Goal: Book appointment/travel/reservation

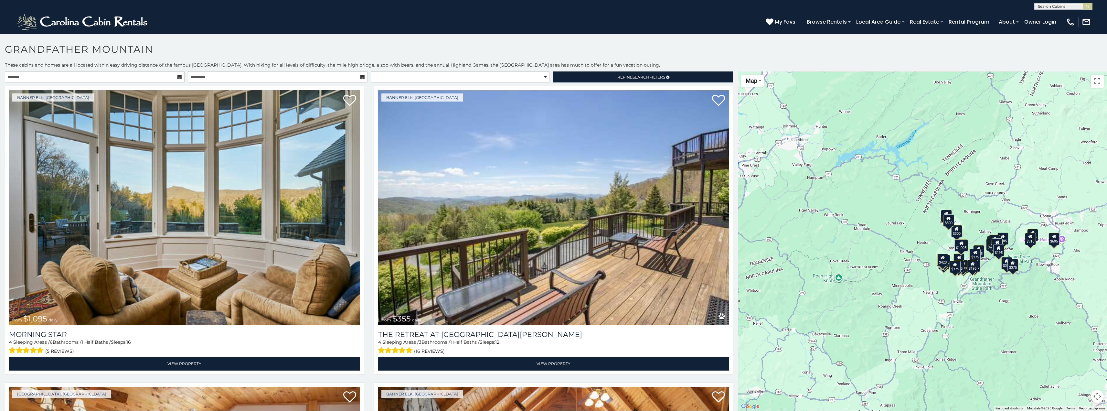
click at [178, 78] on icon at bounding box center [179, 77] width 5 height 5
click at [179, 76] on icon at bounding box center [179, 77] width 5 height 5
click at [124, 79] on input "text" at bounding box center [95, 76] width 180 height 11
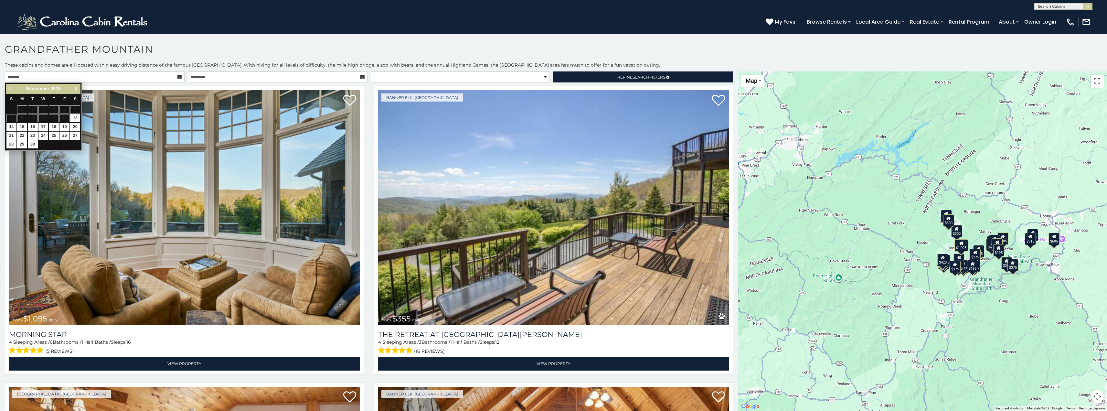
click at [76, 86] on span "Next" at bounding box center [75, 88] width 5 height 5
click at [67, 125] on link "17" at bounding box center [64, 127] width 10 height 8
type input "**********"
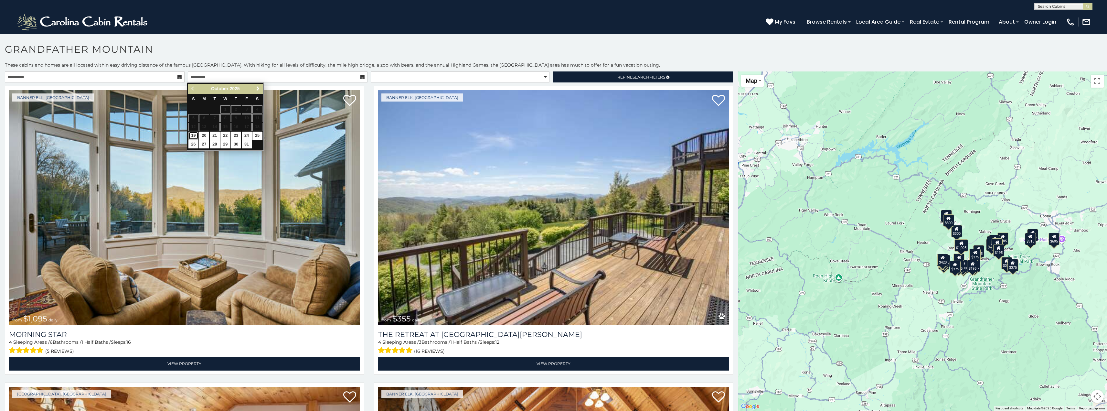
click at [194, 133] on link "19" at bounding box center [193, 136] width 10 height 8
type input "**********"
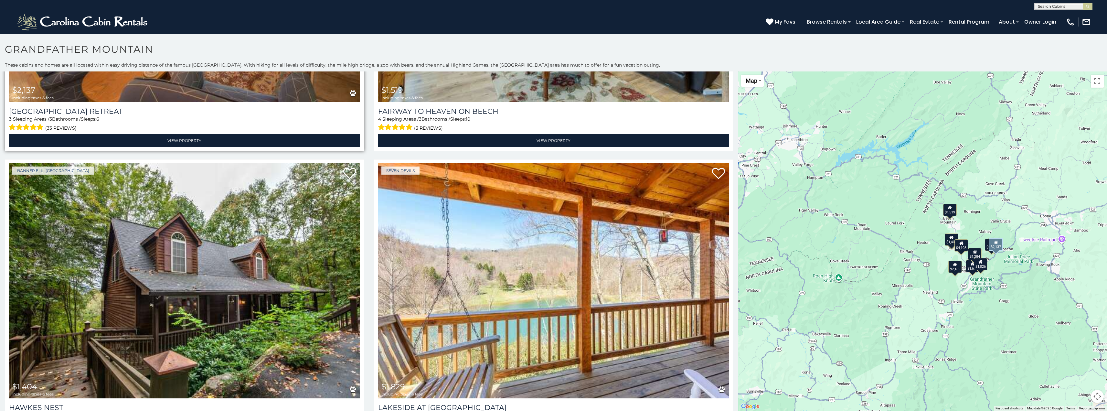
scroll to position [1131, 0]
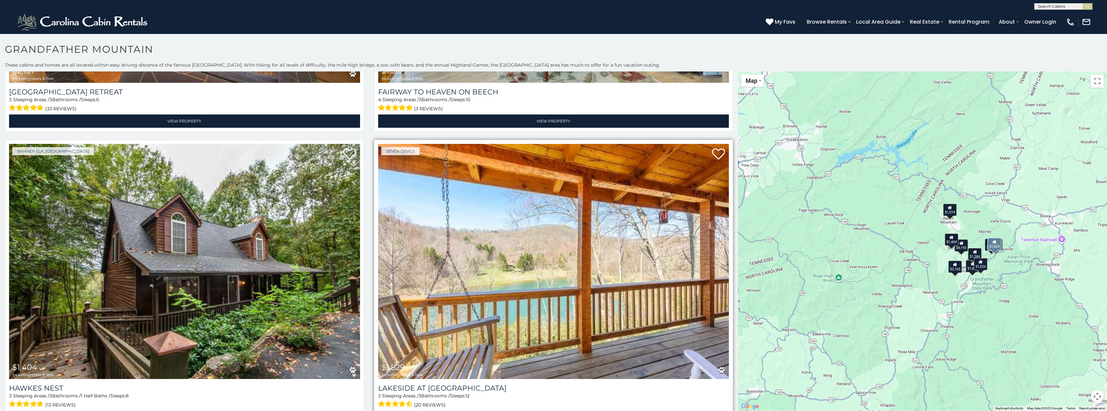
click at [534, 288] on img at bounding box center [553, 261] width 351 height 235
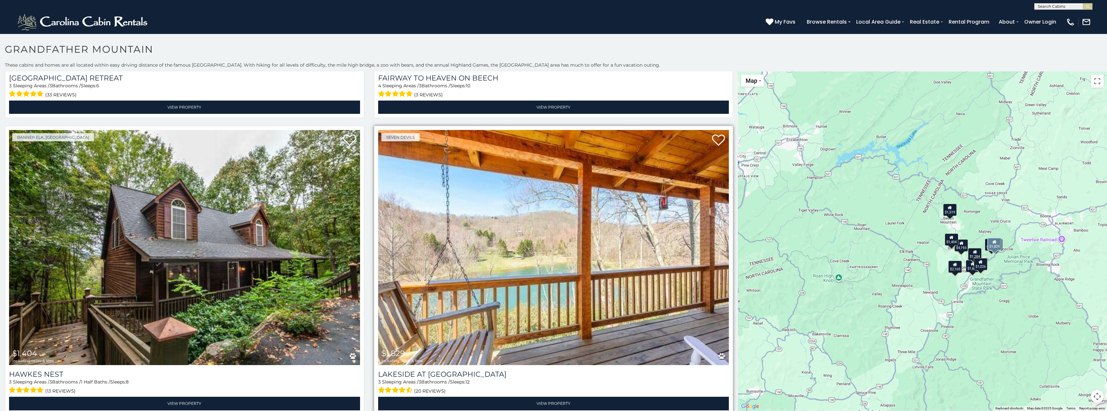
scroll to position [1151, 0]
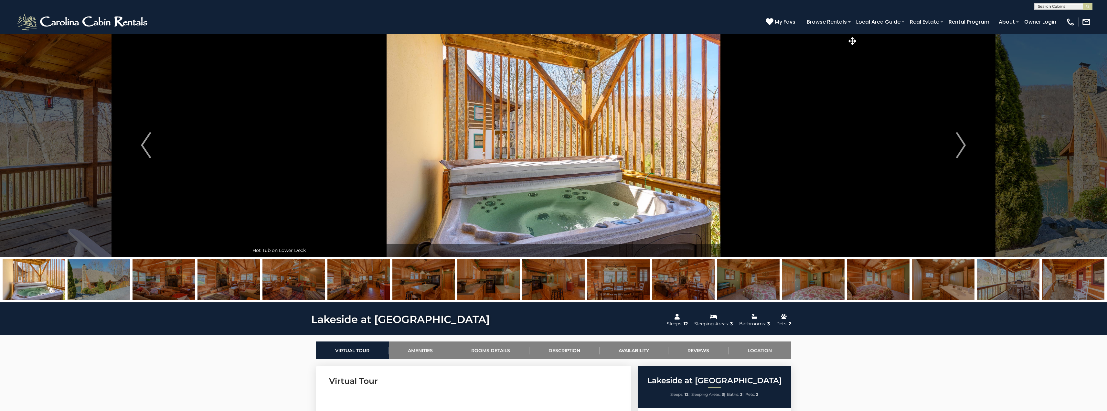
click at [964, 147] on img "Next" at bounding box center [961, 145] width 10 height 26
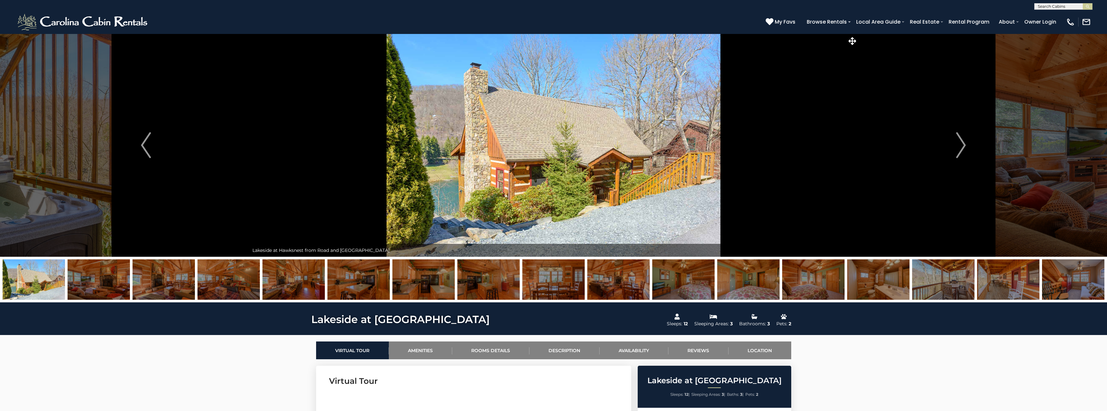
click at [964, 147] on img "Next" at bounding box center [961, 145] width 10 height 26
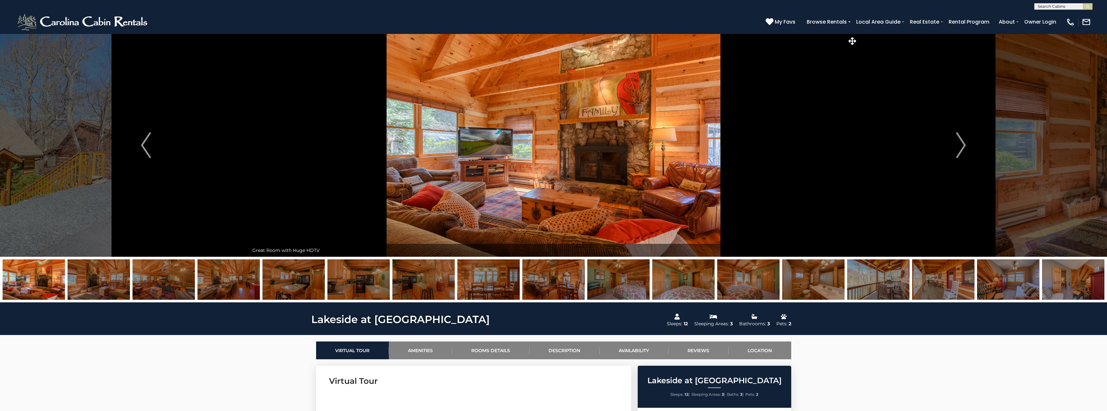
click at [964, 147] on img "Next" at bounding box center [961, 145] width 10 height 26
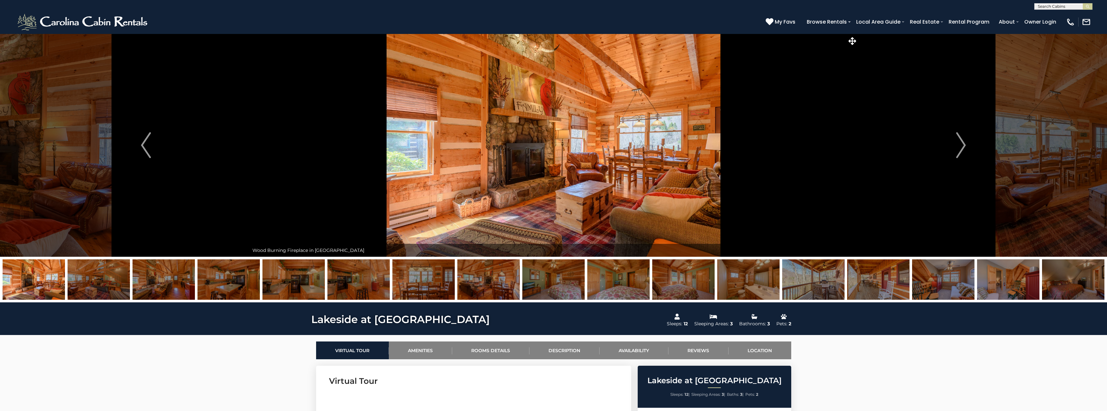
click at [964, 147] on img "Next" at bounding box center [961, 145] width 10 height 26
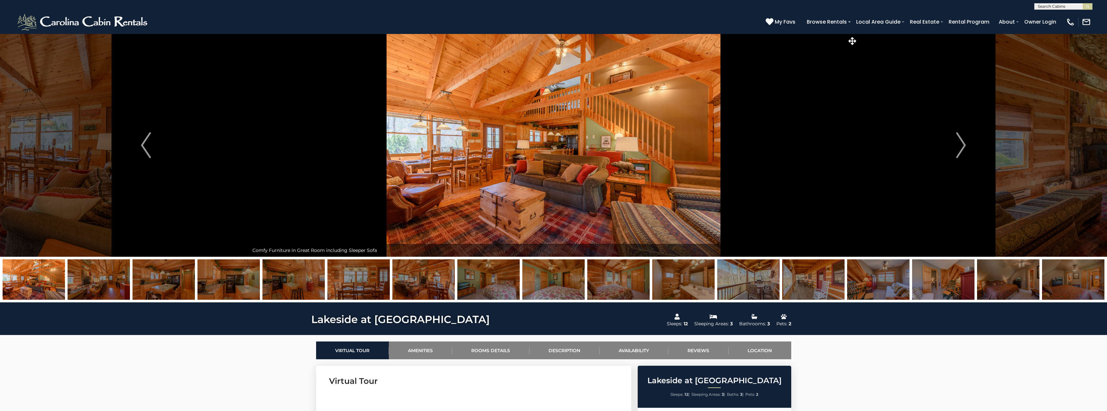
click at [964, 147] on img "Next" at bounding box center [961, 145] width 10 height 26
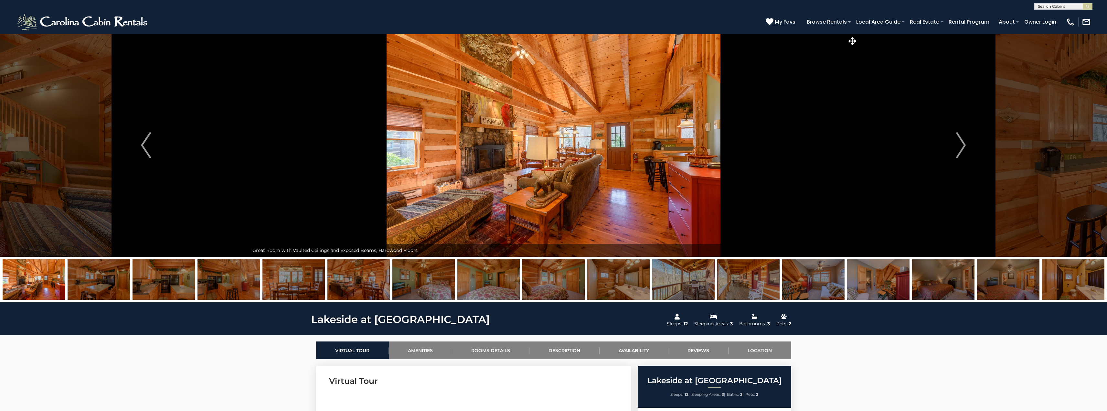
click at [964, 147] on img "Next" at bounding box center [961, 145] width 10 height 26
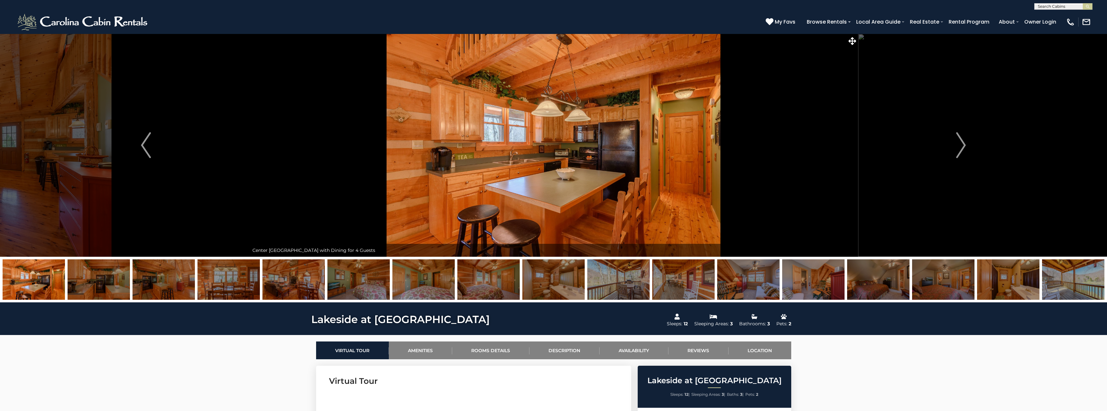
click at [964, 147] on img "Next" at bounding box center [961, 145] width 10 height 26
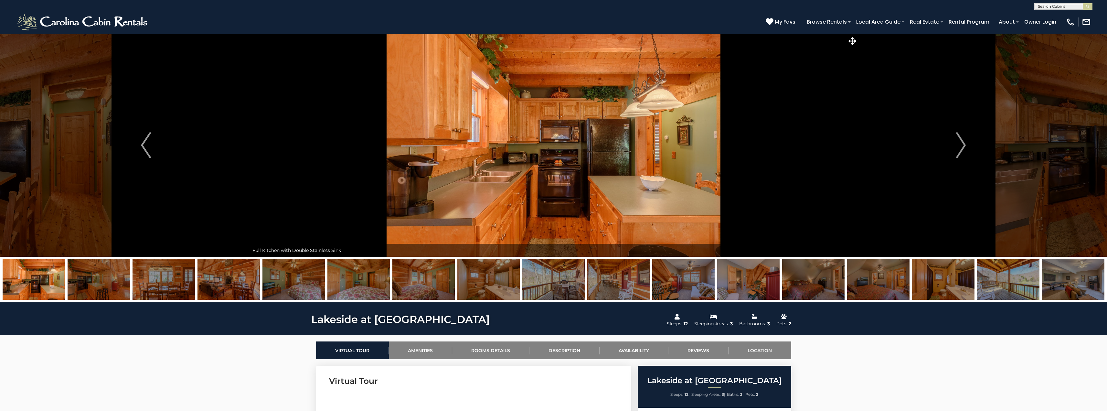
click at [964, 147] on img "Next" at bounding box center [961, 145] width 10 height 26
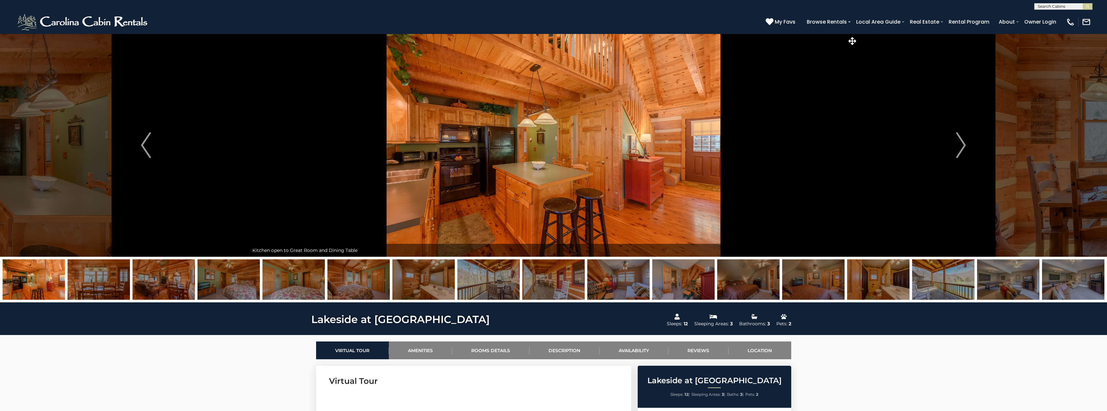
click at [964, 147] on img "Next" at bounding box center [961, 145] width 10 height 26
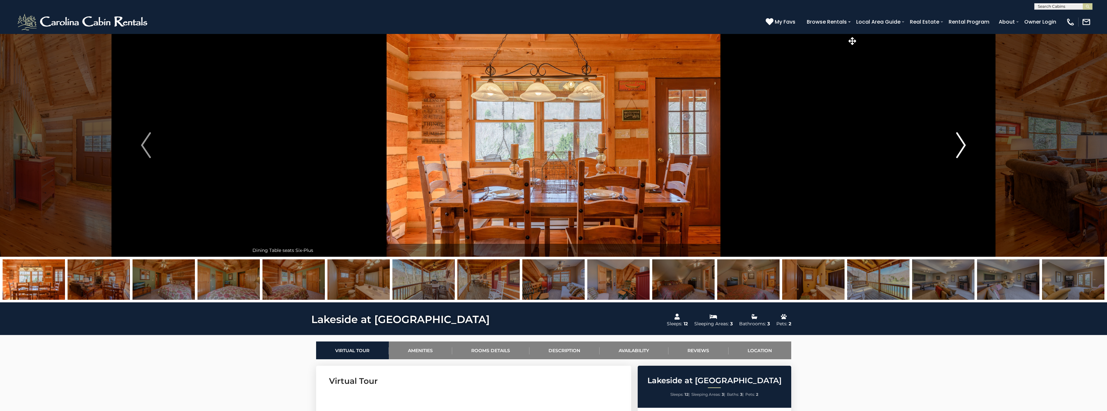
click at [963, 147] on img "Next" at bounding box center [961, 145] width 10 height 26
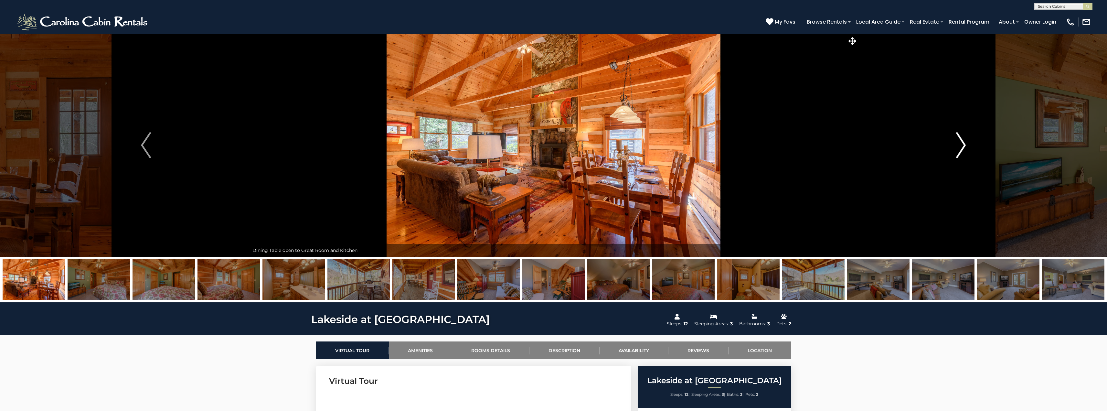
click at [963, 147] on img "Next" at bounding box center [961, 145] width 10 height 26
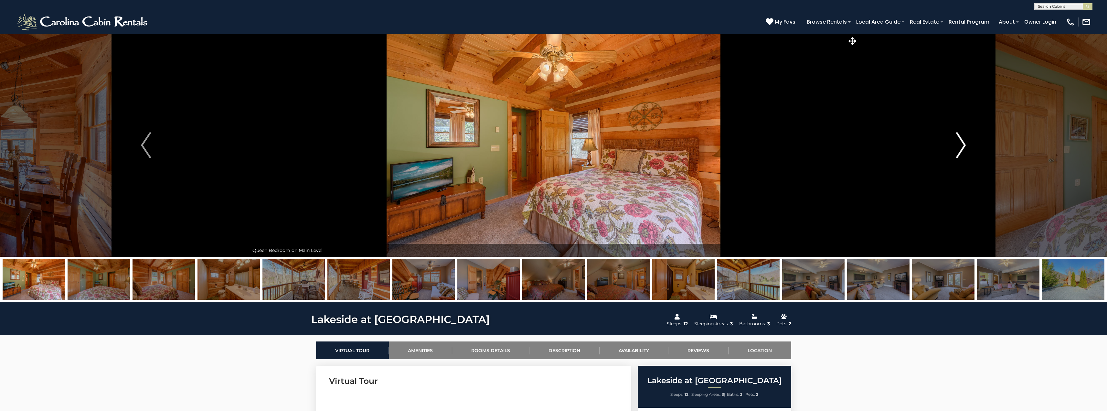
click at [963, 147] on img "Next" at bounding box center [961, 145] width 10 height 26
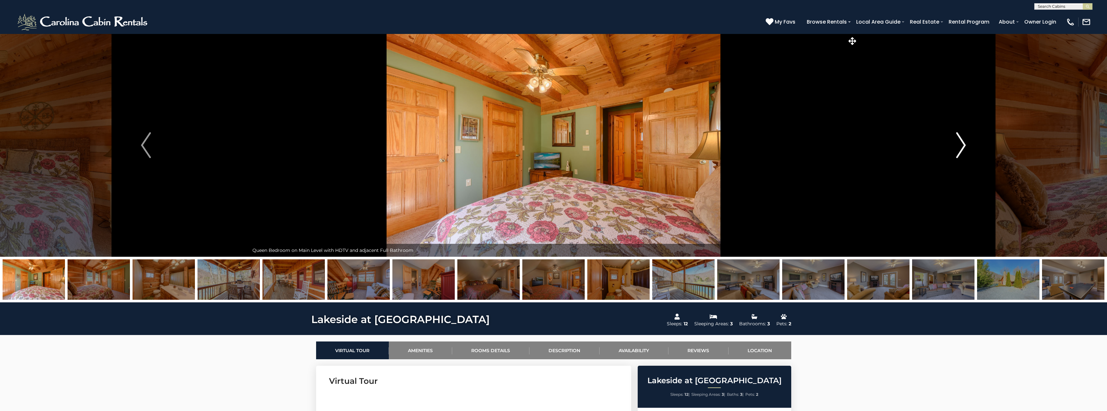
click at [963, 147] on img "Next" at bounding box center [961, 145] width 10 height 26
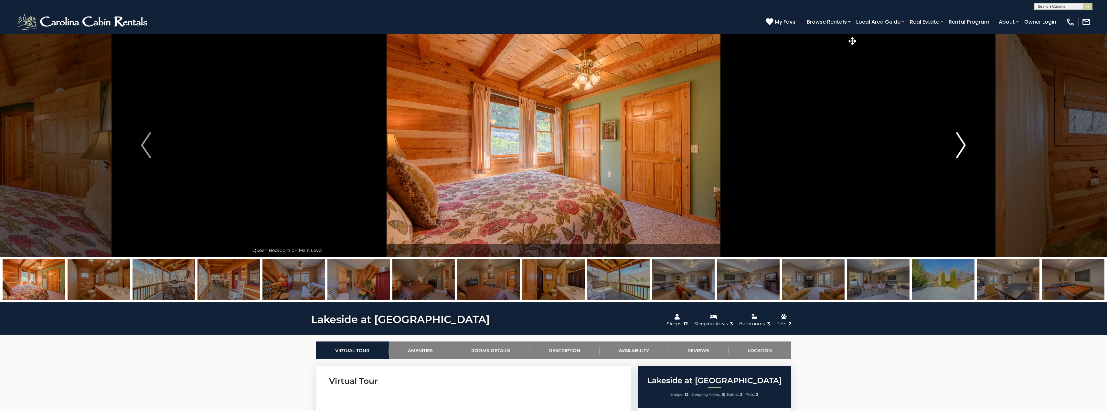
click at [963, 147] on img "Next" at bounding box center [961, 145] width 10 height 26
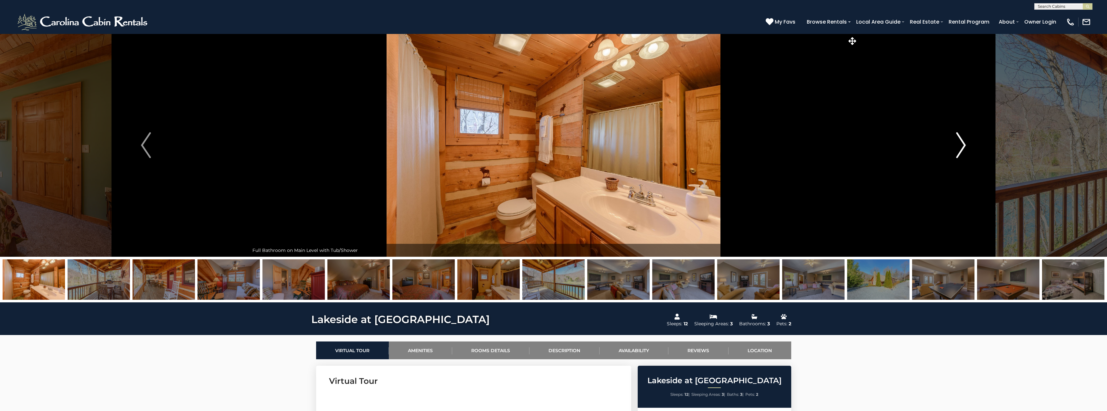
click at [963, 147] on img "Next" at bounding box center [961, 145] width 10 height 26
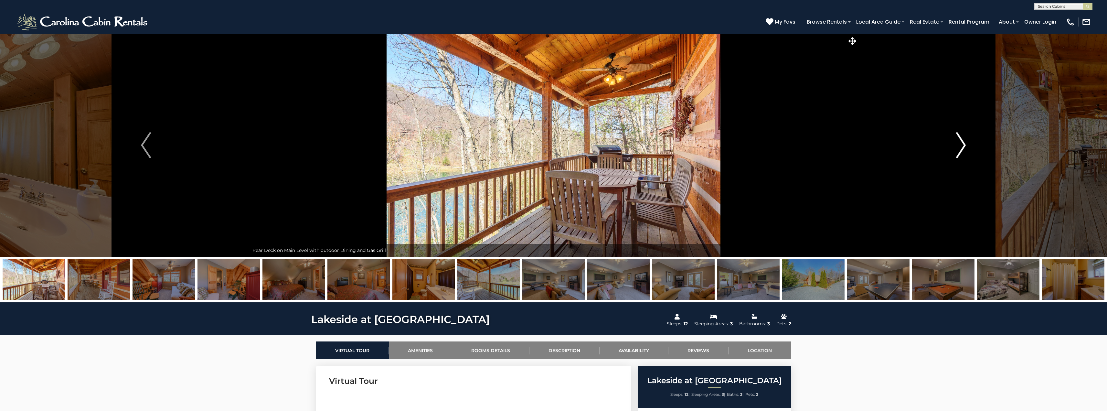
click at [963, 147] on img "Next" at bounding box center [961, 145] width 10 height 26
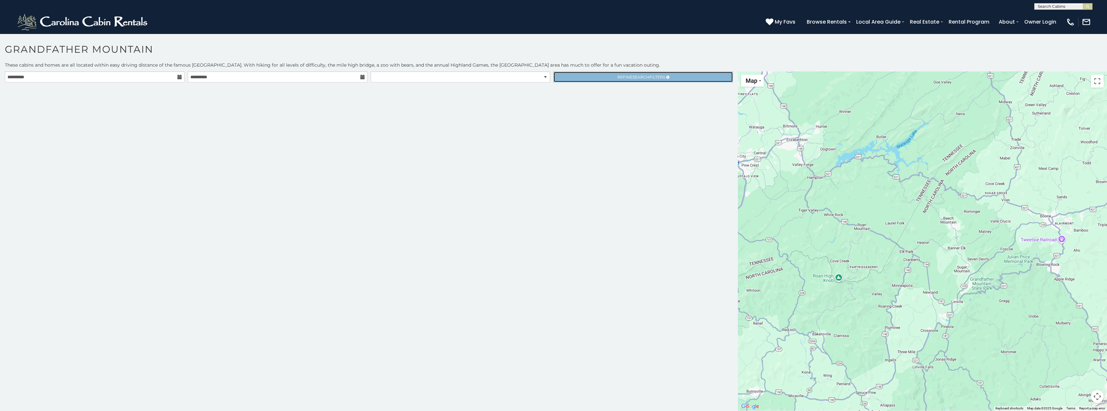
click at [648, 77] on span "Search" at bounding box center [641, 77] width 17 height 5
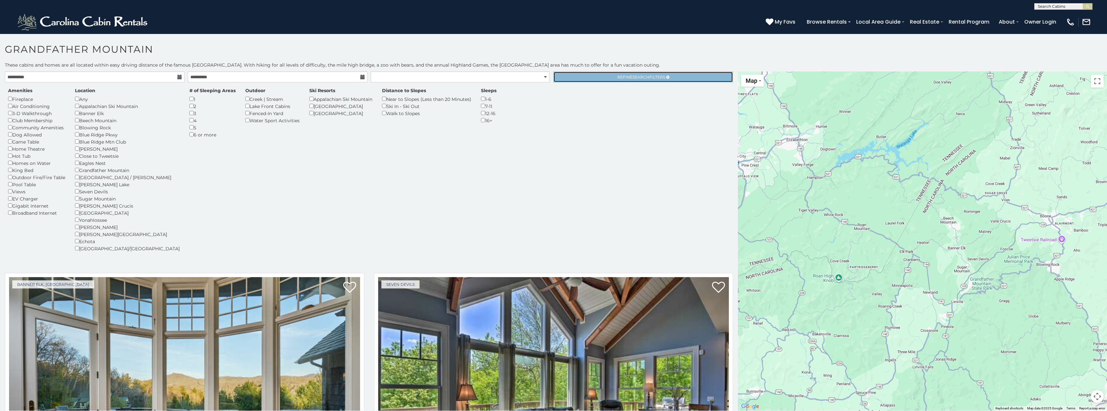
click at [635, 75] on span "Search" at bounding box center [641, 77] width 17 height 5
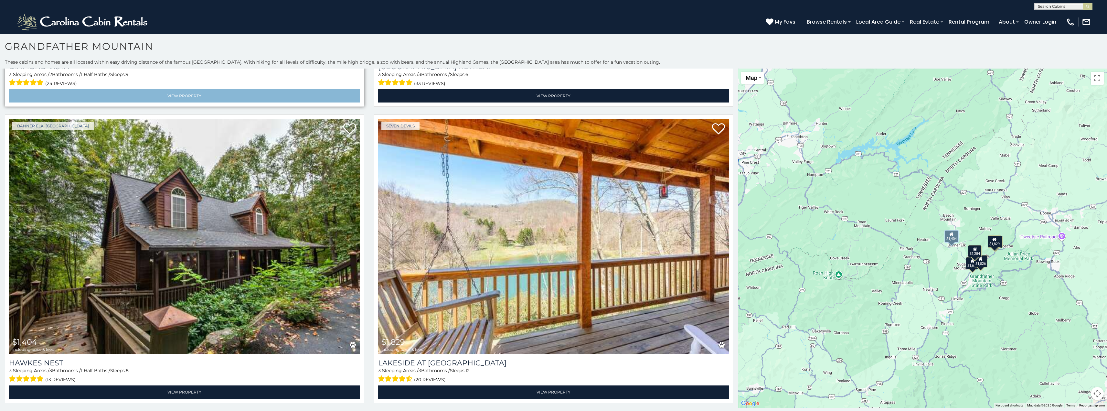
scroll to position [4, 0]
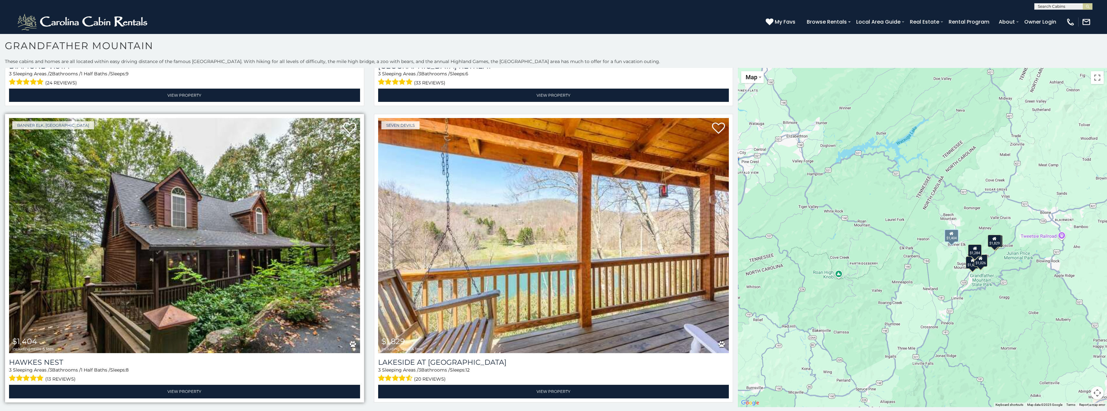
click at [238, 228] on img at bounding box center [184, 235] width 351 height 235
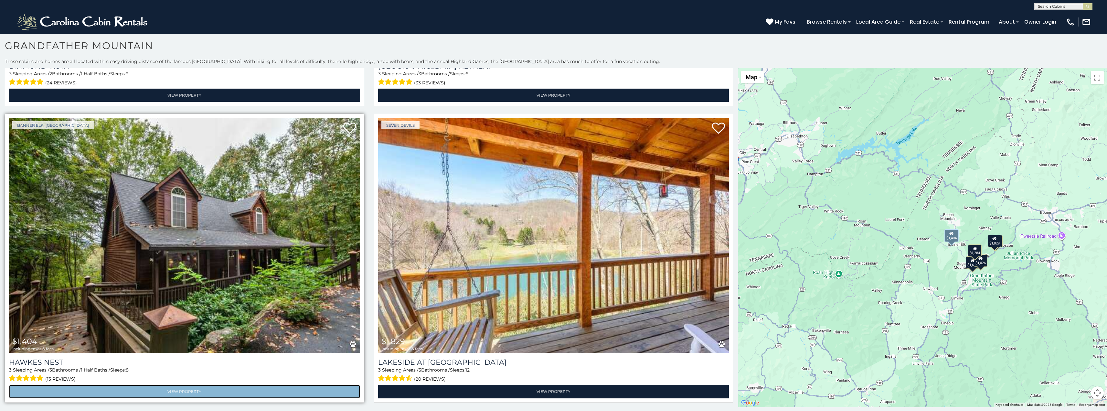
click at [205, 391] on link "View Property" at bounding box center [184, 391] width 351 height 13
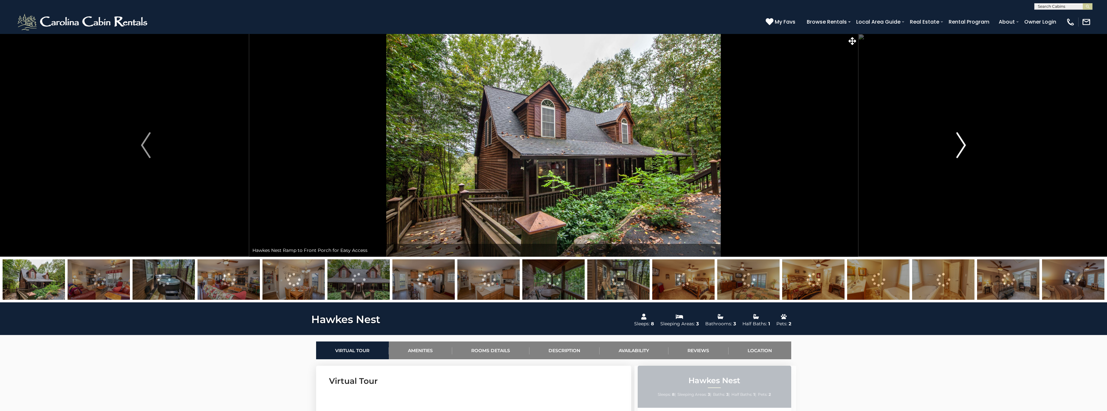
click at [967, 141] on button "Next" at bounding box center [961, 145] width 207 height 223
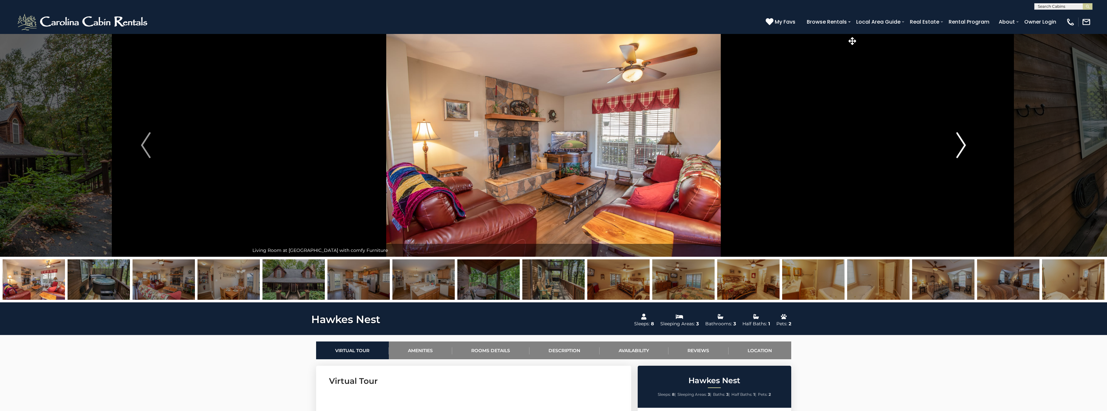
click at [963, 144] on img "Next" at bounding box center [961, 145] width 10 height 26
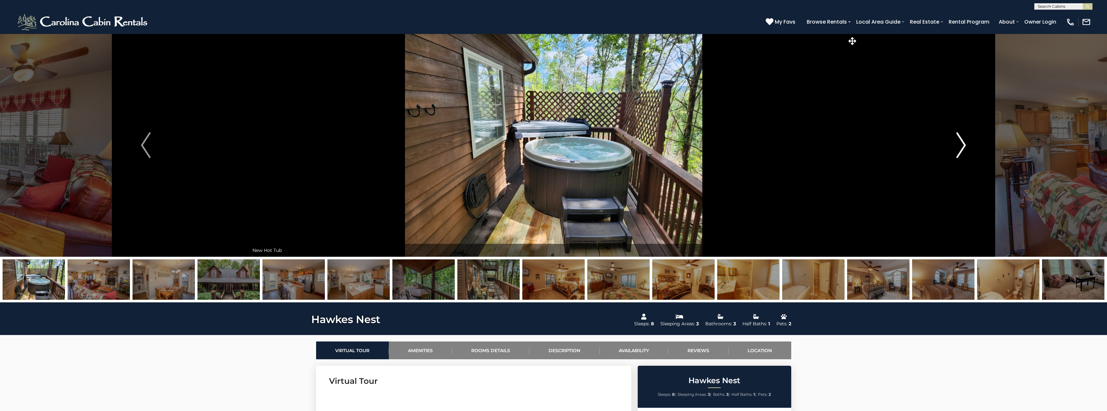
click at [963, 144] on img "Next" at bounding box center [961, 145] width 10 height 26
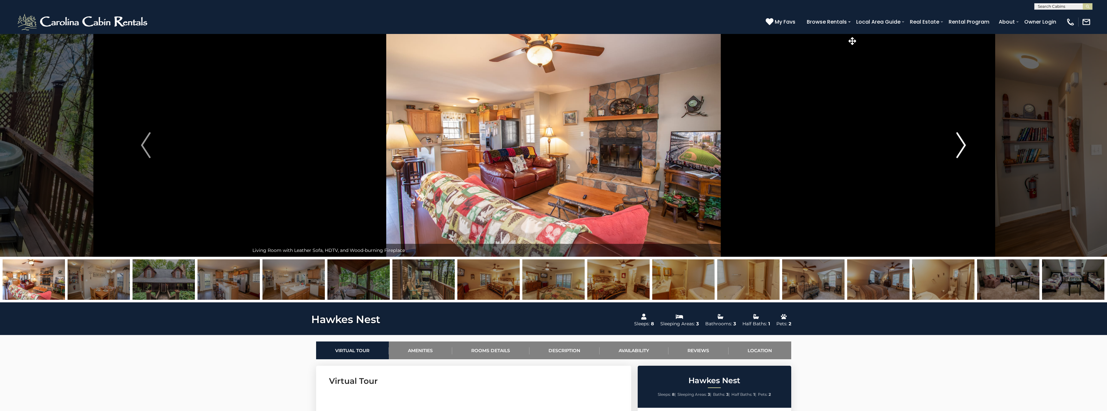
click at [963, 144] on img "Next" at bounding box center [961, 145] width 10 height 26
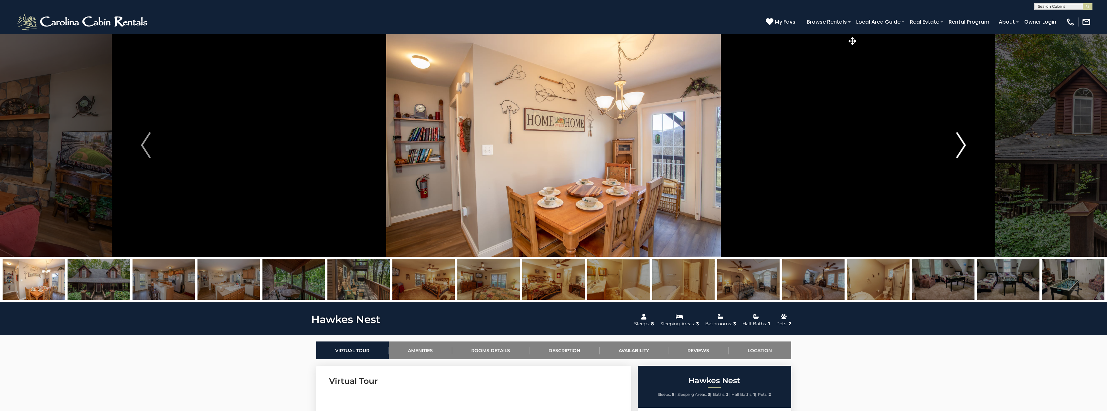
click at [963, 144] on img "Next" at bounding box center [961, 145] width 10 height 26
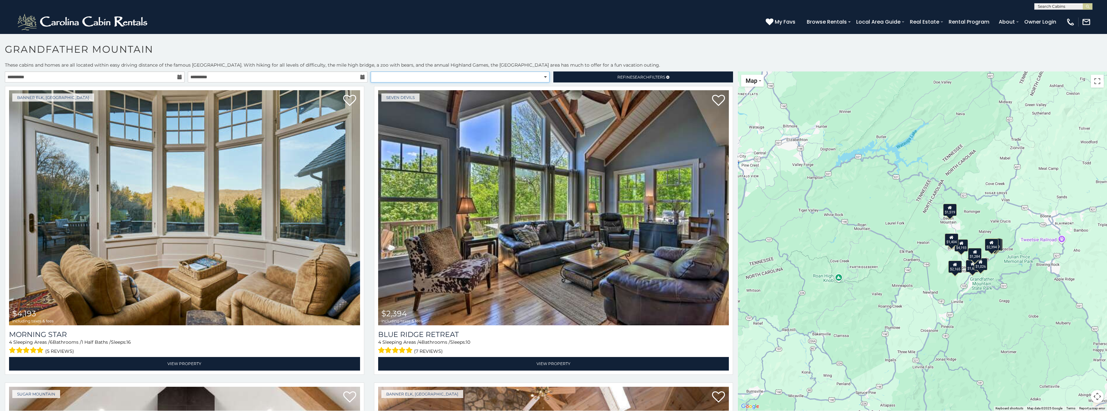
click at [543, 74] on select "**********" at bounding box center [460, 76] width 179 height 11
click at [600, 72] on link "Refine Search Filters" at bounding box center [643, 76] width 180 height 11
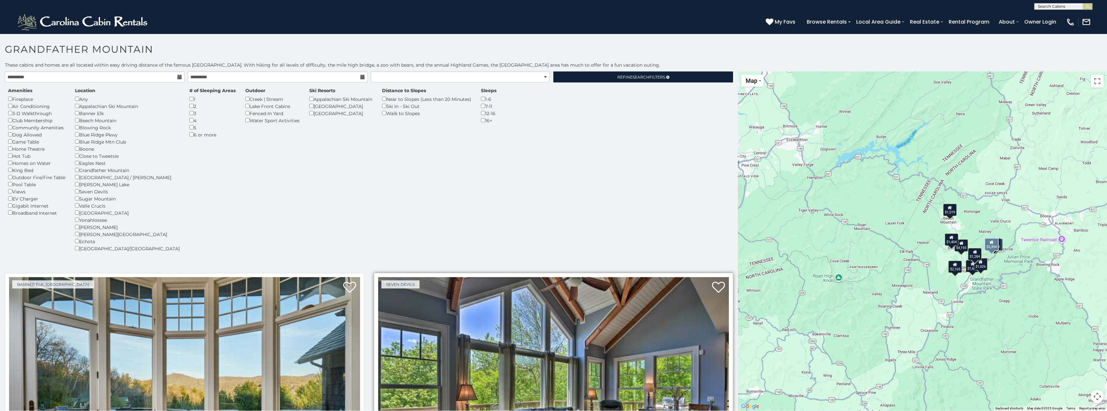
click at [571, 372] on img at bounding box center [553, 394] width 351 height 235
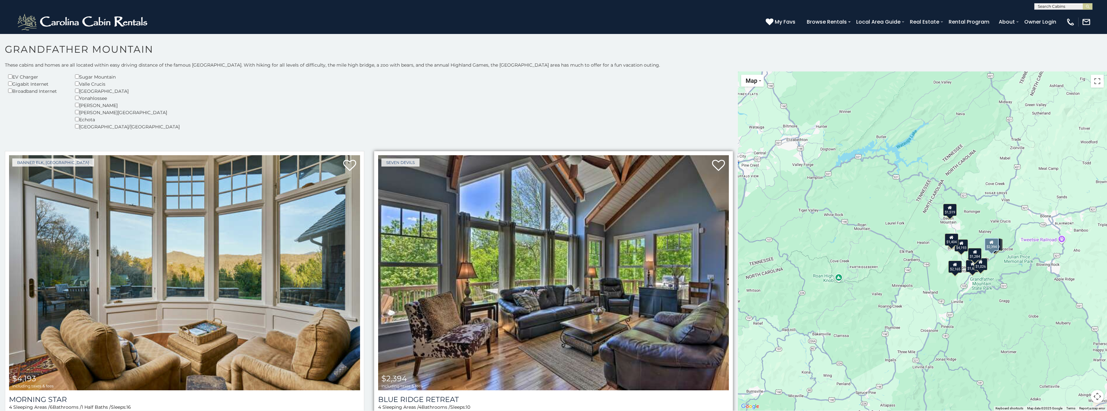
scroll to position [162, 0]
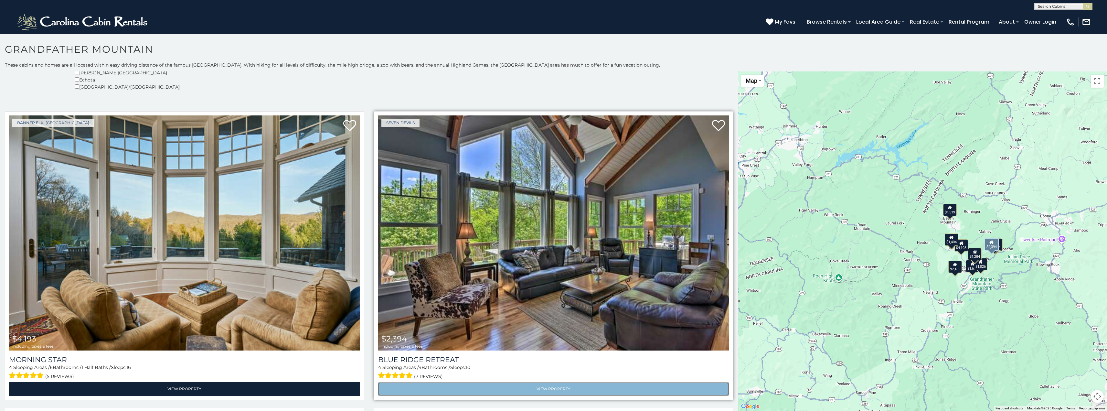
click at [535, 385] on link "View Property" at bounding box center [553, 388] width 351 height 13
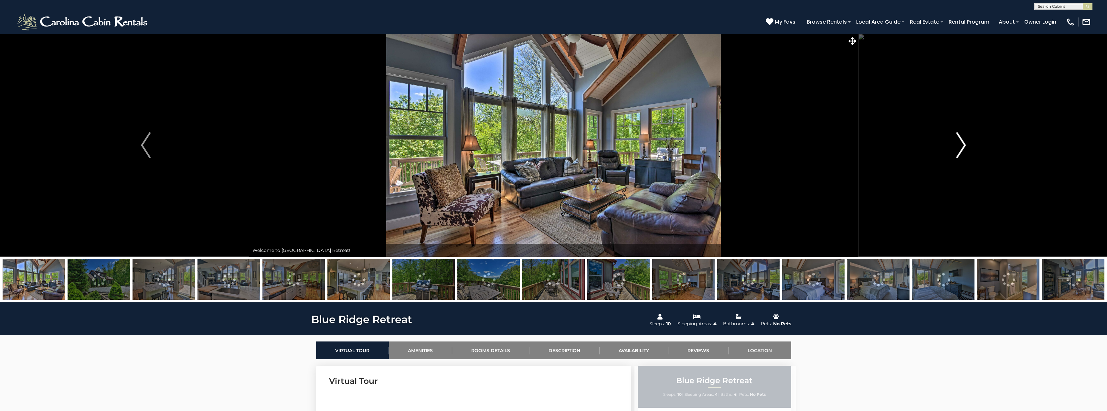
click at [959, 143] on img "Next" at bounding box center [961, 145] width 10 height 26
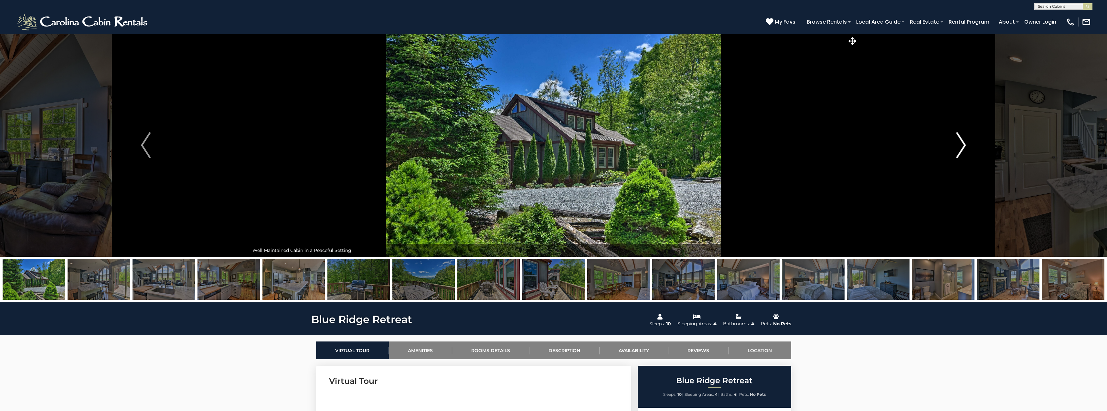
click at [959, 143] on img "Next" at bounding box center [961, 145] width 10 height 26
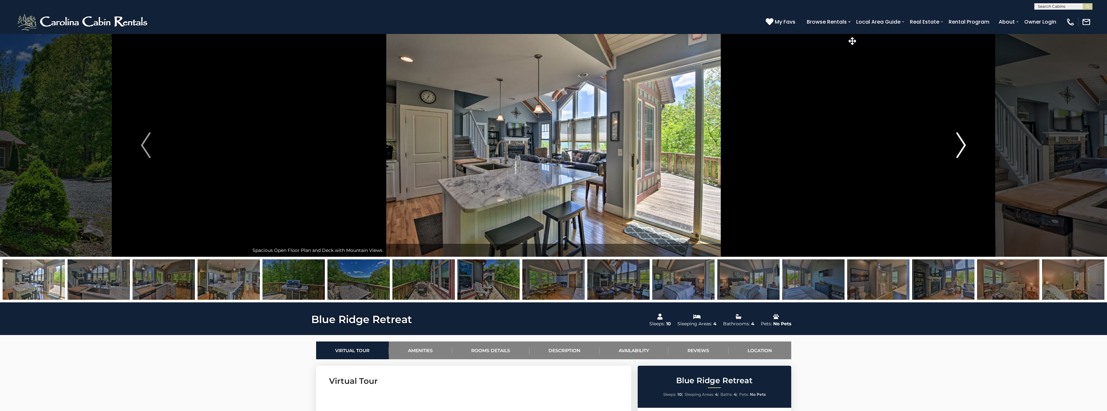
click at [959, 143] on img "Next" at bounding box center [961, 145] width 10 height 26
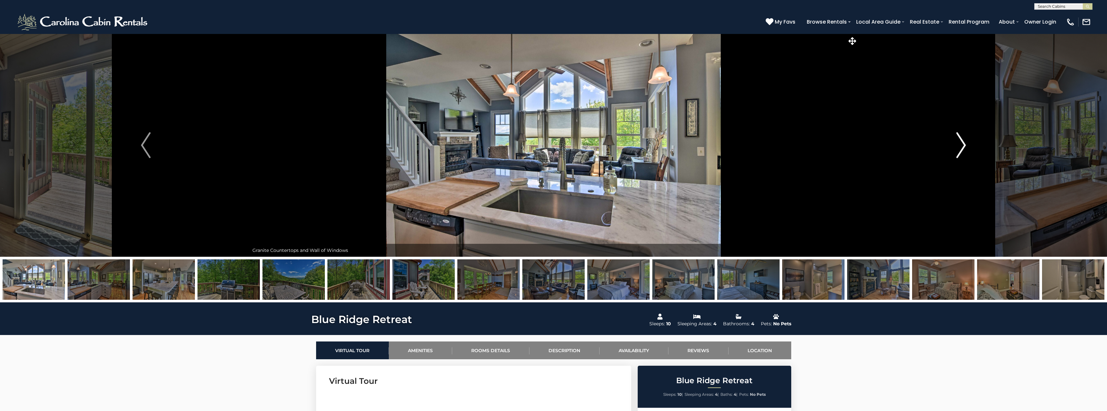
click at [959, 143] on img "Next" at bounding box center [961, 145] width 10 height 26
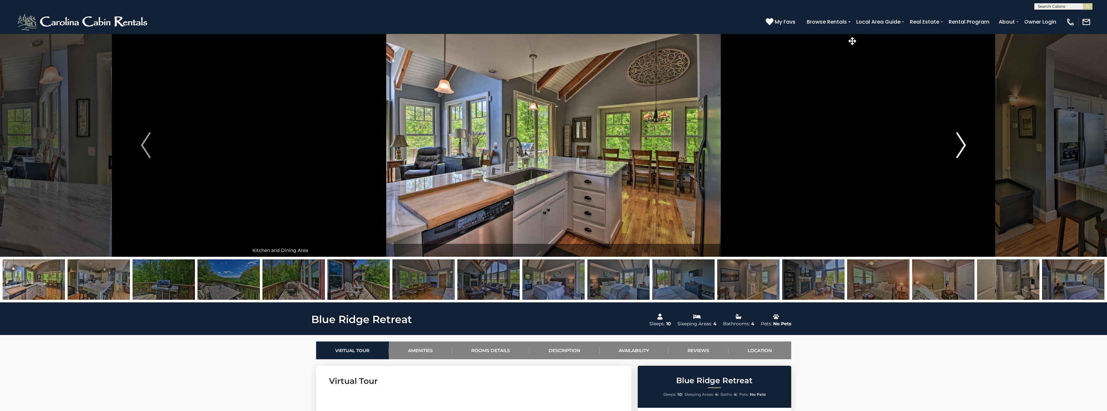
click at [959, 143] on img "Next" at bounding box center [961, 145] width 10 height 26
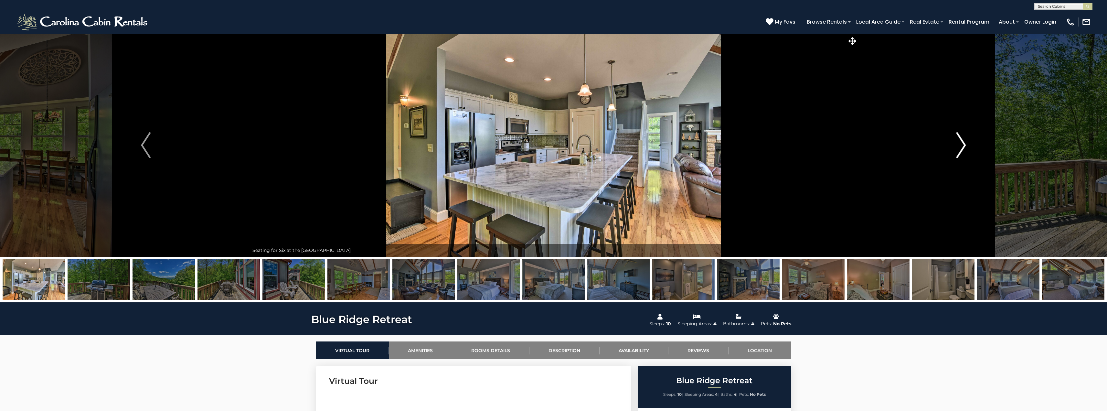
click at [959, 143] on img "Next" at bounding box center [961, 145] width 10 height 26
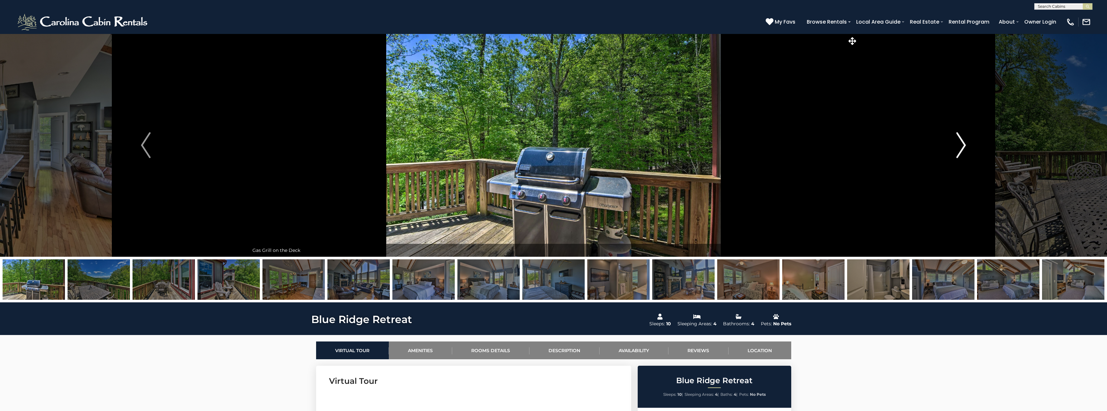
click at [959, 143] on img "Next" at bounding box center [961, 145] width 10 height 26
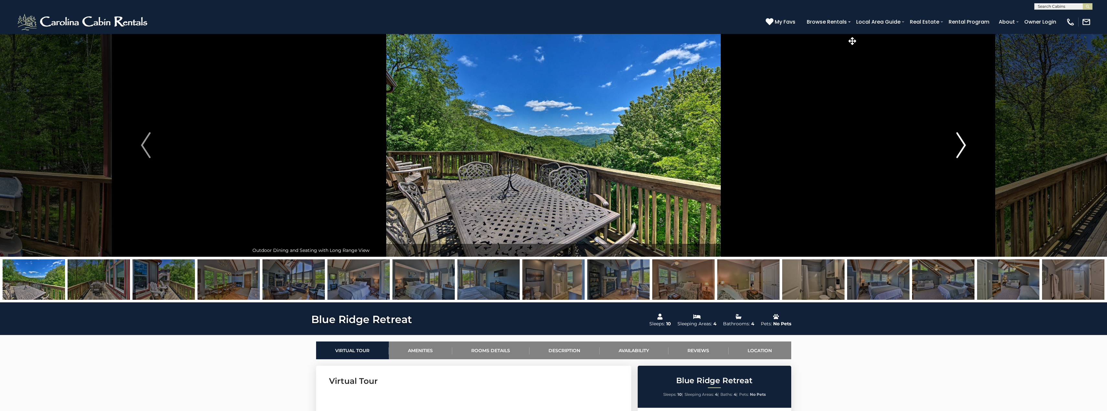
click at [959, 143] on img "Next" at bounding box center [961, 145] width 10 height 26
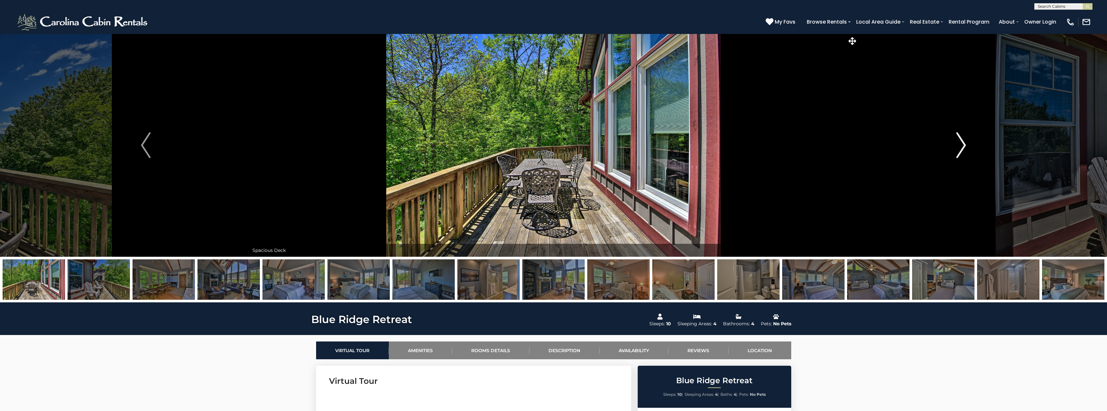
click at [959, 143] on img "Next" at bounding box center [961, 145] width 10 height 26
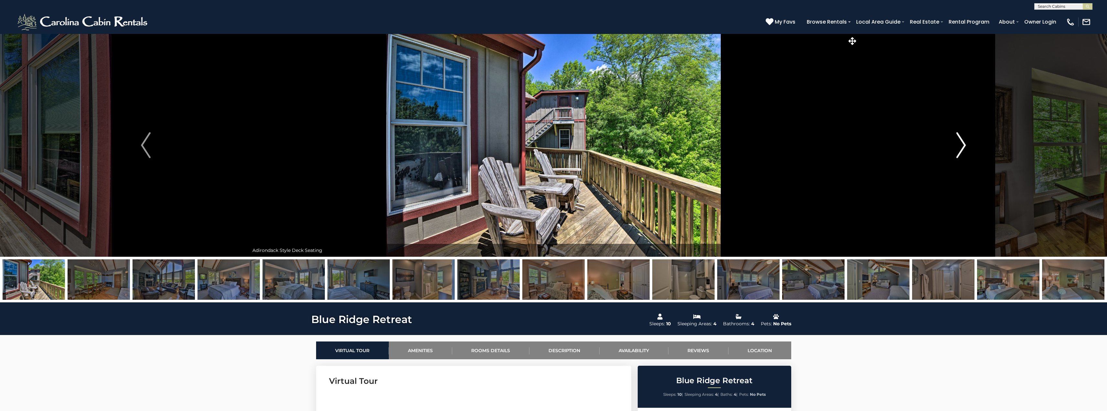
click at [959, 143] on img "Next" at bounding box center [961, 145] width 10 height 26
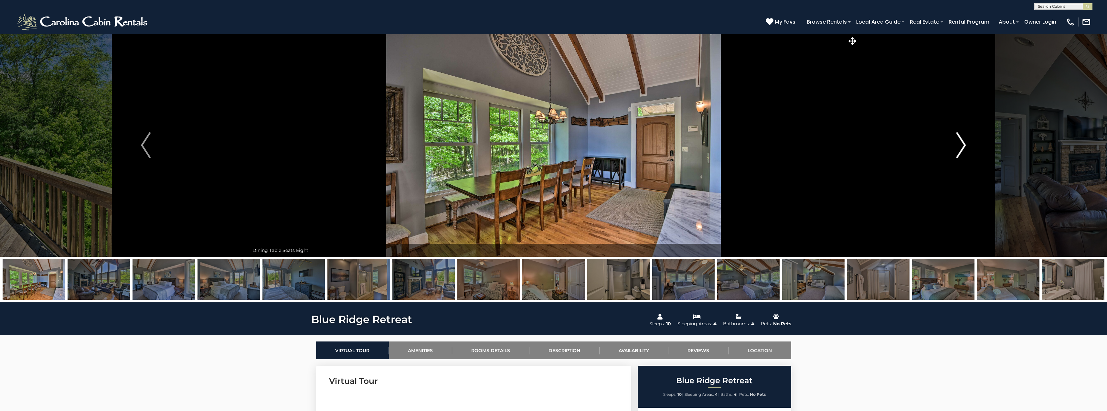
click at [959, 143] on img "Next" at bounding box center [961, 145] width 10 height 26
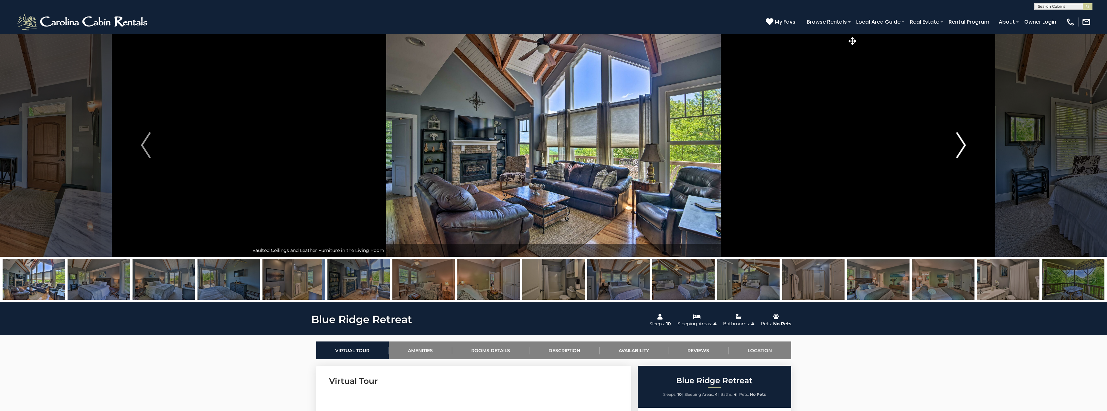
click at [959, 143] on img "Next" at bounding box center [961, 145] width 10 height 26
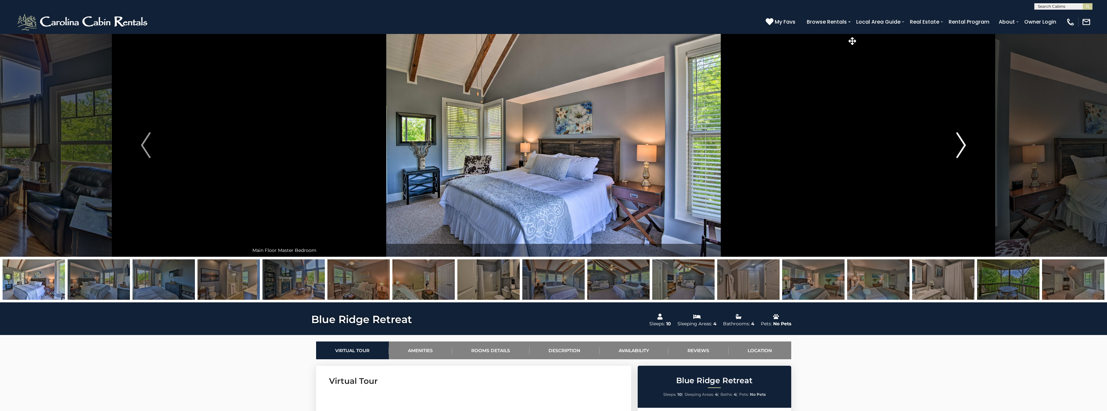
click at [959, 143] on img "Next" at bounding box center [961, 145] width 10 height 26
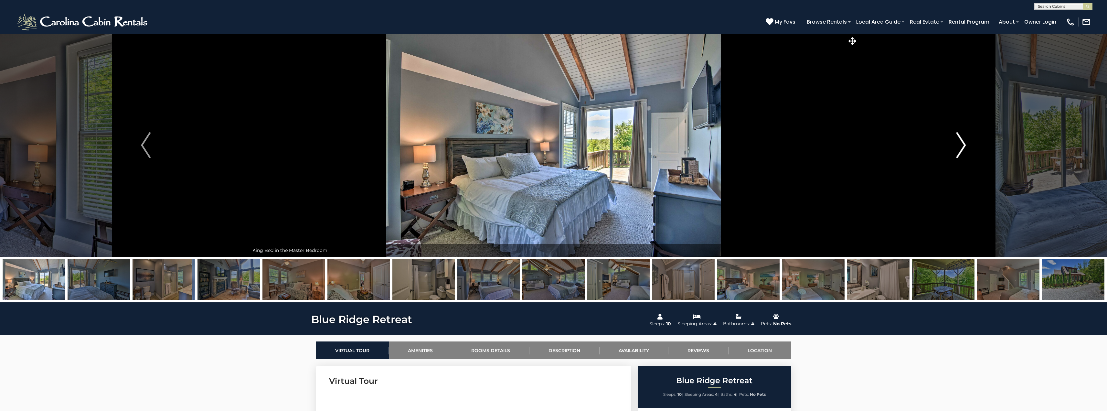
click at [959, 143] on img "Next" at bounding box center [961, 145] width 10 height 26
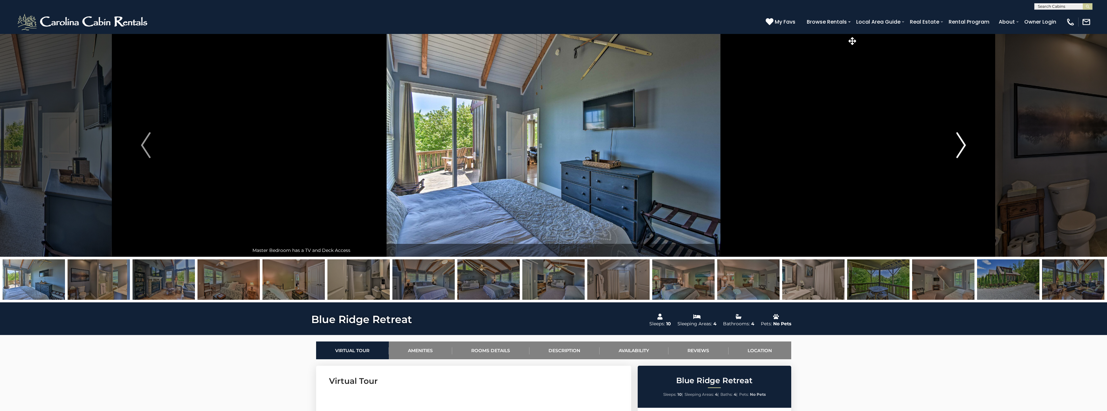
click at [959, 143] on img "Next" at bounding box center [961, 145] width 10 height 26
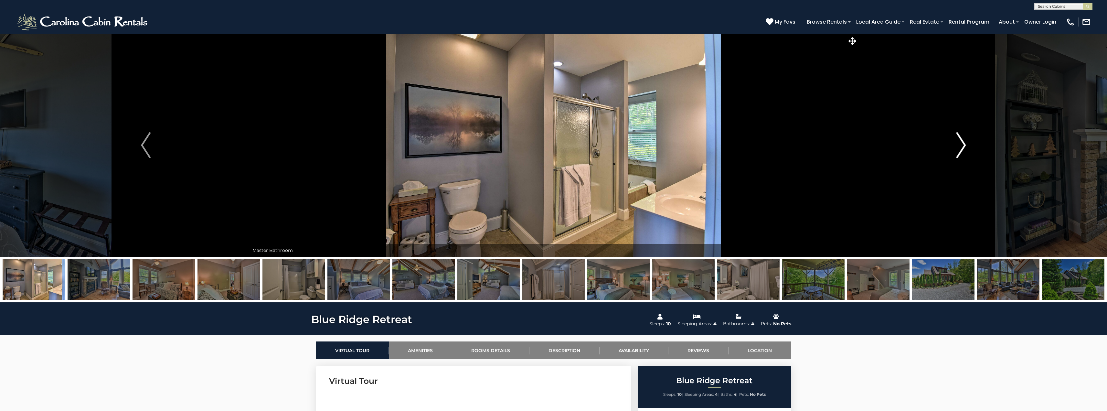
click at [959, 143] on img "Next" at bounding box center [961, 145] width 10 height 26
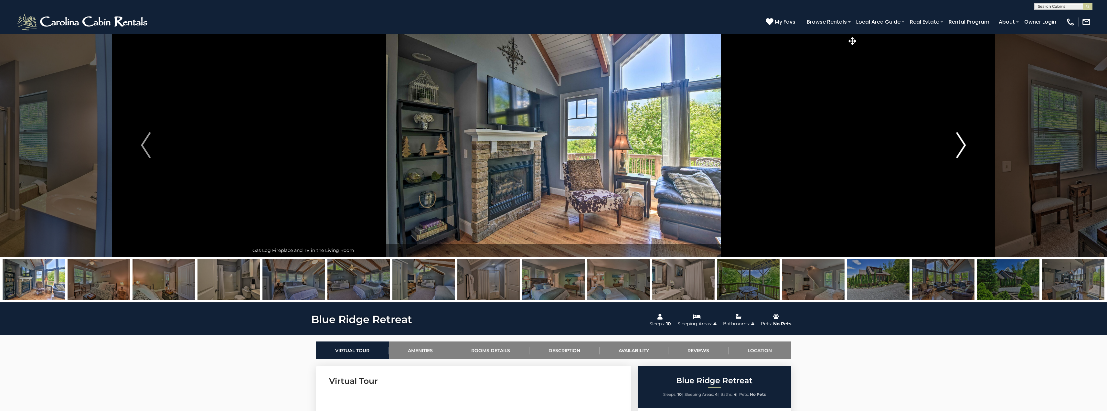
click at [959, 143] on img "Next" at bounding box center [961, 145] width 10 height 26
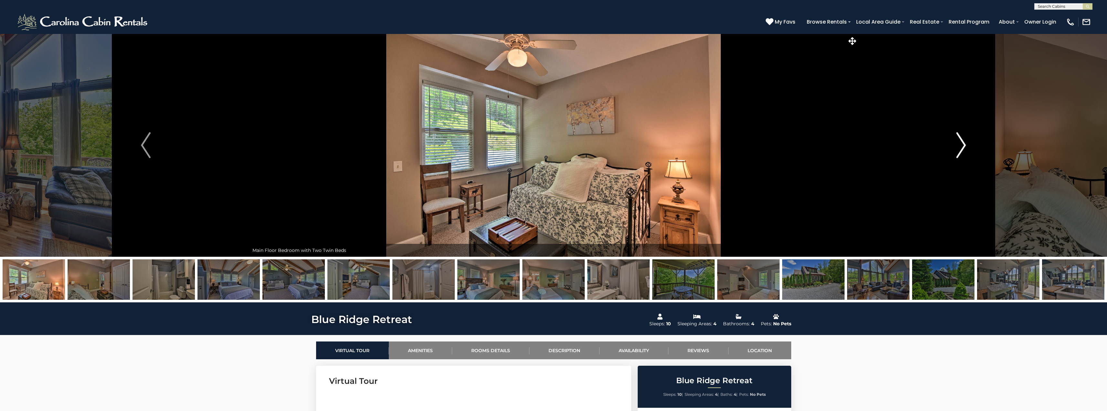
click at [959, 143] on img "Next" at bounding box center [961, 145] width 10 height 26
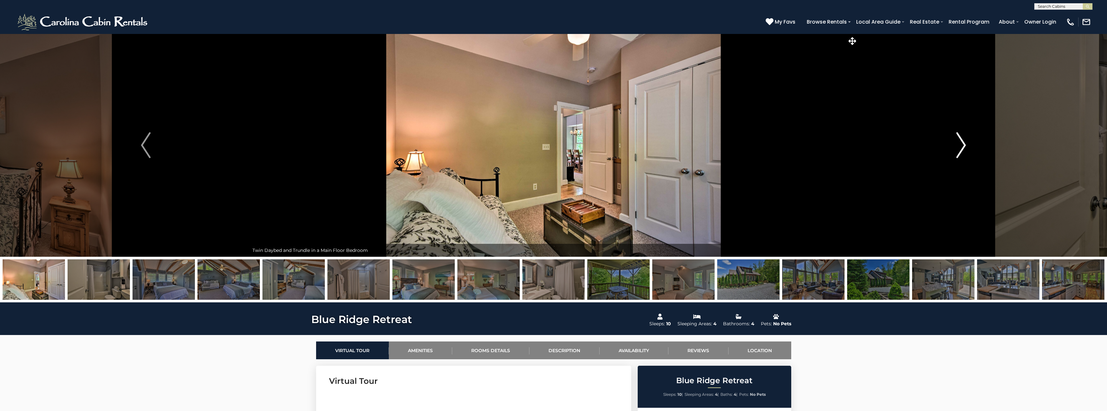
click at [959, 143] on img "Next" at bounding box center [961, 145] width 10 height 26
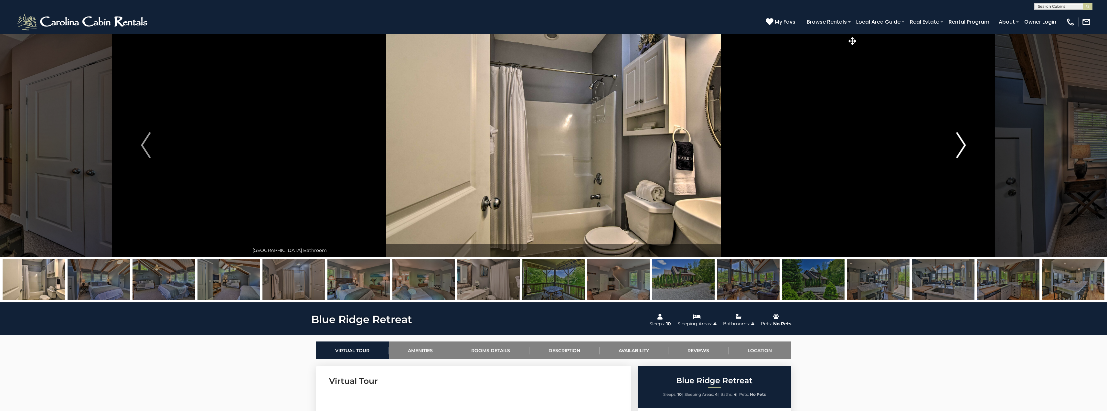
click at [959, 143] on img "Next" at bounding box center [961, 145] width 10 height 26
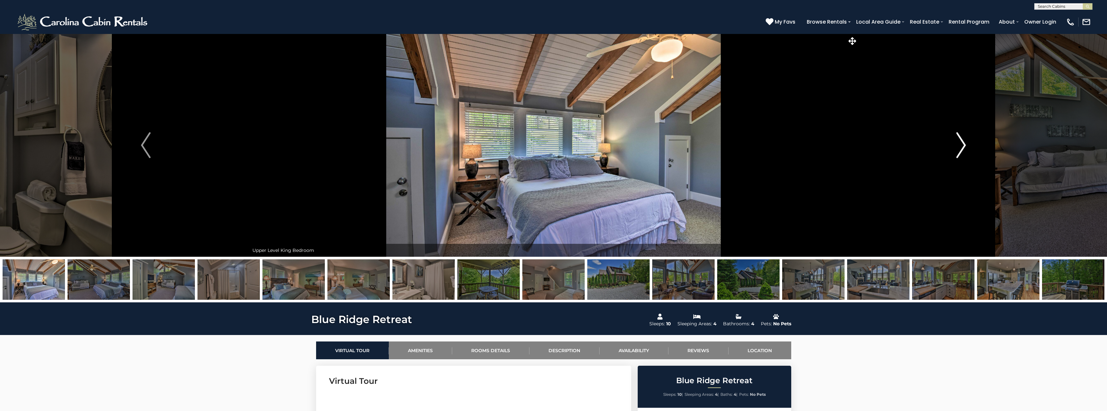
click at [959, 143] on img "Next" at bounding box center [961, 145] width 10 height 26
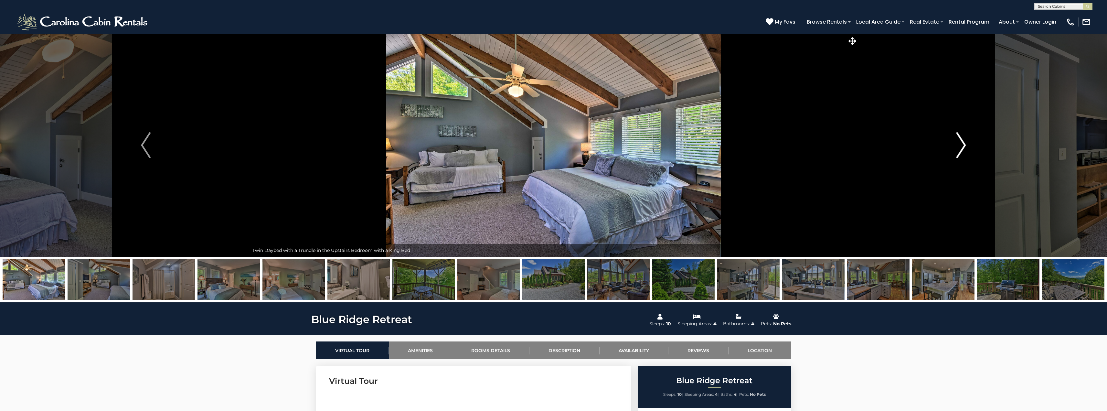
click at [959, 143] on img "Next" at bounding box center [961, 145] width 10 height 26
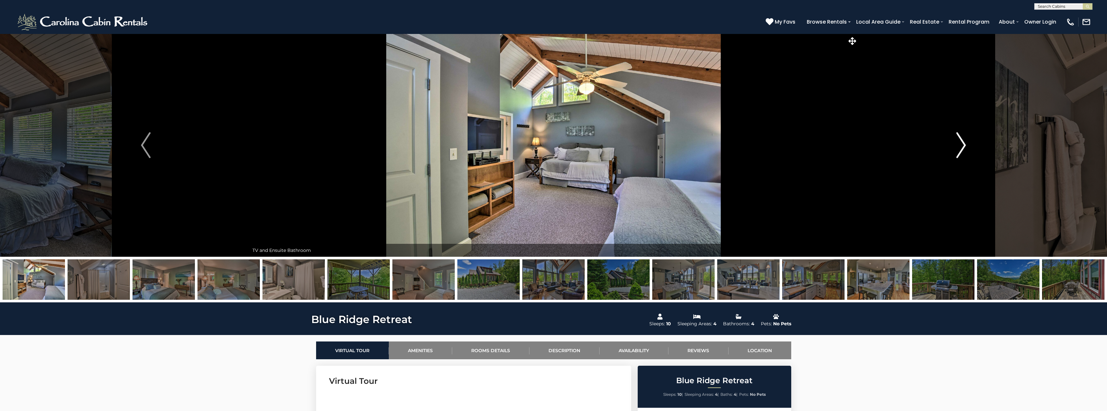
click at [959, 143] on img "Next" at bounding box center [961, 145] width 10 height 26
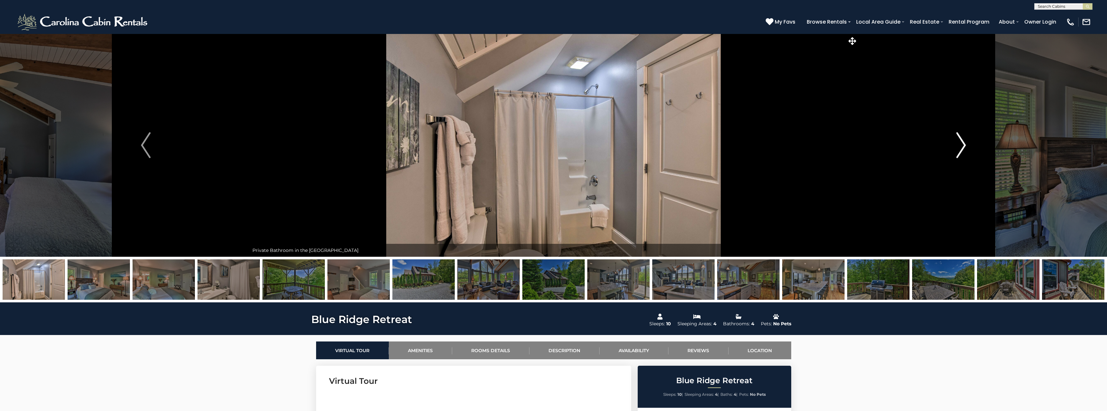
click at [959, 143] on img "Next" at bounding box center [961, 145] width 10 height 26
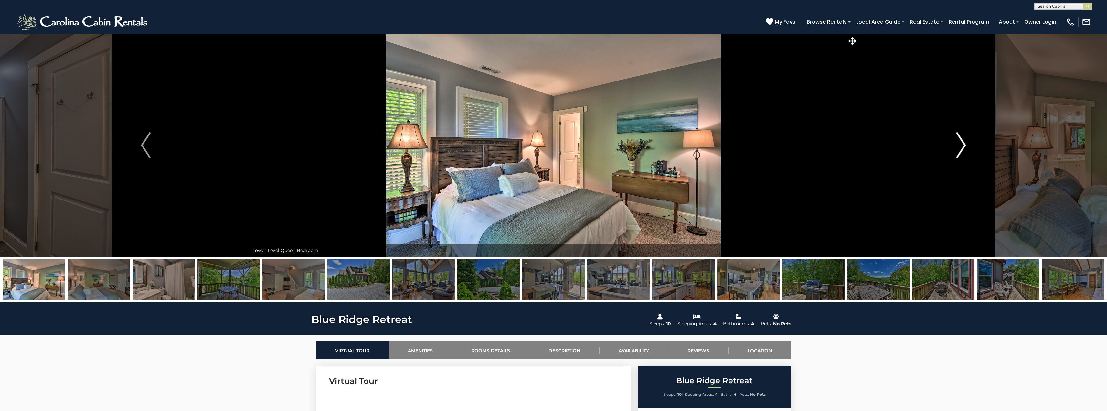
click at [959, 143] on img "Next" at bounding box center [961, 145] width 10 height 26
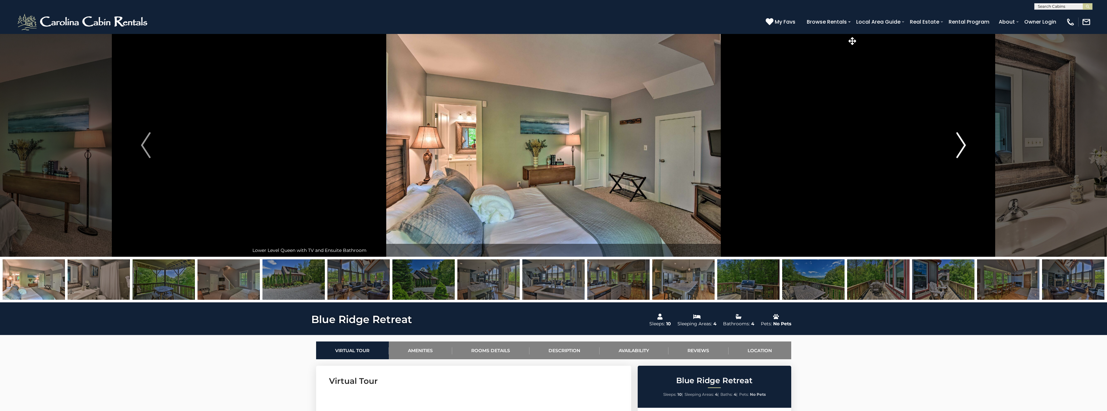
click at [959, 143] on img "Next" at bounding box center [961, 145] width 10 height 26
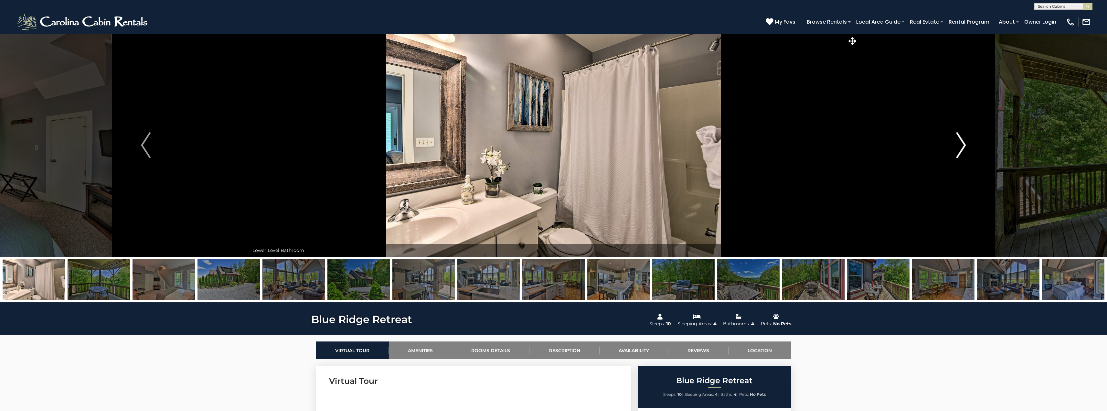
click at [959, 143] on img "Next" at bounding box center [961, 145] width 10 height 26
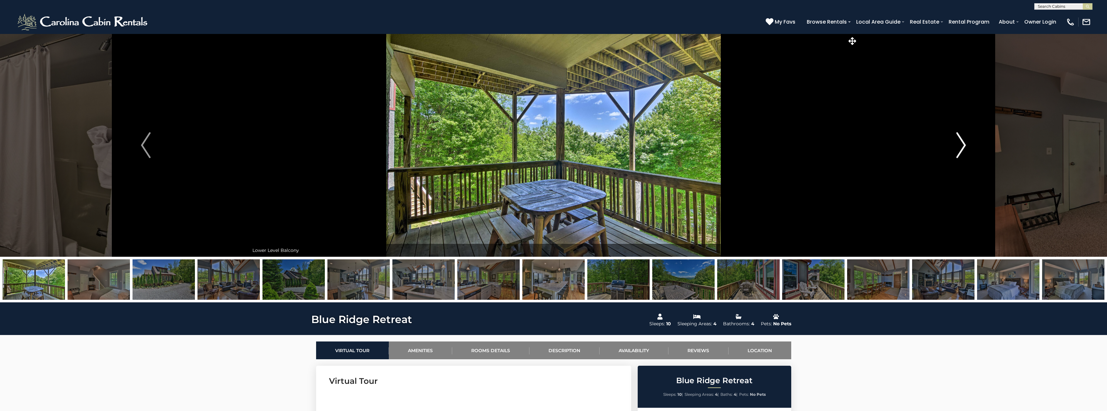
click at [959, 143] on img "Next" at bounding box center [961, 145] width 10 height 26
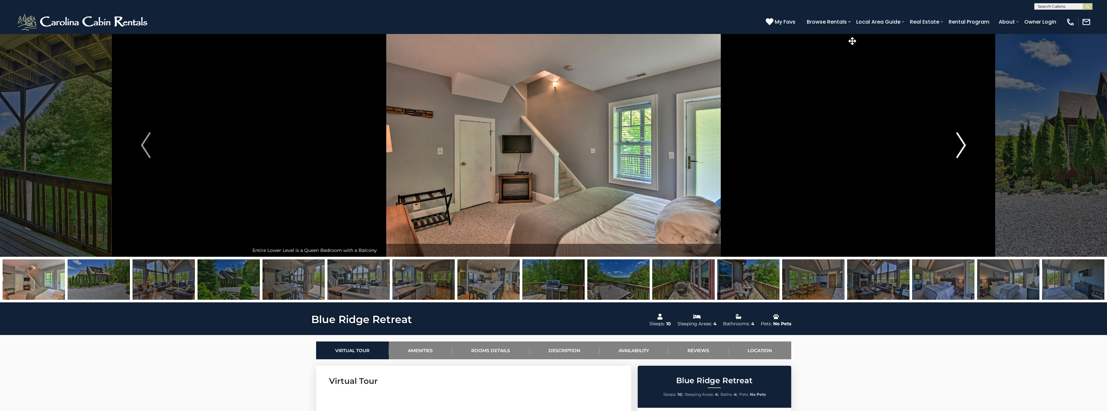
click at [959, 143] on img "Next" at bounding box center [961, 145] width 10 height 26
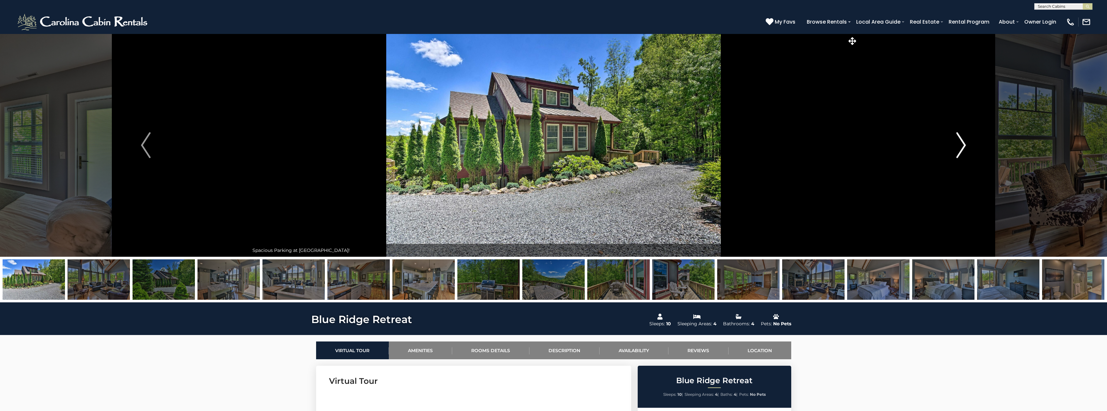
click at [959, 143] on img "Next" at bounding box center [961, 145] width 10 height 26
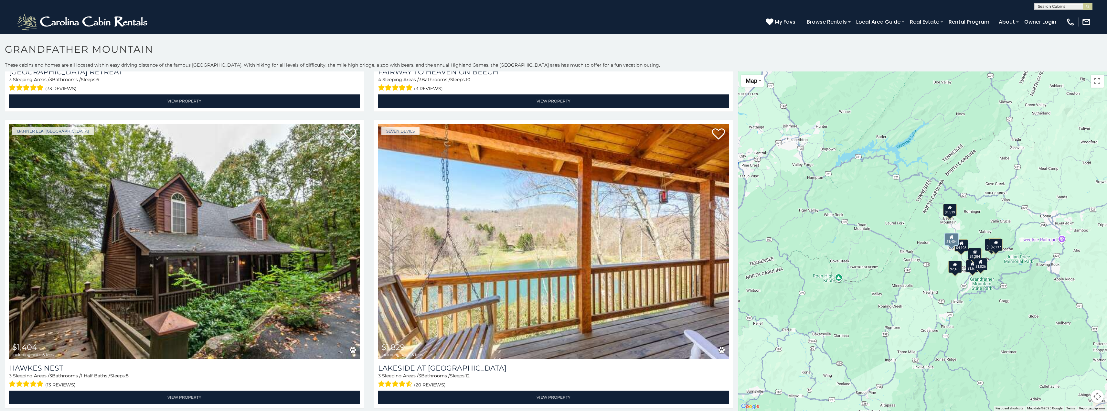
scroll to position [4, 0]
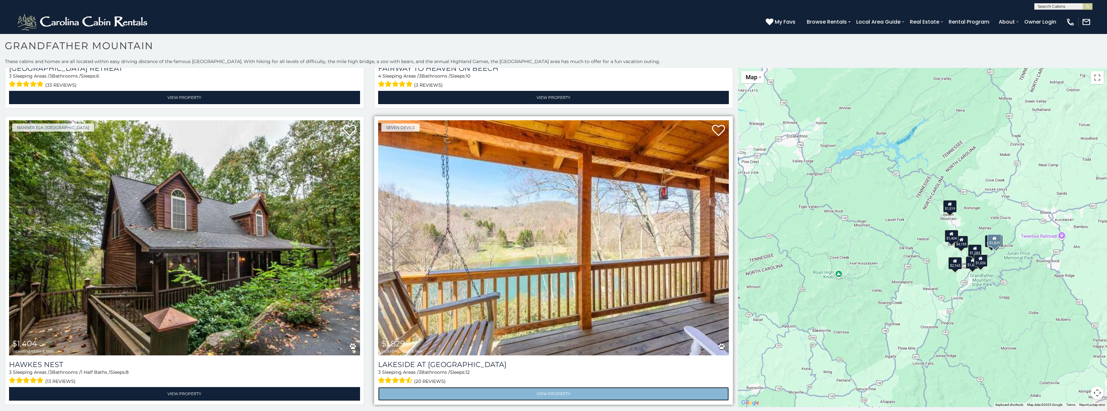
click at [541, 387] on link "View Property" at bounding box center [553, 393] width 351 height 13
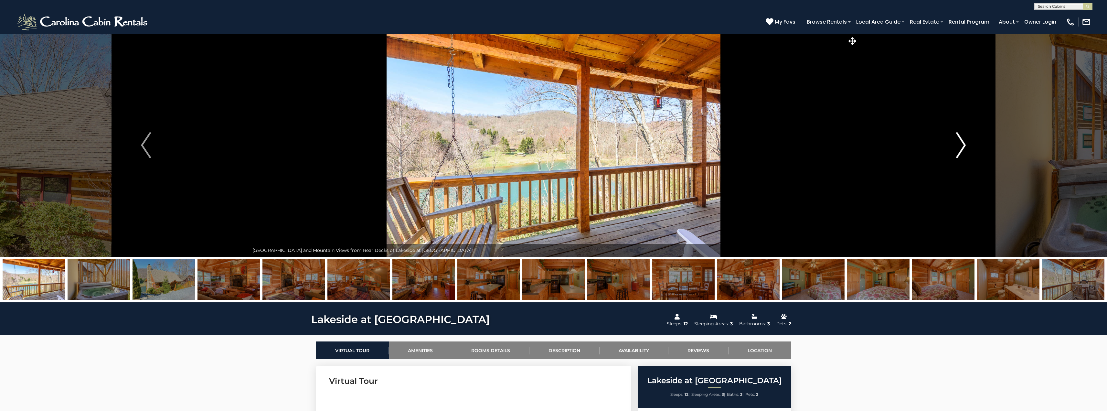
click at [958, 139] on img "Next" at bounding box center [961, 145] width 10 height 26
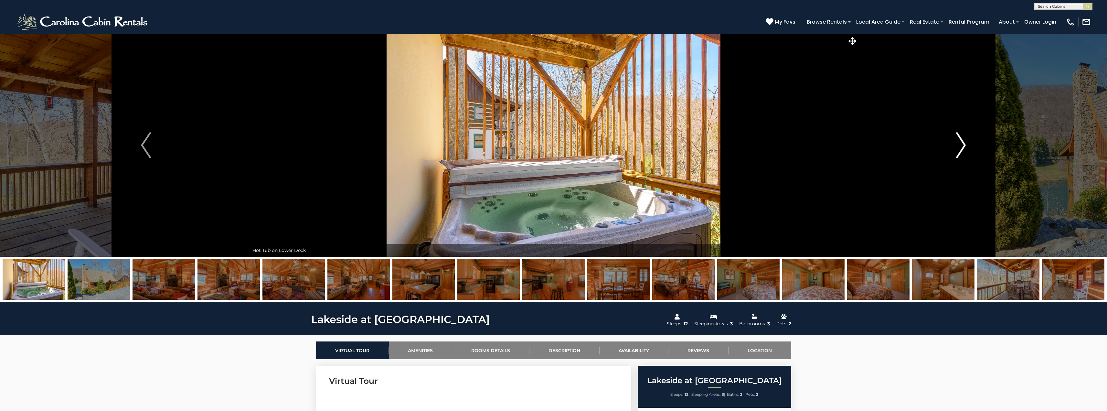
click at [958, 139] on img "Next" at bounding box center [961, 145] width 10 height 26
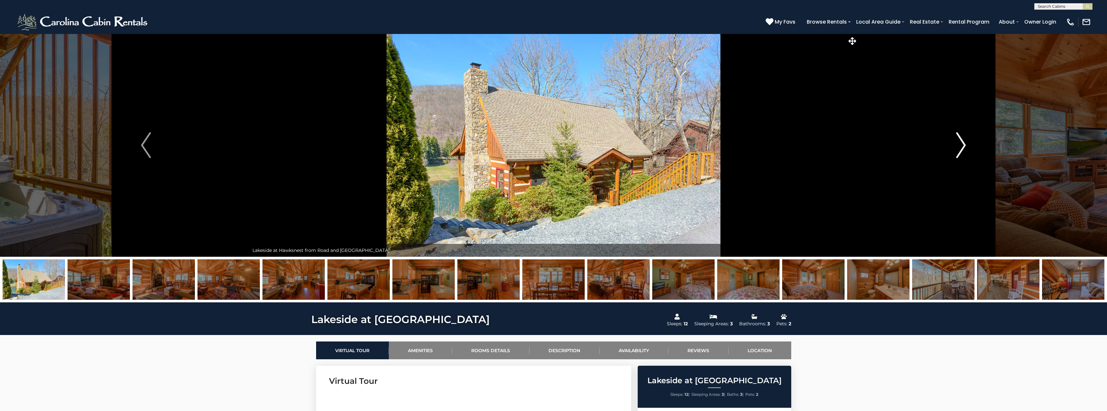
click at [958, 139] on img "Next" at bounding box center [961, 145] width 10 height 26
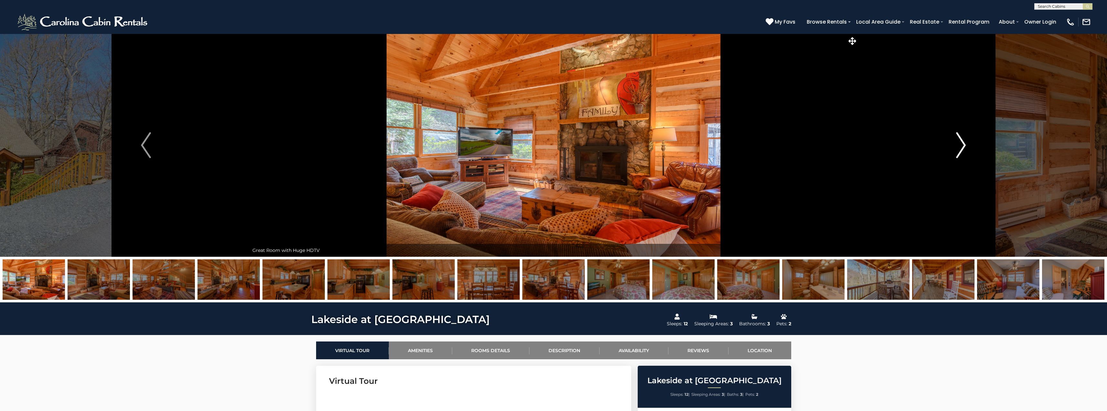
click at [958, 139] on img "Next" at bounding box center [961, 145] width 10 height 26
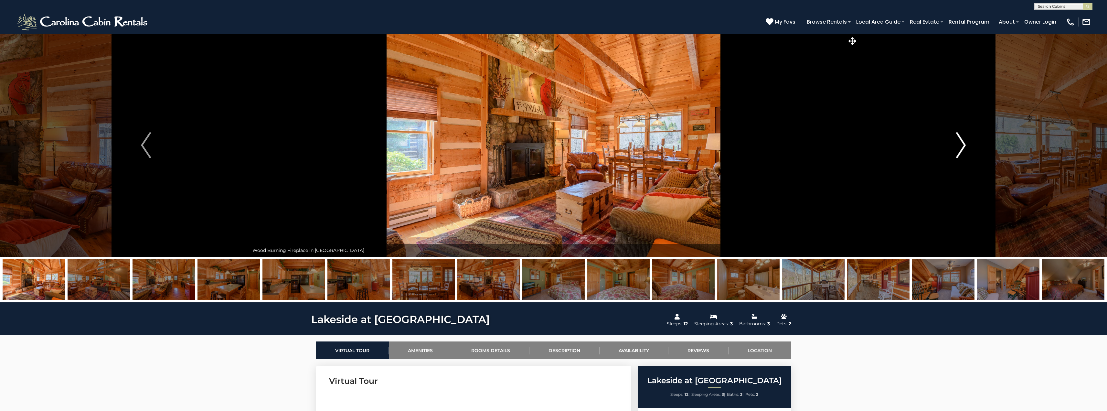
click at [958, 139] on img "Next" at bounding box center [961, 145] width 10 height 26
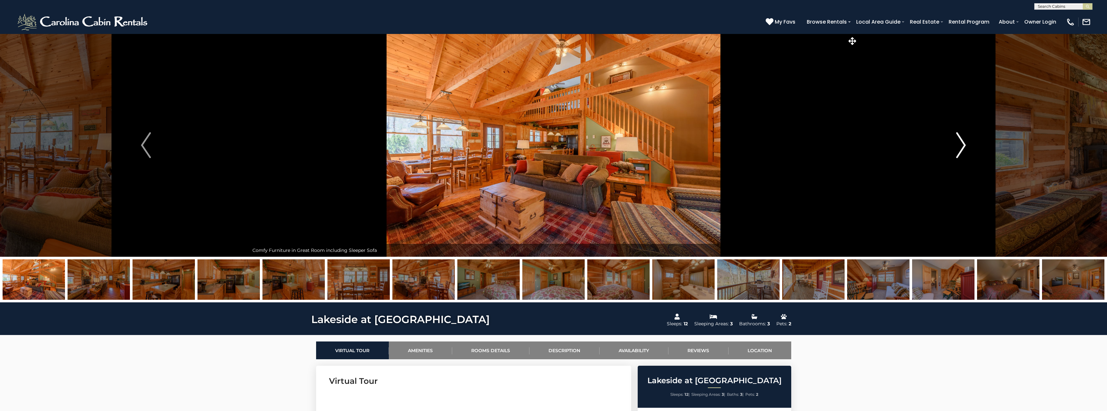
click at [958, 139] on img "Next" at bounding box center [961, 145] width 10 height 26
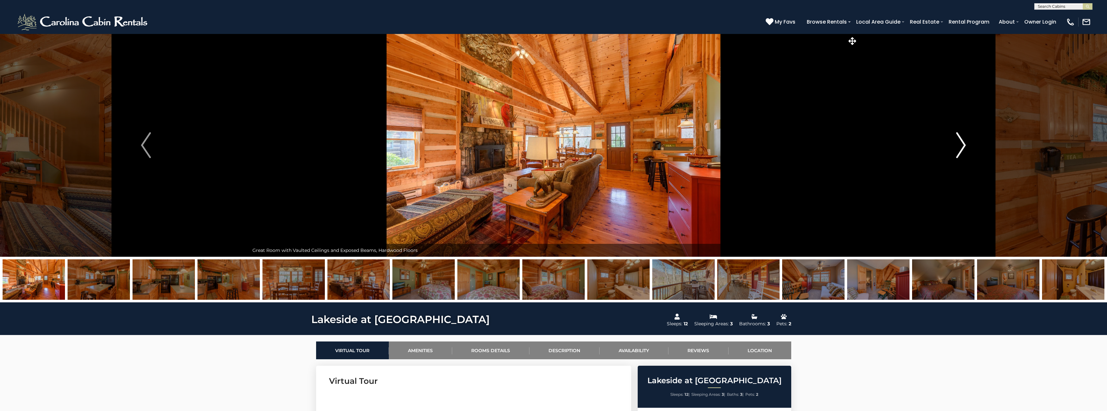
click at [958, 139] on img "Next" at bounding box center [961, 145] width 10 height 26
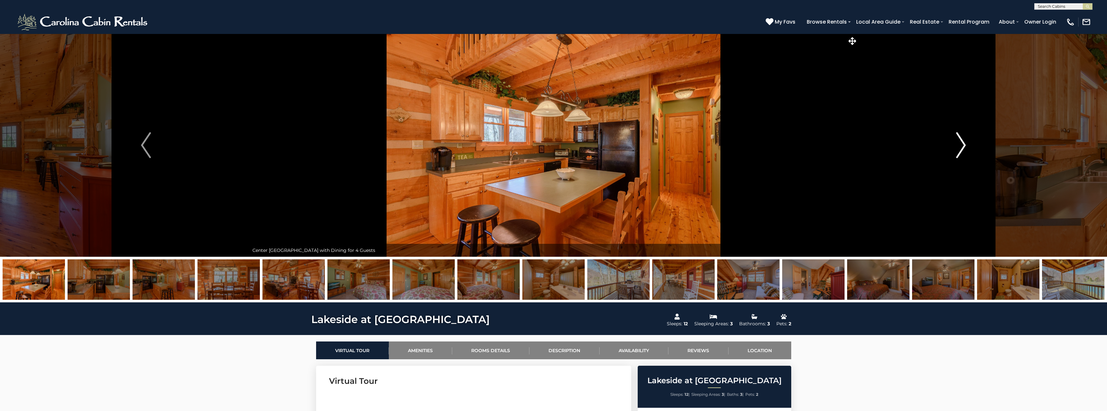
click at [958, 139] on img "Next" at bounding box center [961, 145] width 10 height 26
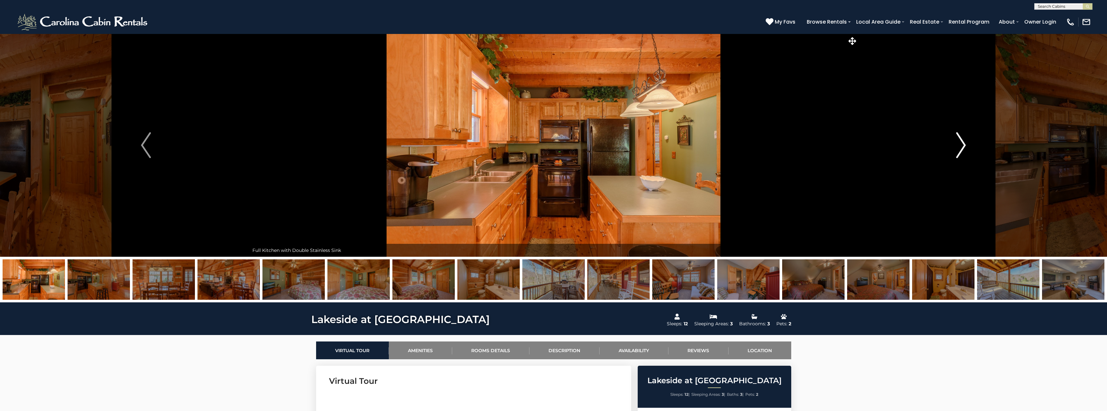
click at [958, 139] on img "Next" at bounding box center [961, 145] width 10 height 26
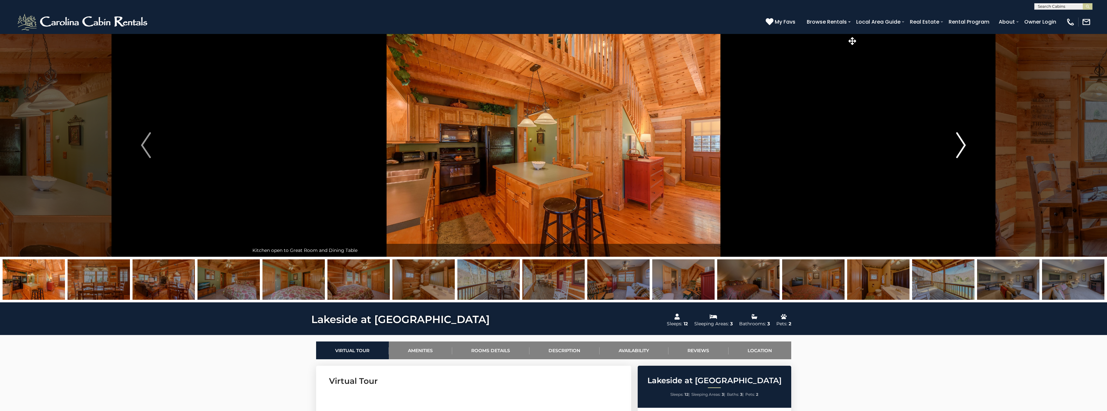
click at [958, 139] on img "Next" at bounding box center [961, 145] width 10 height 26
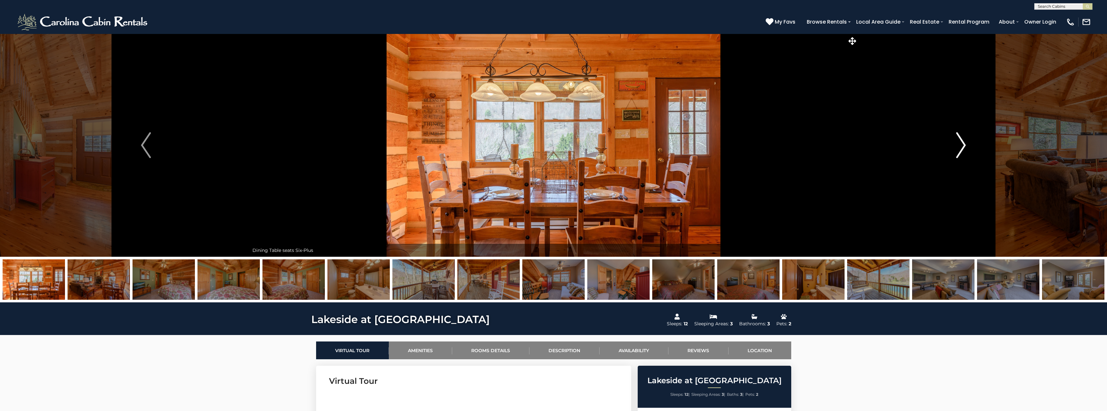
click at [958, 139] on img "Next" at bounding box center [961, 145] width 10 height 26
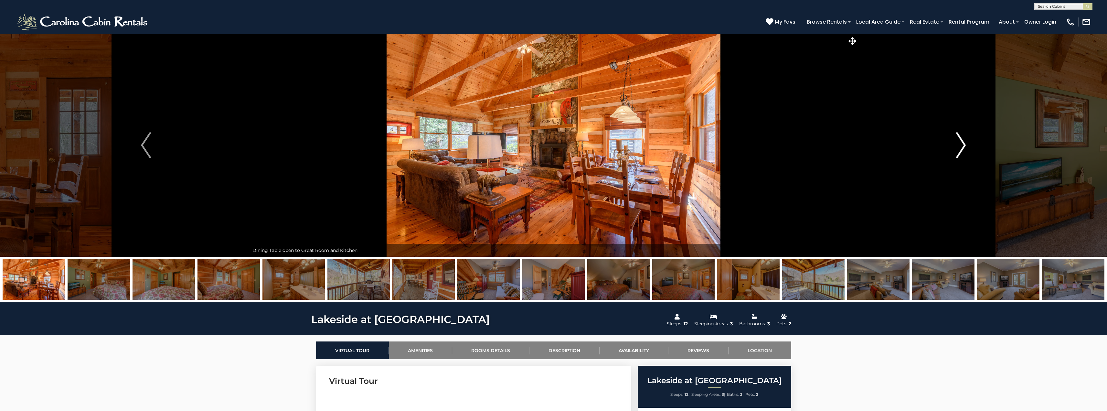
click at [958, 139] on img "Next" at bounding box center [961, 145] width 10 height 26
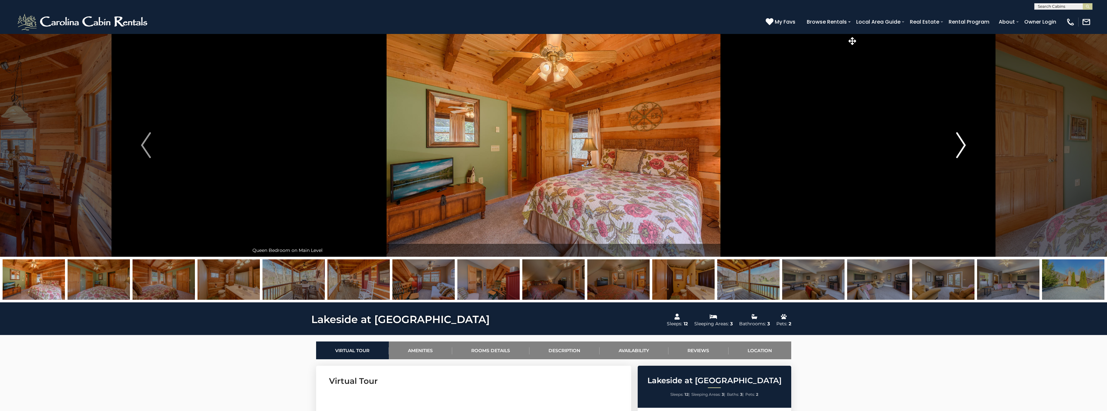
click at [959, 139] on img "Next" at bounding box center [961, 145] width 10 height 26
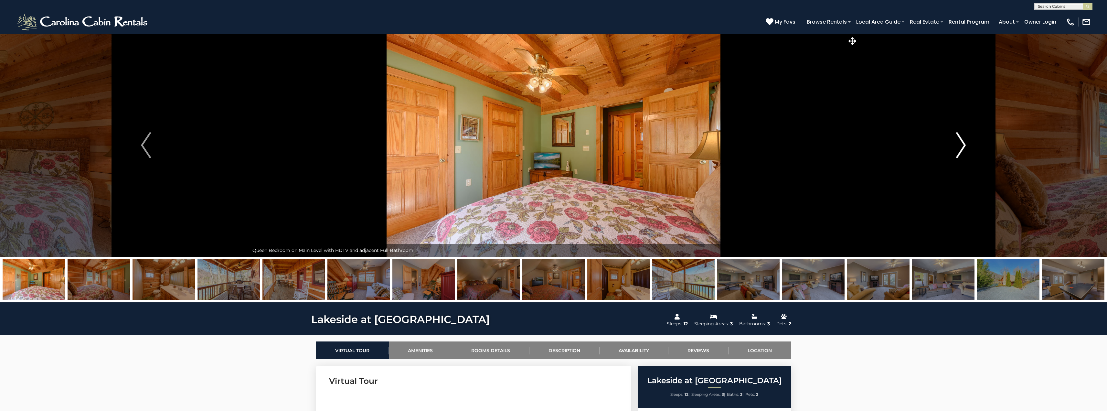
click at [959, 139] on img "Next" at bounding box center [961, 145] width 10 height 26
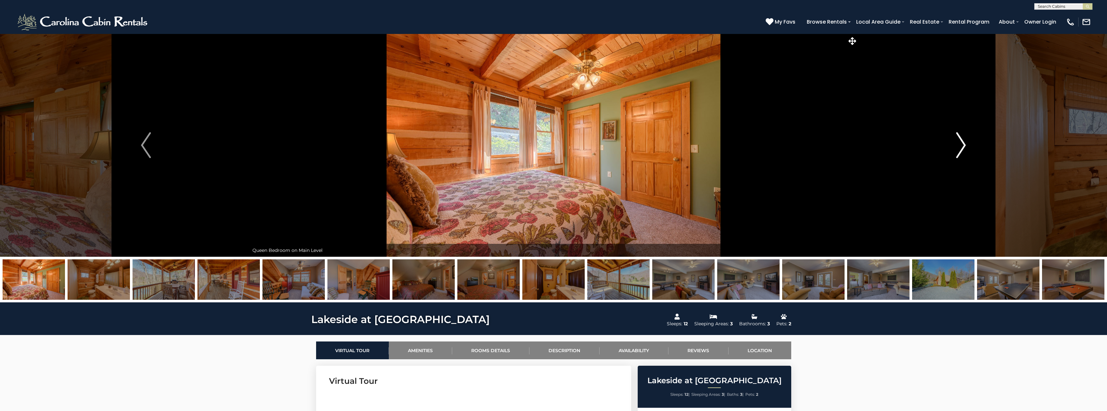
click at [959, 139] on img "Next" at bounding box center [961, 145] width 10 height 26
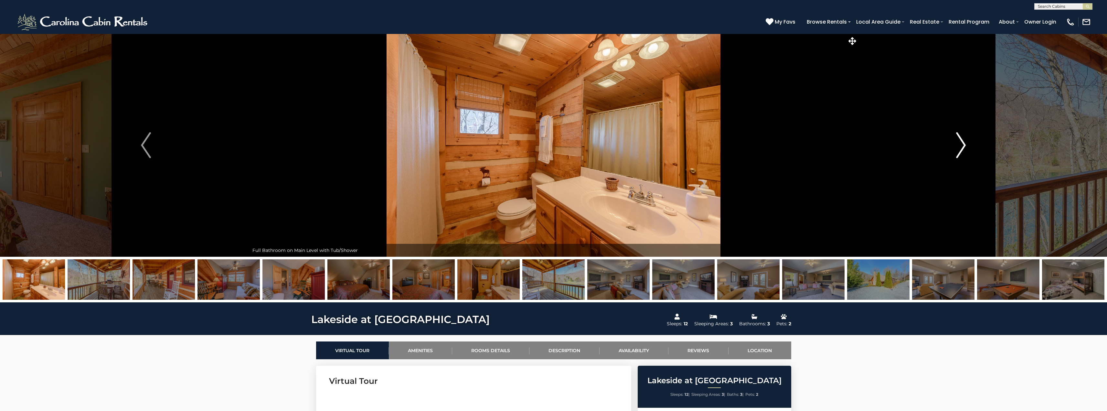
click at [959, 139] on img "Next" at bounding box center [961, 145] width 10 height 26
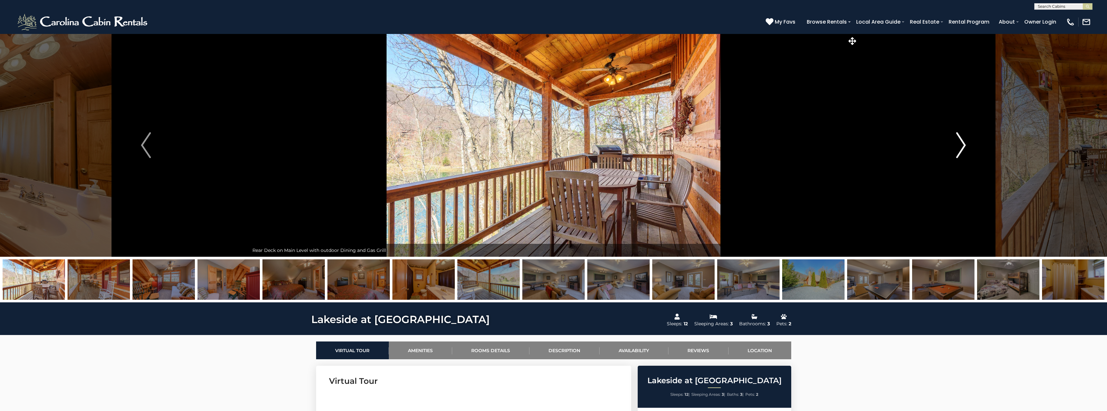
click at [959, 139] on img "Next" at bounding box center [961, 145] width 10 height 26
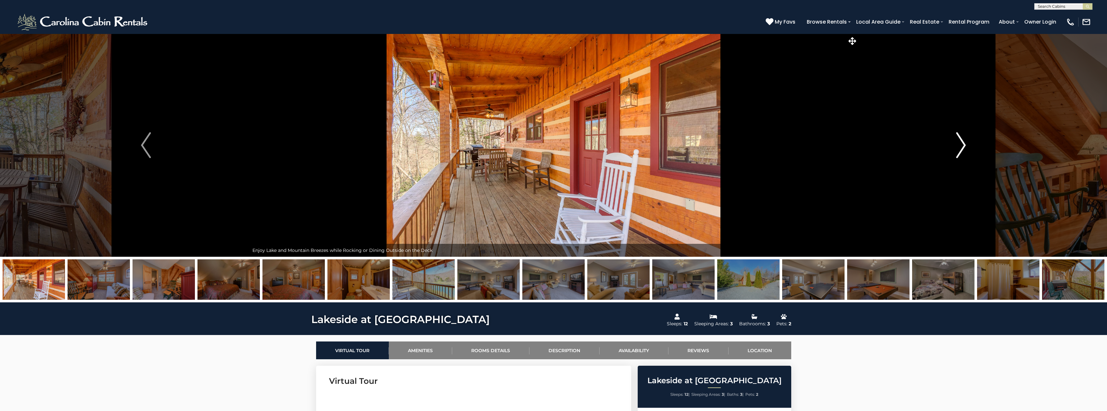
click at [959, 139] on img "Next" at bounding box center [961, 145] width 10 height 26
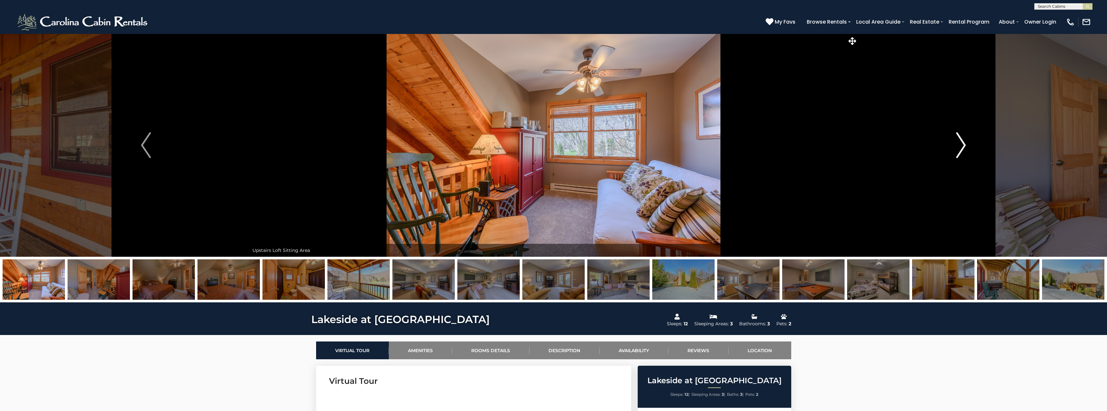
click at [959, 140] on img "Next" at bounding box center [961, 145] width 10 height 26
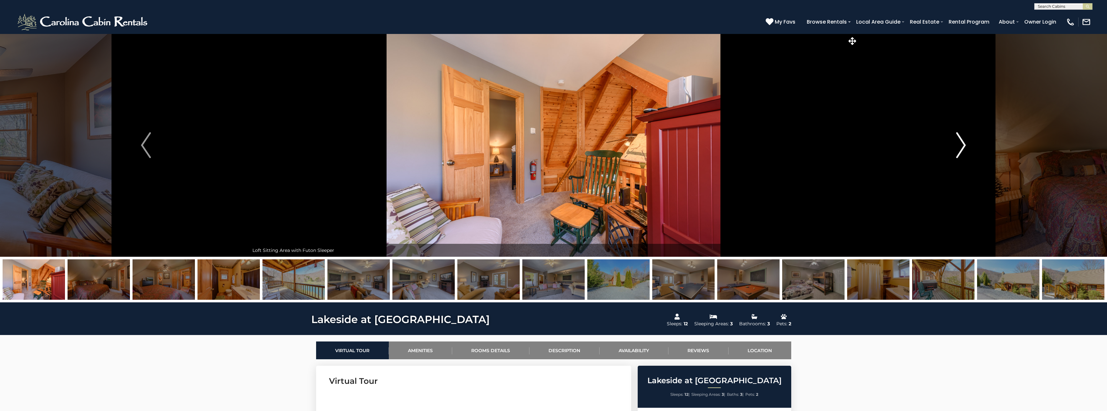
click at [959, 139] on img "Next" at bounding box center [961, 145] width 10 height 26
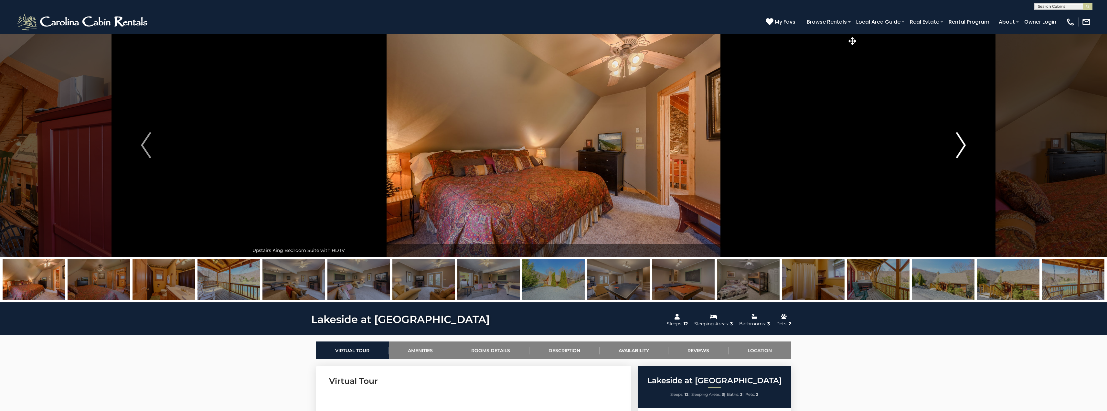
click at [959, 139] on img "Next" at bounding box center [961, 145] width 10 height 26
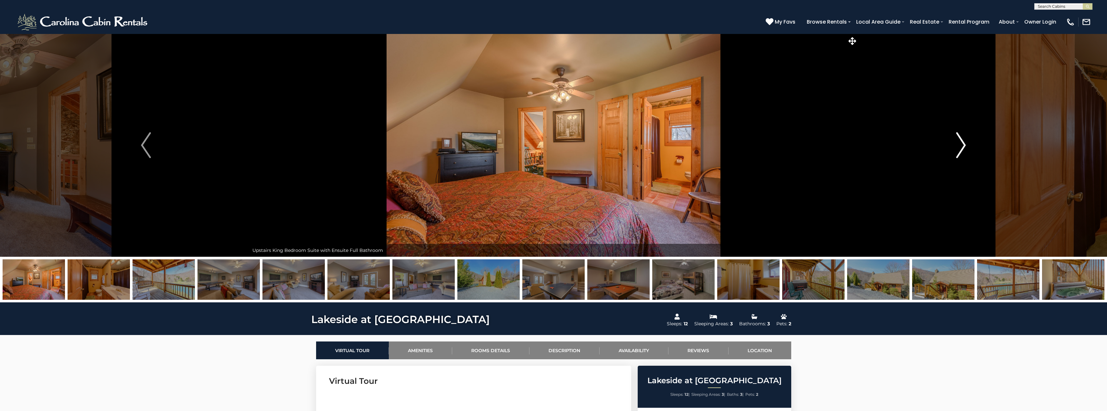
click at [959, 139] on img "Next" at bounding box center [961, 145] width 10 height 26
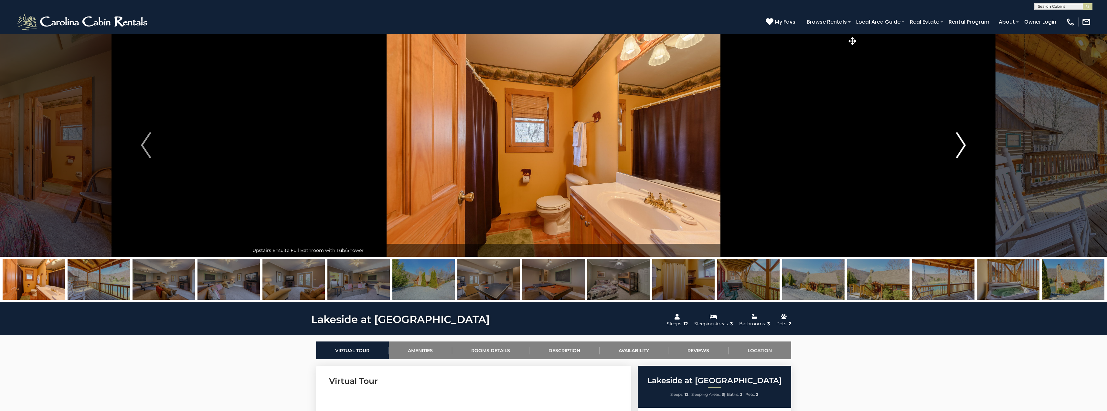
click at [959, 139] on img "Next" at bounding box center [961, 145] width 10 height 26
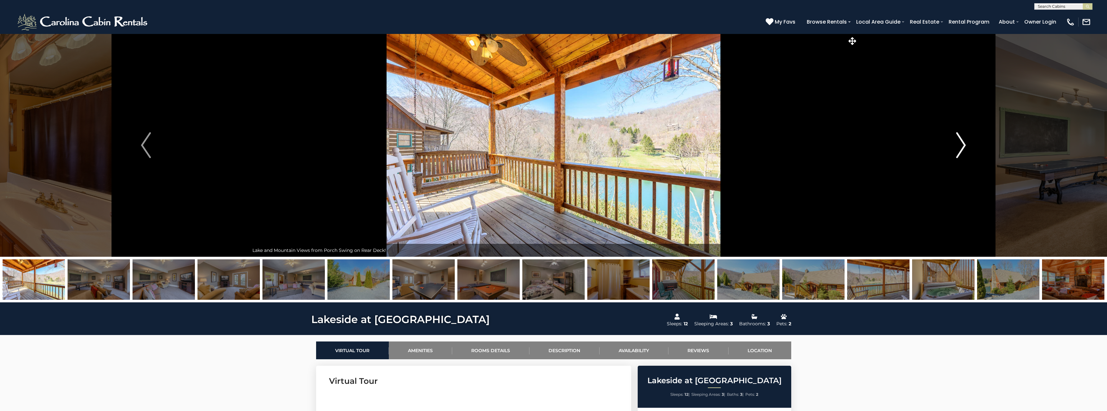
click at [959, 139] on img "Next" at bounding box center [961, 145] width 10 height 26
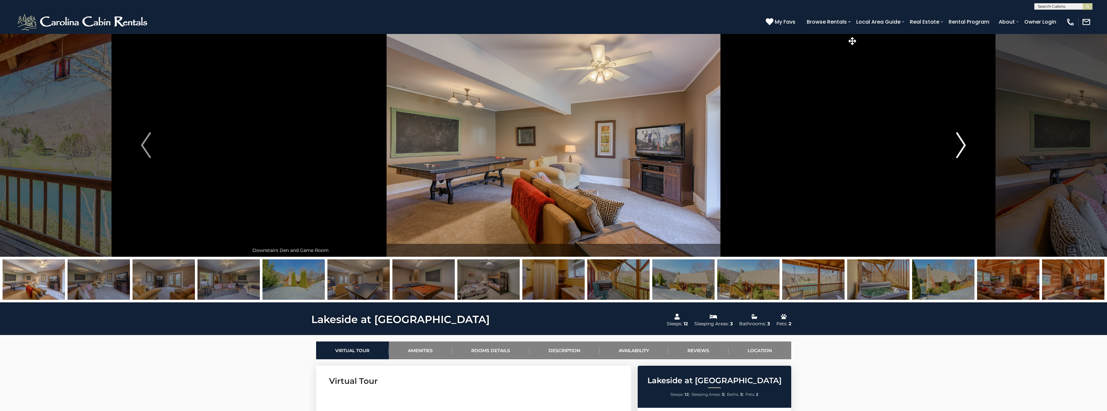
click at [959, 139] on img "Next" at bounding box center [961, 145] width 10 height 26
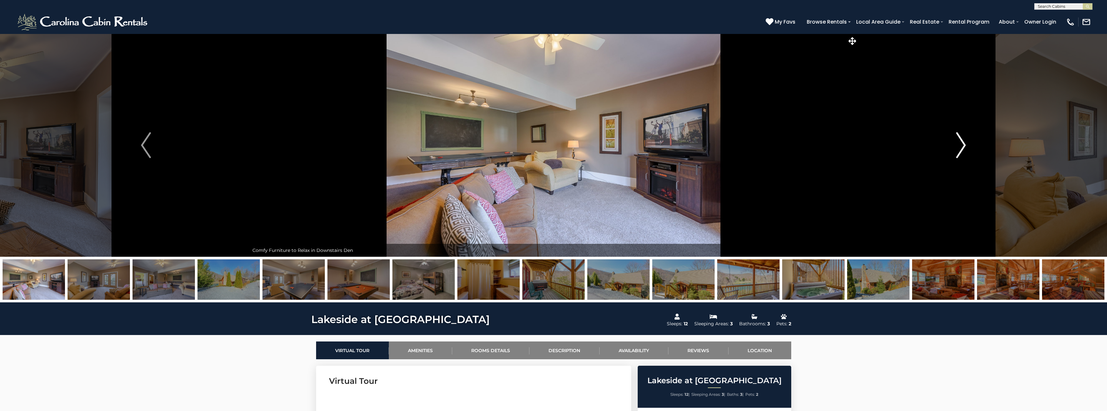
click at [959, 139] on img "Next" at bounding box center [961, 145] width 10 height 26
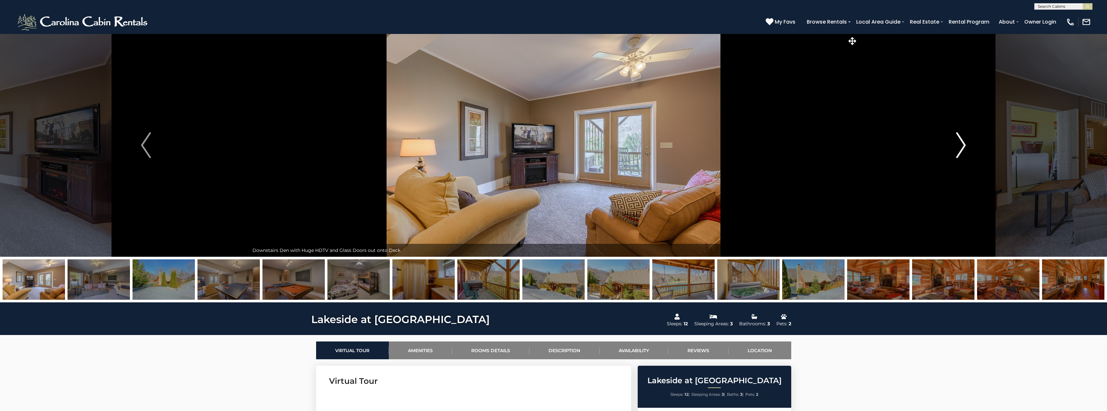
click at [959, 139] on img "Next" at bounding box center [961, 145] width 10 height 26
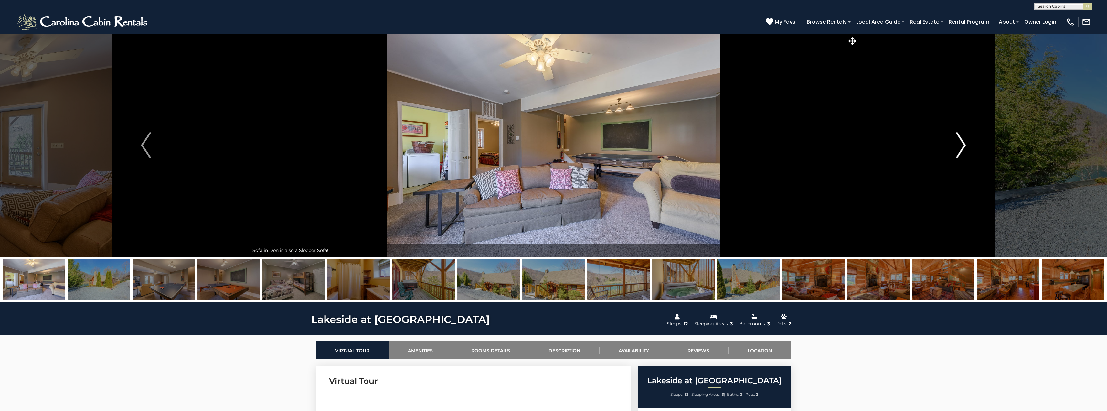
click at [959, 139] on img "Next" at bounding box center [961, 145] width 10 height 26
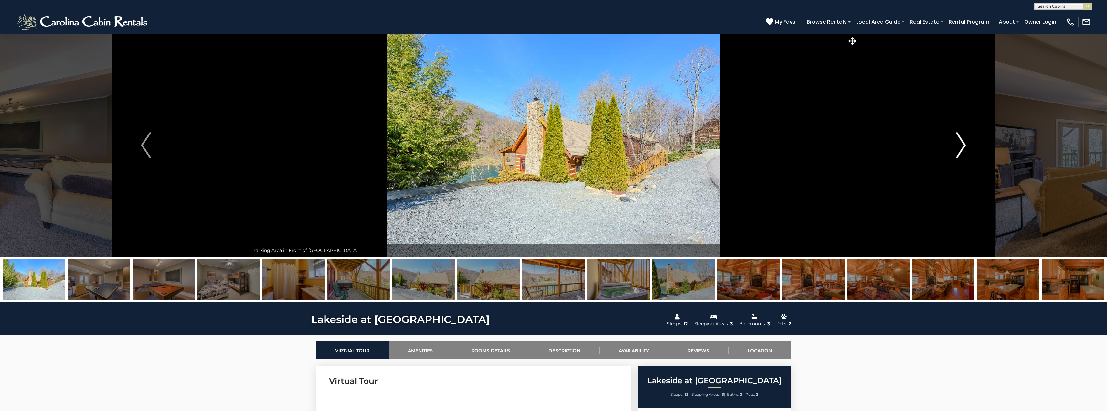
click at [959, 139] on img "Next" at bounding box center [961, 145] width 10 height 26
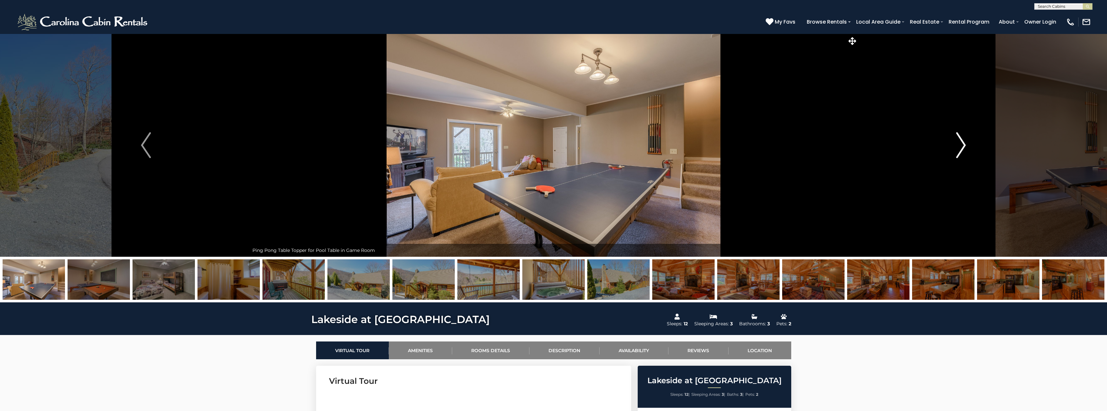
click at [959, 139] on img "Next" at bounding box center [961, 145] width 10 height 26
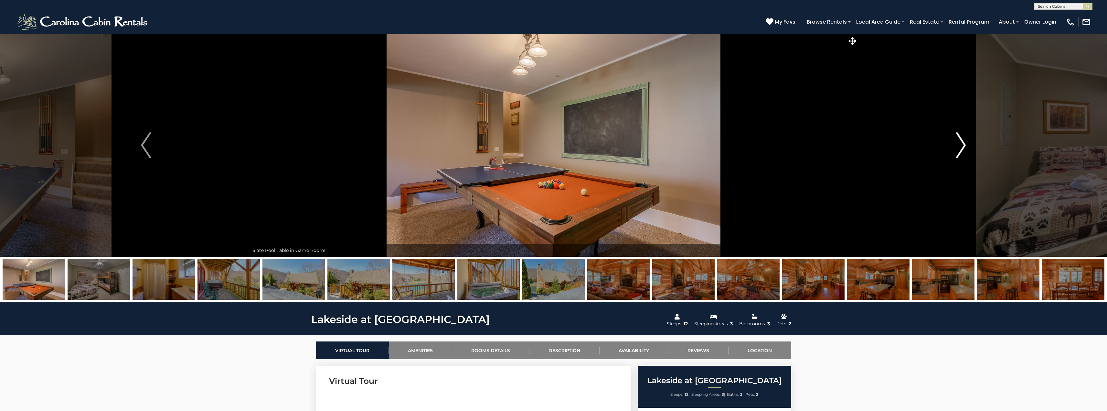
click at [959, 139] on img "Next" at bounding box center [961, 145] width 10 height 26
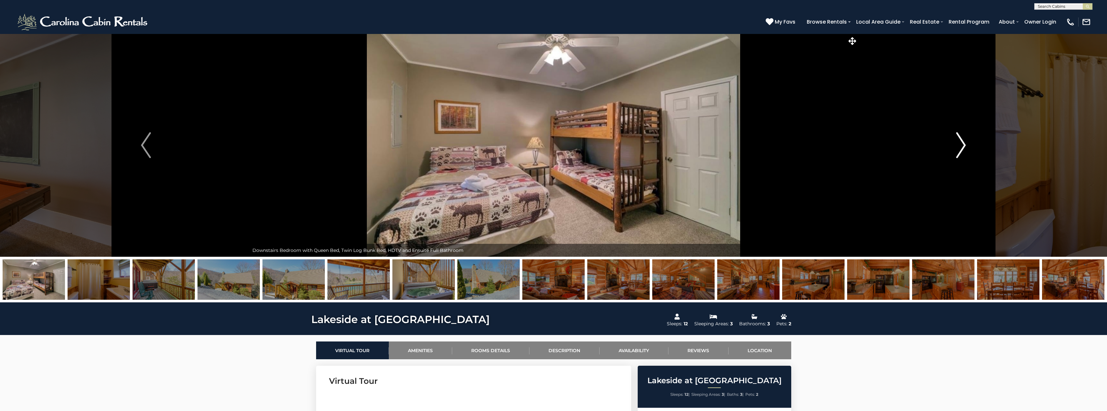
click at [959, 139] on img "Next" at bounding box center [961, 145] width 10 height 26
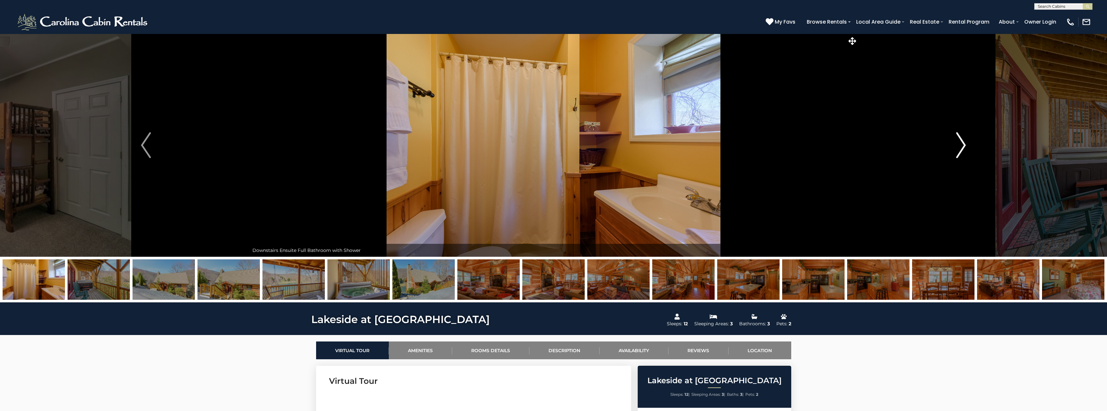
click at [959, 139] on img "Next" at bounding box center [961, 145] width 10 height 26
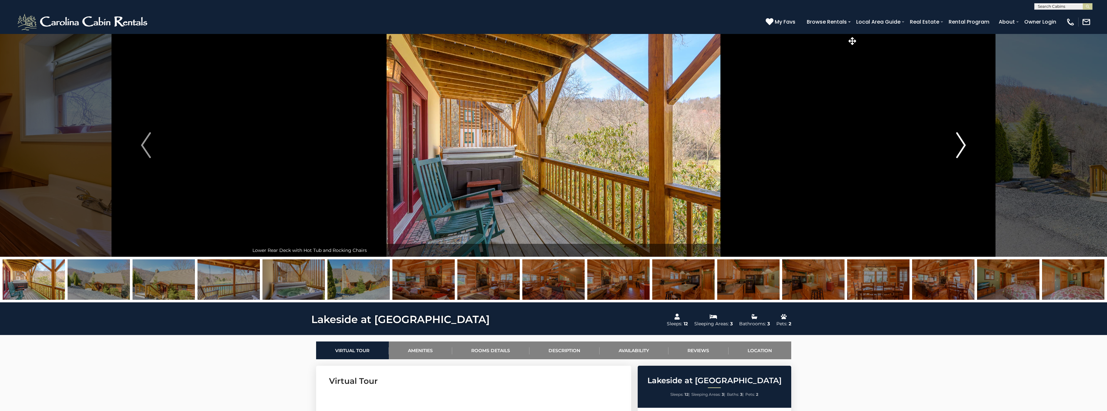
click at [959, 139] on img "Next" at bounding box center [961, 145] width 10 height 26
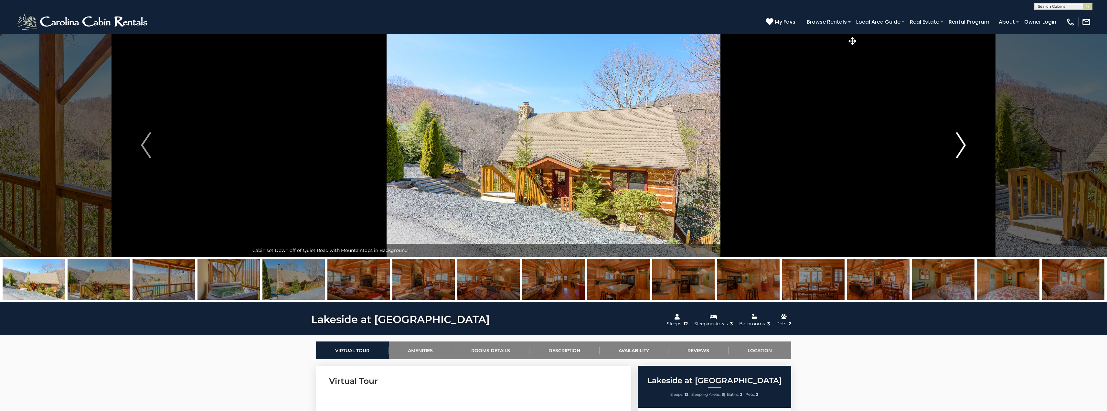
click at [959, 139] on img "Next" at bounding box center [961, 145] width 10 height 26
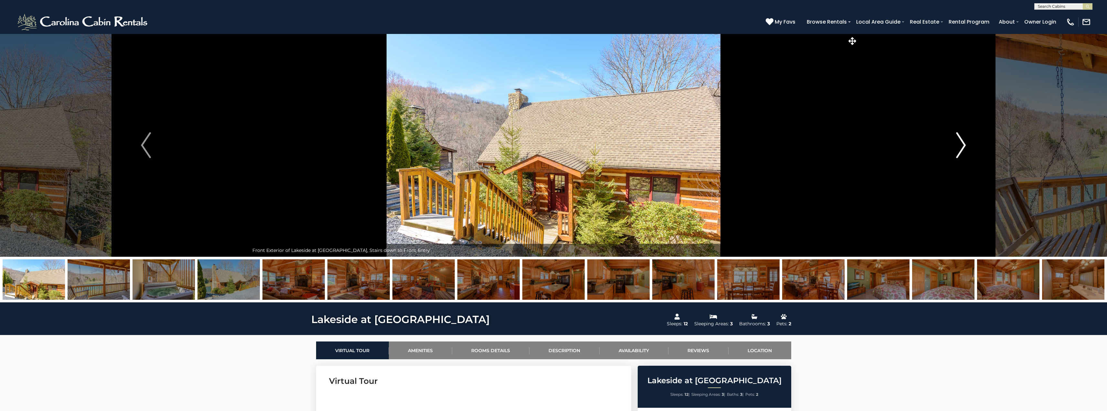
click at [959, 139] on img "Next" at bounding box center [961, 145] width 10 height 26
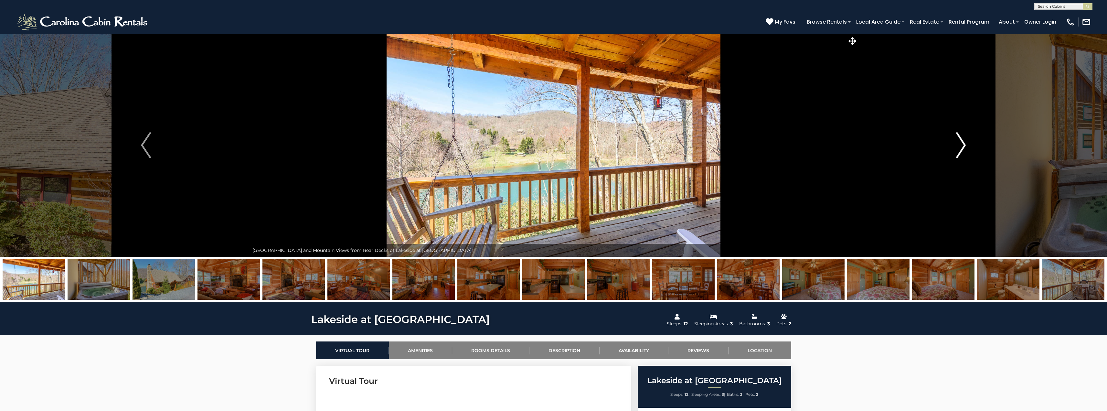
click at [959, 139] on img "Next" at bounding box center [961, 145] width 10 height 26
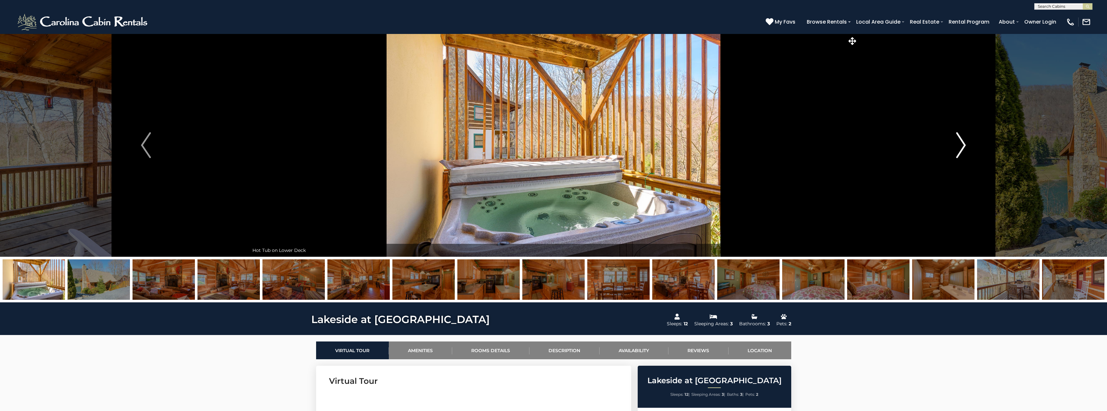
click at [959, 140] on img "Next" at bounding box center [961, 145] width 10 height 26
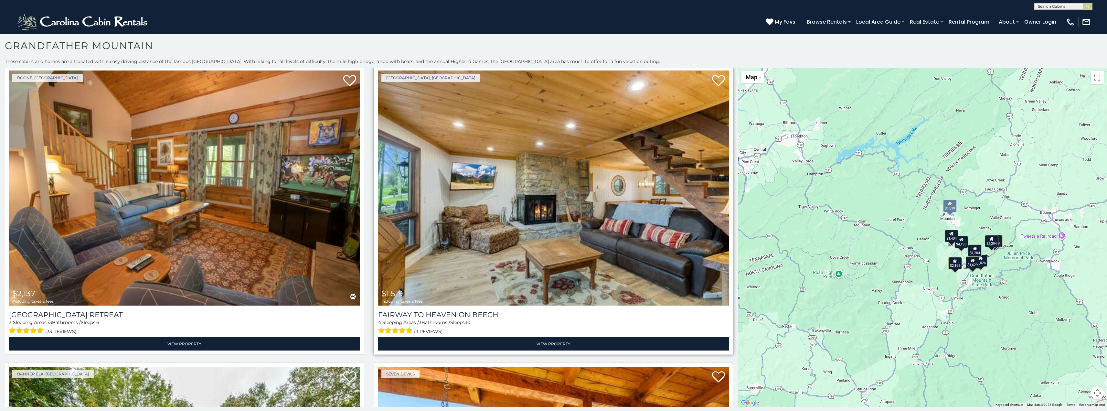
scroll to position [937, 0]
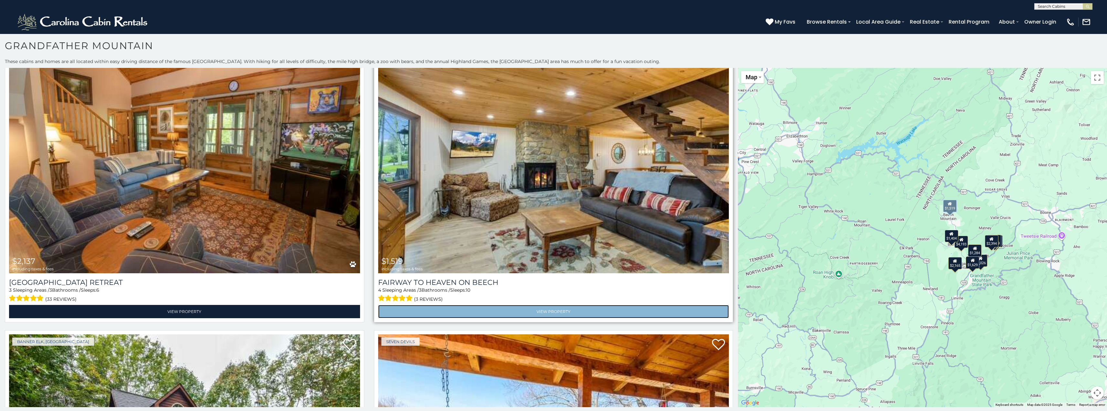
click at [532, 307] on link "View Property" at bounding box center [553, 311] width 351 height 13
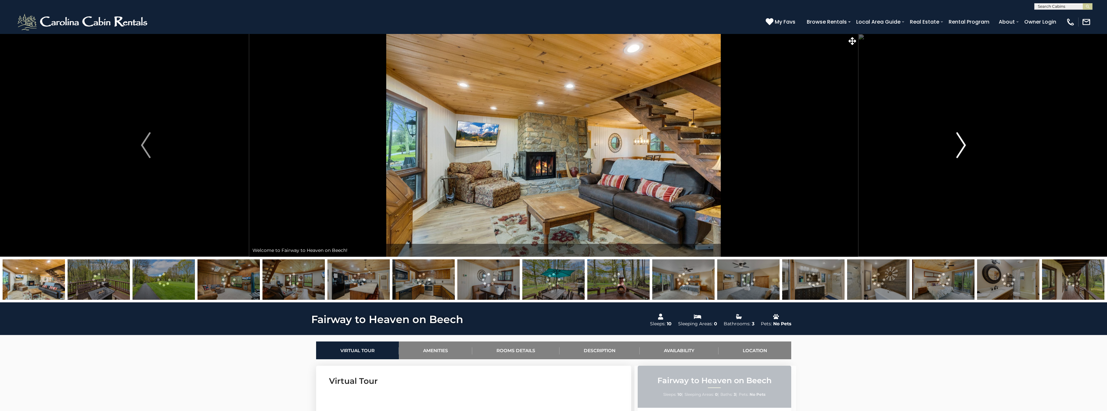
click at [965, 144] on img "Next" at bounding box center [961, 145] width 10 height 26
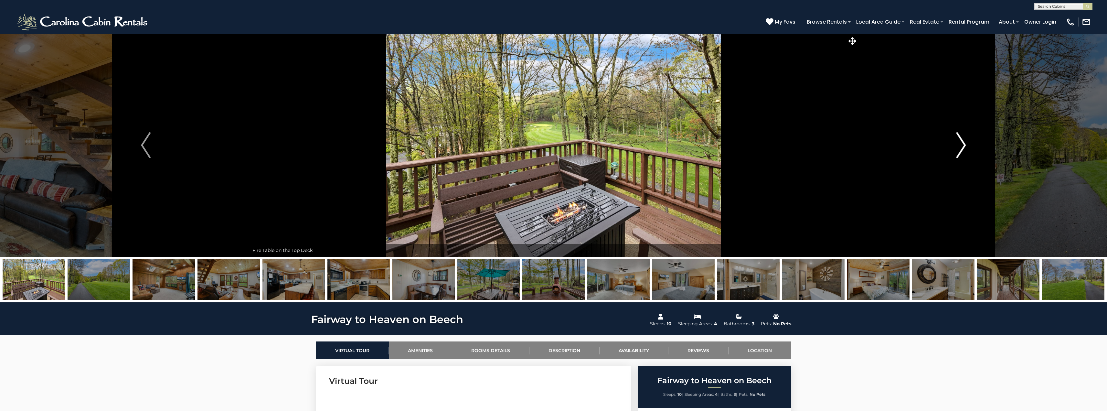
click at [965, 144] on img "Next" at bounding box center [961, 145] width 10 height 26
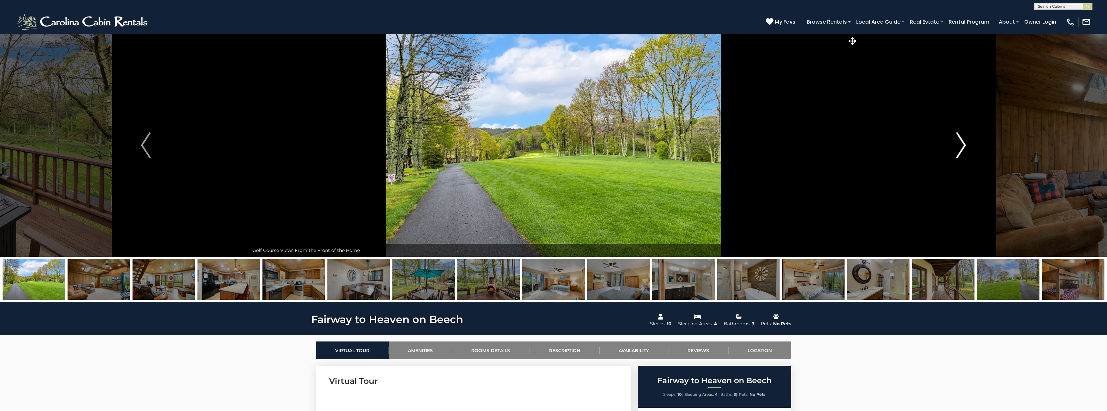
click at [965, 144] on img "Next" at bounding box center [961, 145] width 10 height 26
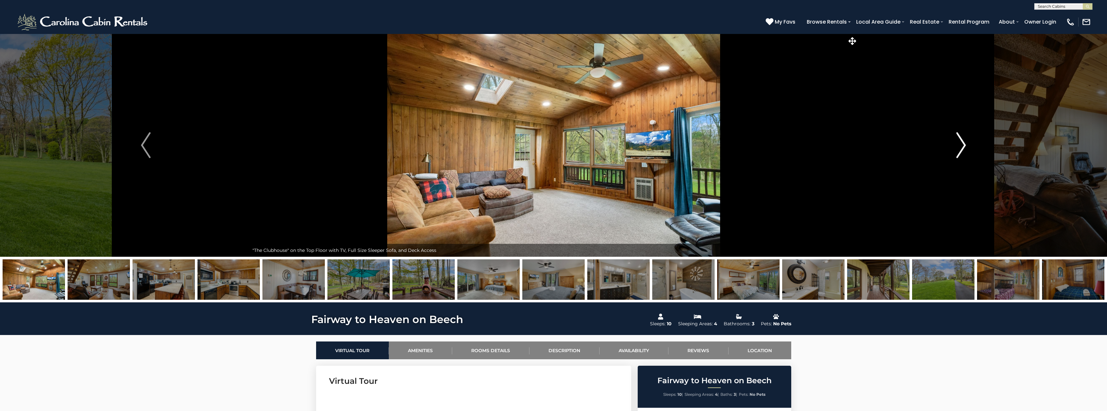
click at [965, 144] on img "Next" at bounding box center [961, 145] width 10 height 26
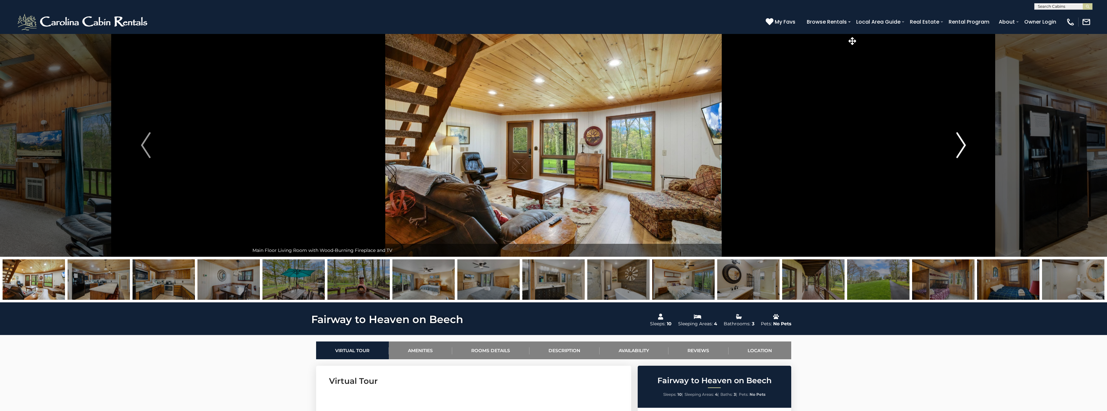
click at [965, 144] on img "Next" at bounding box center [961, 145] width 10 height 26
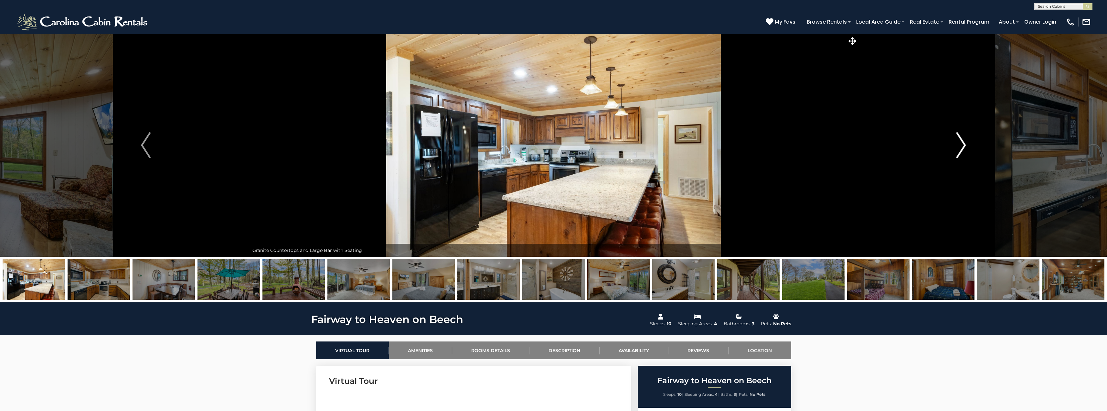
click at [965, 144] on img "Next" at bounding box center [961, 145] width 10 height 26
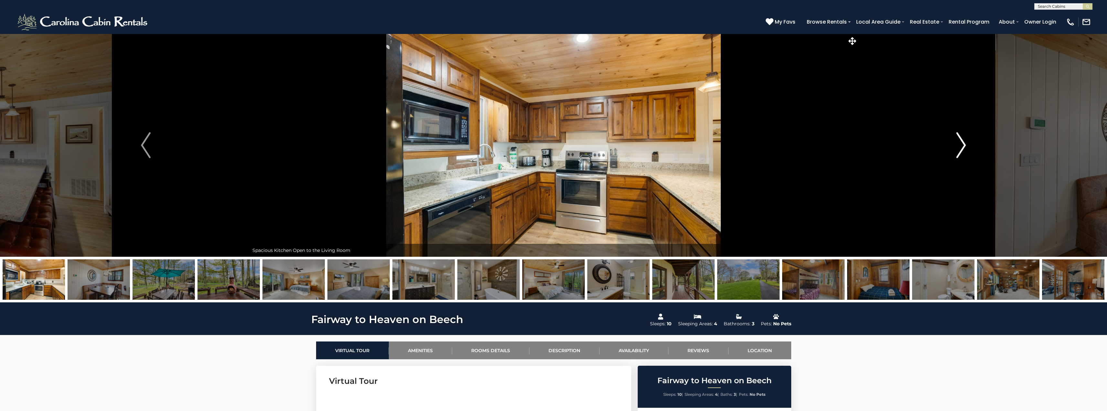
click at [965, 144] on img "Next" at bounding box center [961, 145] width 10 height 26
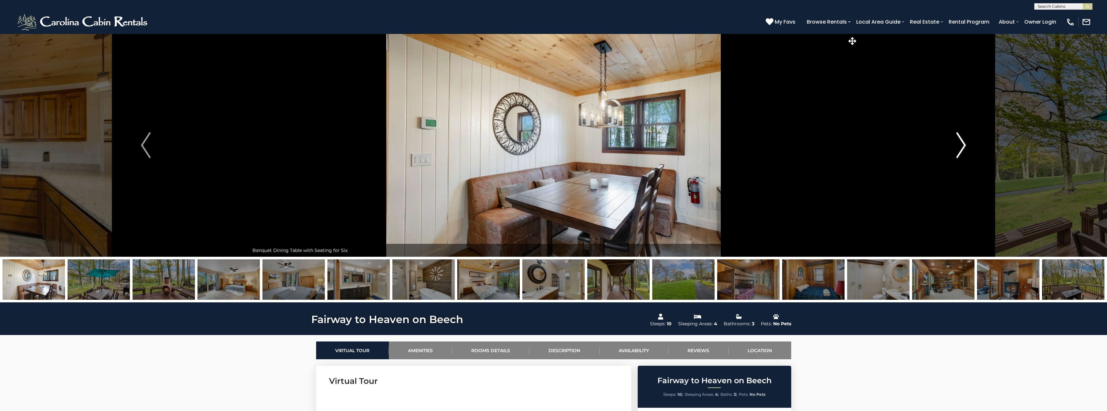
click at [965, 144] on img "Next" at bounding box center [961, 145] width 10 height 26
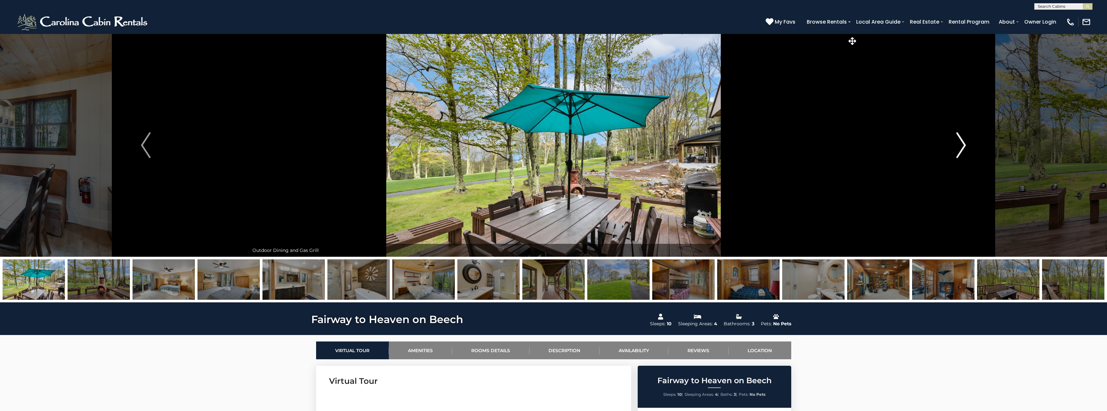
click at [965, 144] on img "Next" at bounding box center [961, 145] width 10 height 26
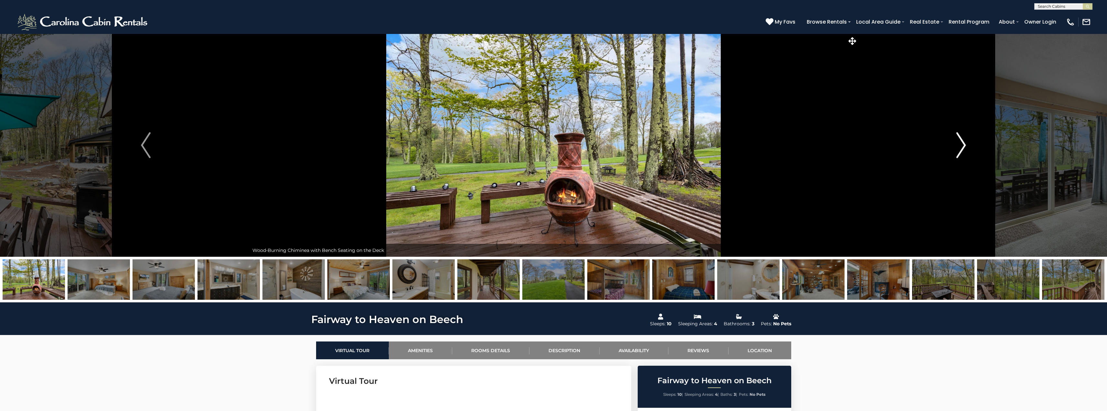
click at [965, 144] on img "Next" at bounding box center [961, 145] width 10 height 26
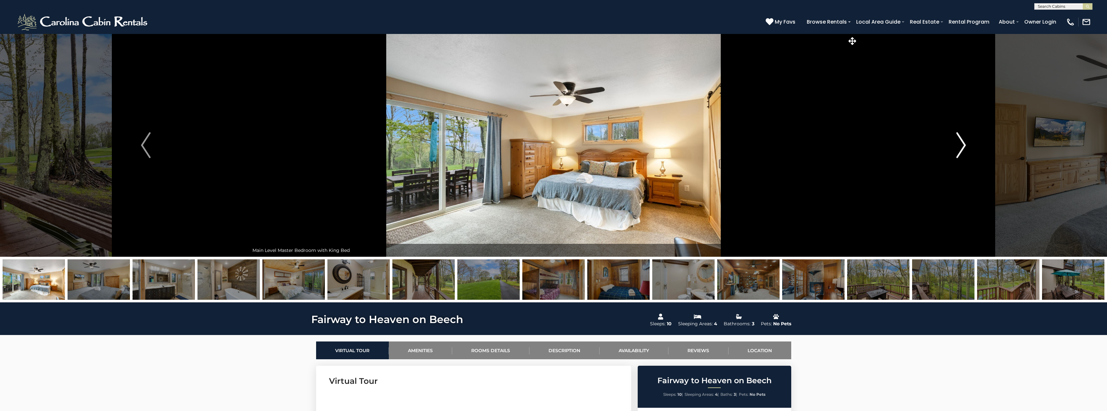
click at [965, 144] on img "Next" at bounding box center [961, 145] width 10 height 26
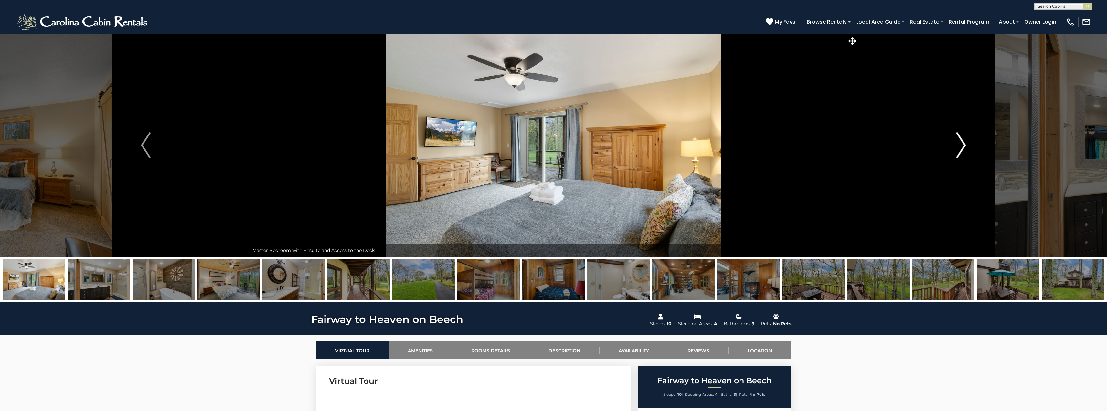
click at [965, 145] on img "Next" at bounding box center [961, 145] width 10 height 26
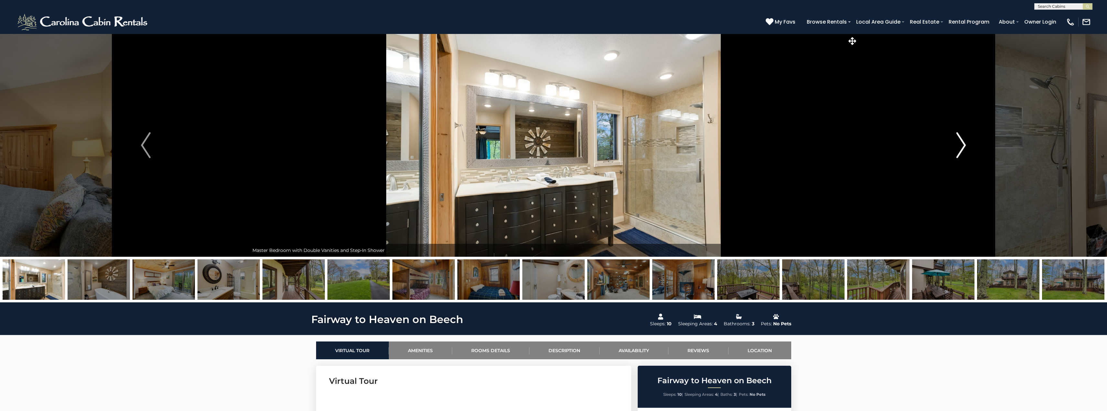
click at [965, 145] on img "Next" at bounding box center [961, 145] width 10 height 26
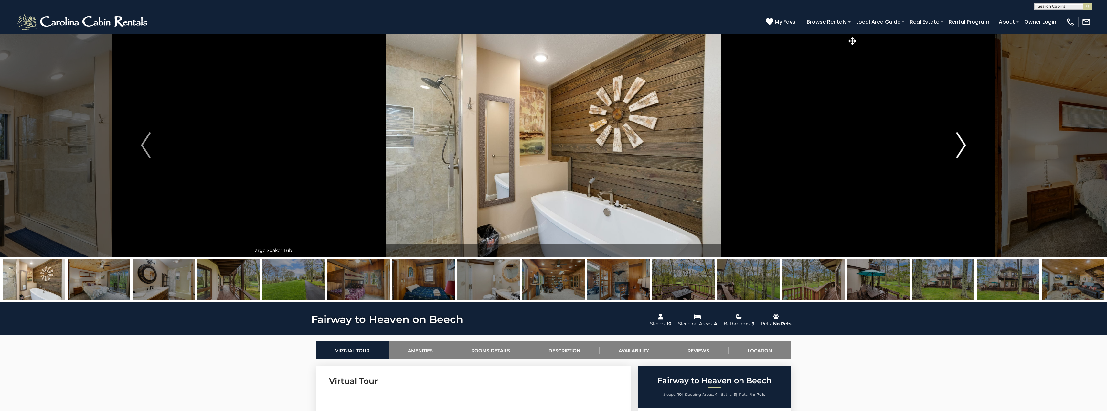
click at [965, 145] on img "Next" at bounding box center [961, 145] width 10 height 26
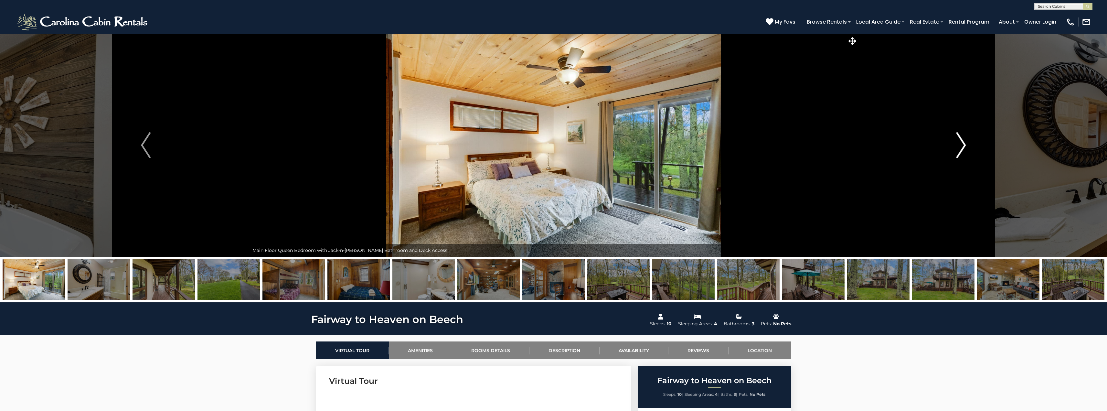
click at [965, 145] on img "Next" at bounding box center [961, 145] width 10 height 26
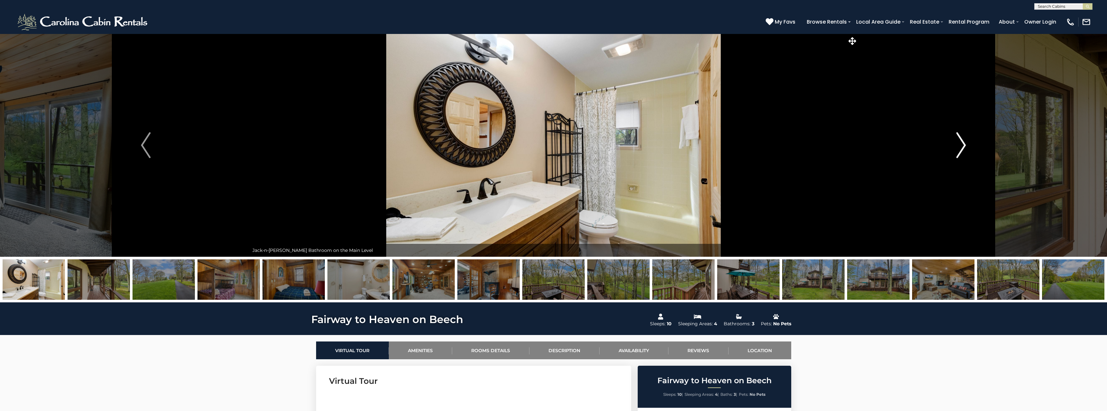
click at [965, 145] on img "Next" at bounding box center [961, 145] width 10 height 26
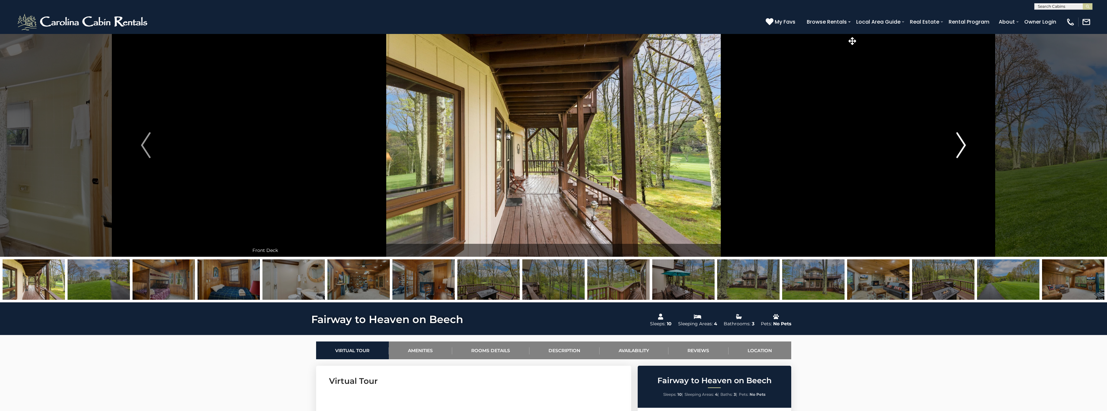
click at [965, 145] on img "Next" at bounding box center [961, 145] width 10 height 26
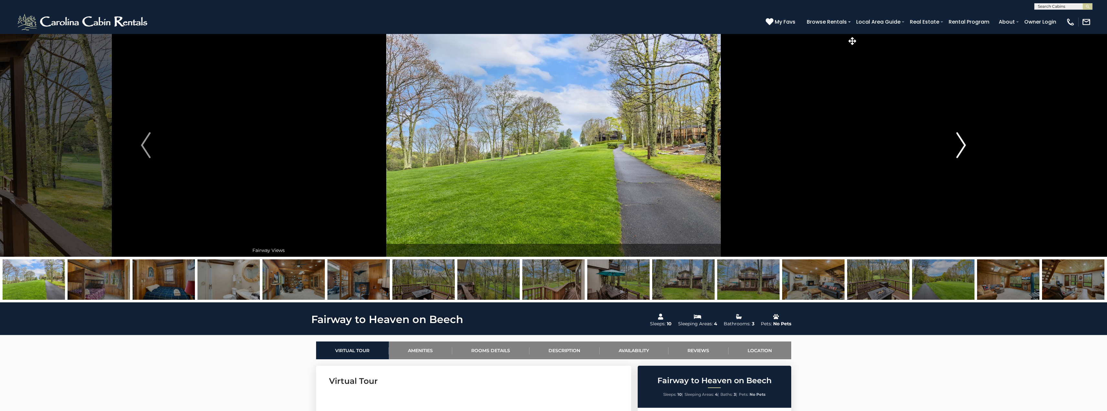
click at [965, 145] on img "Next" at bounding box center [961, 145] width 10 height 26
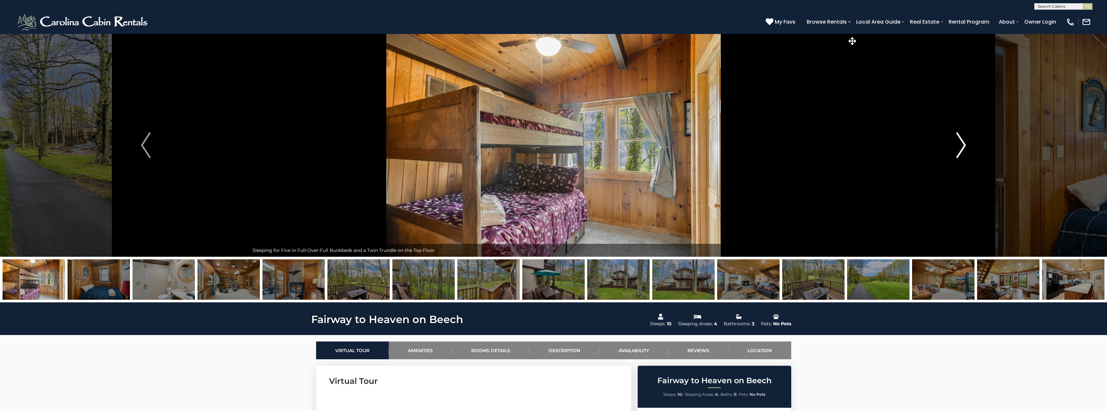
click at [965, 145] on img "Next" at bounding box center [961, 145] width 10 height 26
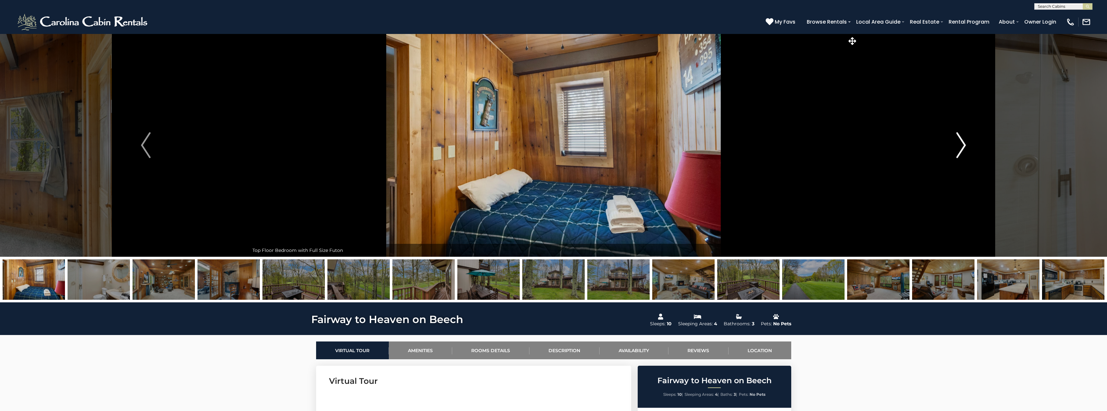
click at [965, 145] on img "Next" at bounding box center [961, 145] width 10 height 26
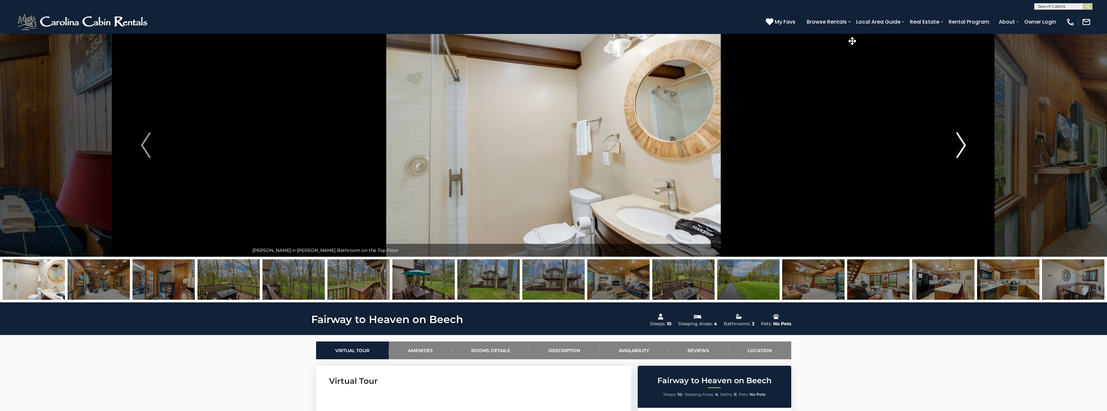
click at [965, 145] on img "Next" at bounding box center [961, 145] width 10 height 26
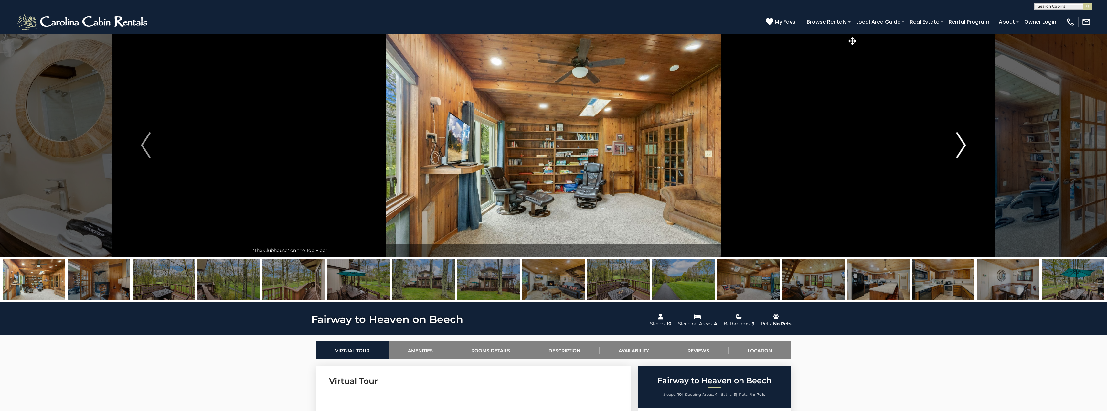
click at [965, 145] on img "Next" at bounding box center [961, 145] width 10 height 26
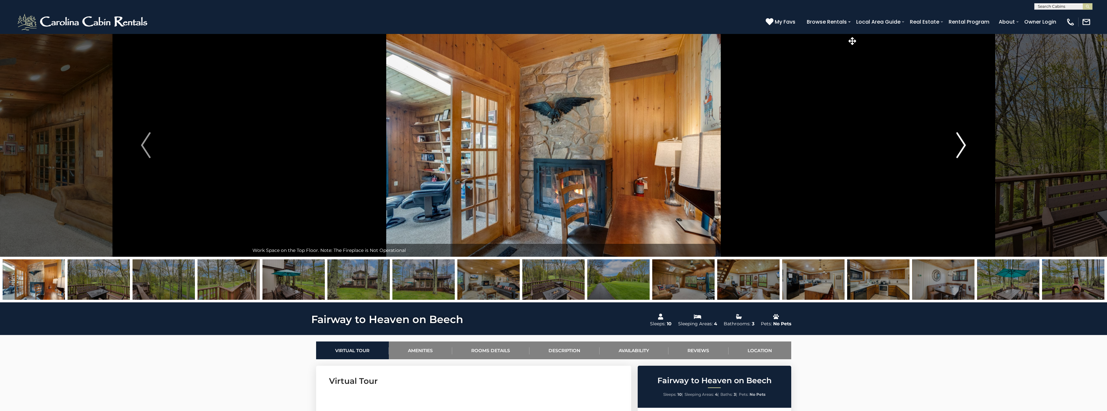
click at [965, 145] on img "Next" at bounding box center [961, 145] width 10 height 26
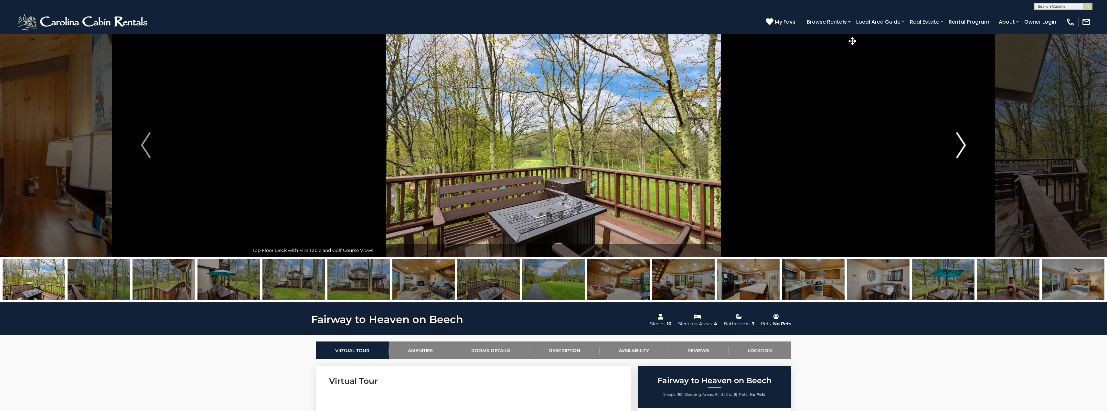
click at [965, 145] on img "Next" at bounding box center [961, 145] width 10 height 26
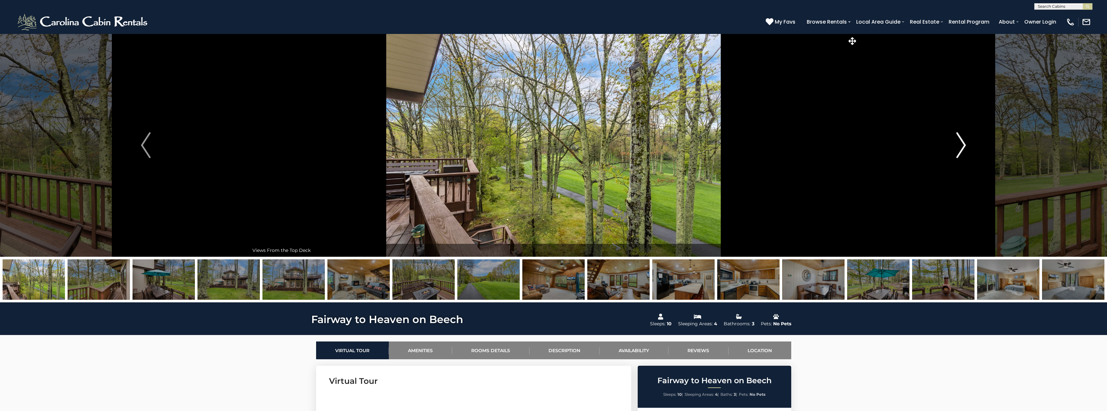
click at [965, 145] on img "Next" at bounding box center [961, 145] width 10 height 26
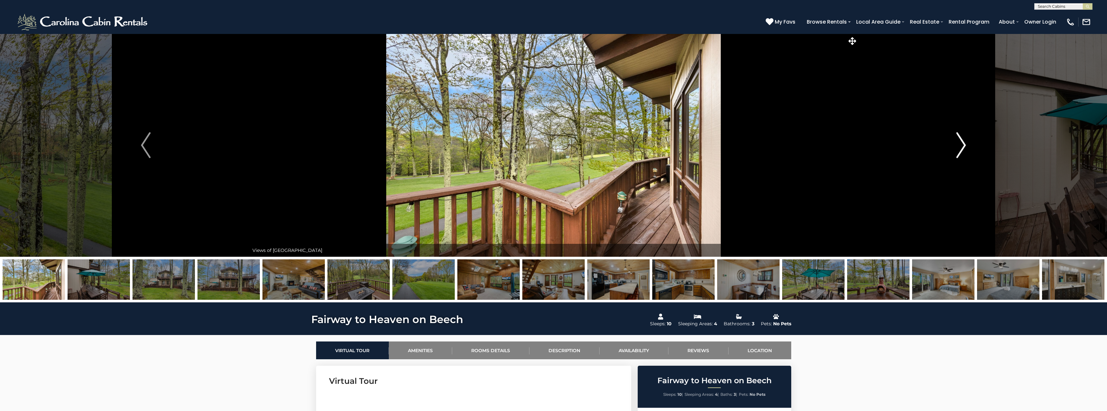
click at [965, 145] on img "Next" at bounding box center [961, 145] width 10 height 26
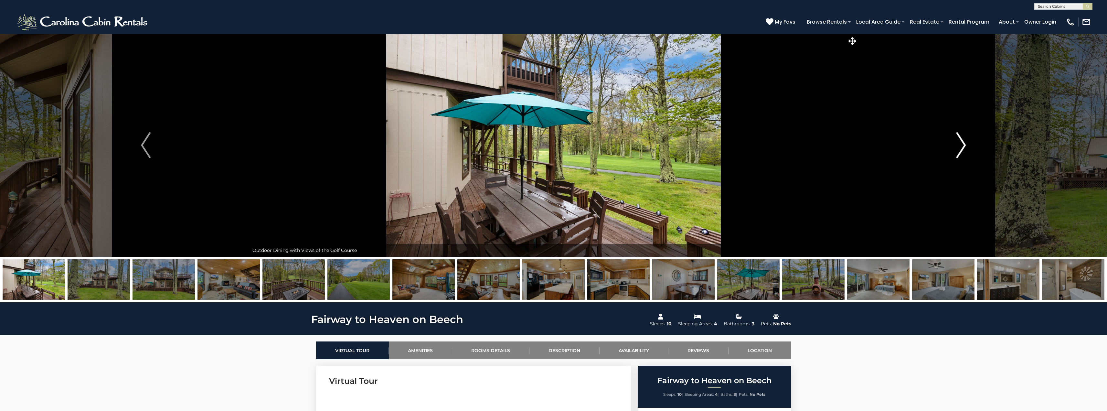
click at [965, 145] on img "Next" at bounding box center [961, 145] width 10 height 26
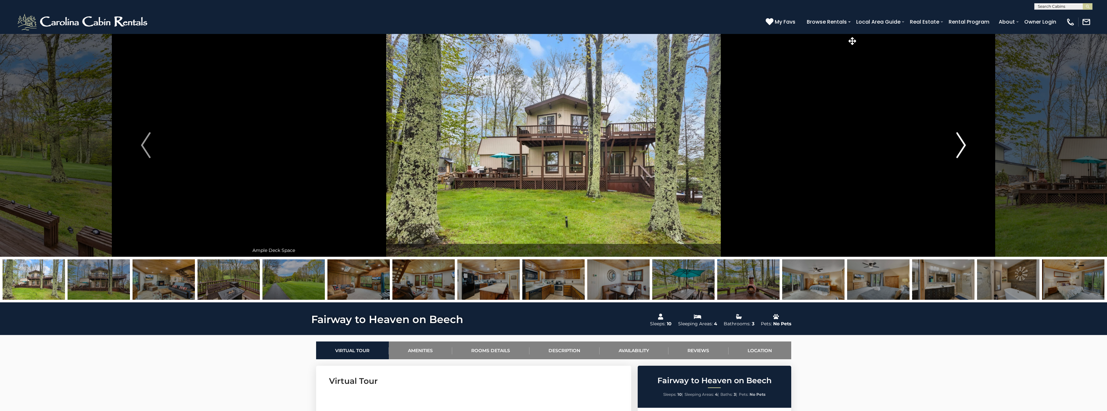
click at [965, 145] on img "Next" at bounding box center [961, 145] width 10 height 26
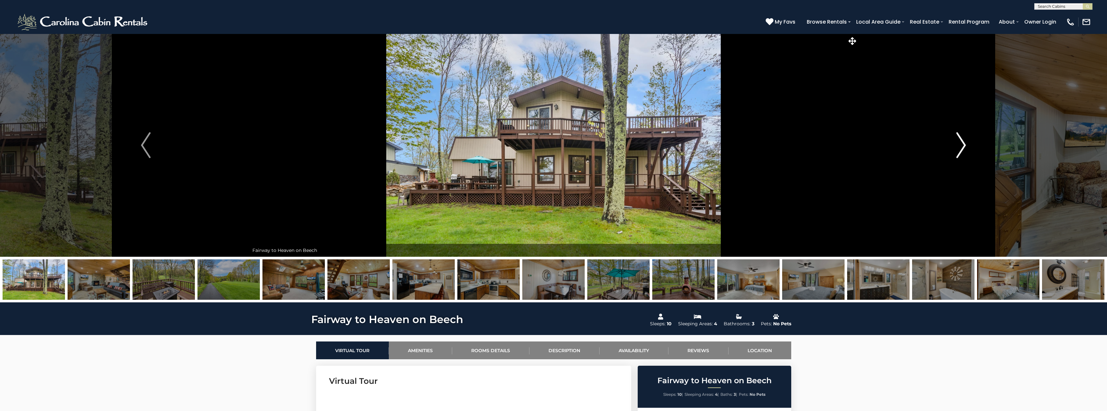
click at [965, 145] on img "Next" at bounding box center [961, 145] width 10 height 26
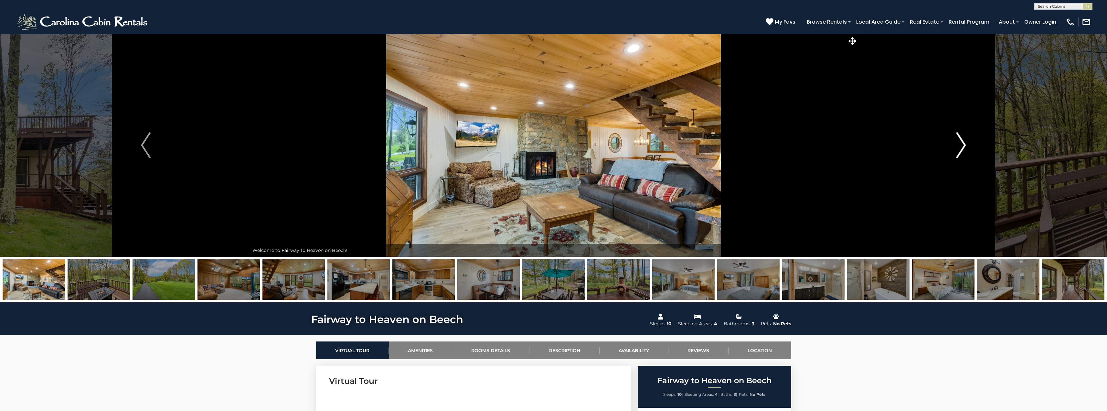
click at [965, 146] on img "Next" at bounding box center [961, 145] width 10 height 26
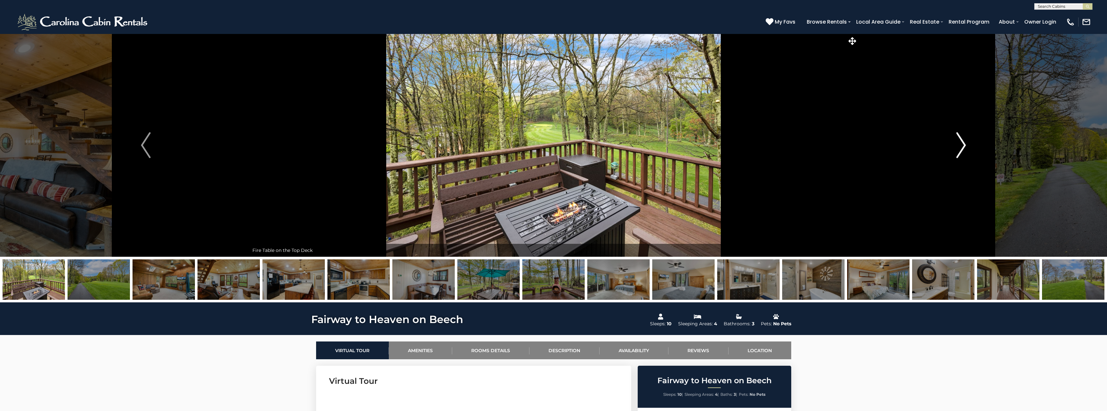
click at [965, 146] on img "Next" at bounding box center [961, 145] width 10 height 26
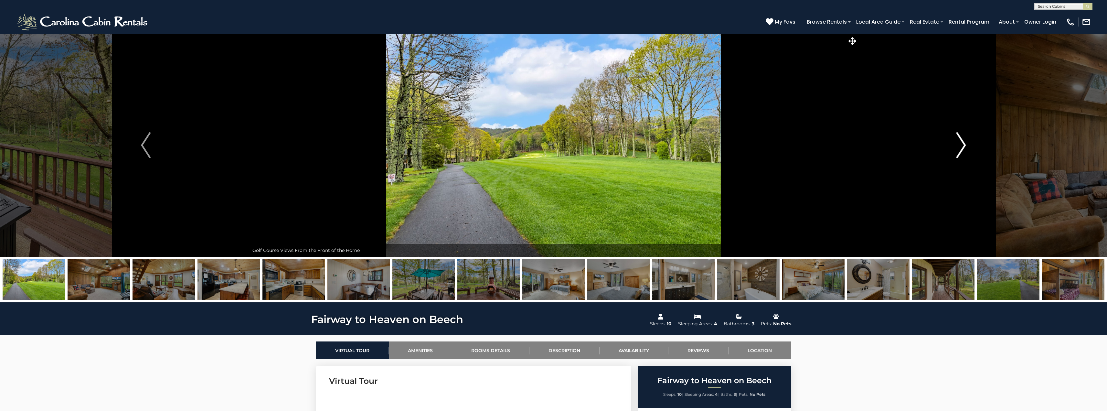
click at [965, 146] on img "Next" at bounding box center [961, 145] width 10 height 26
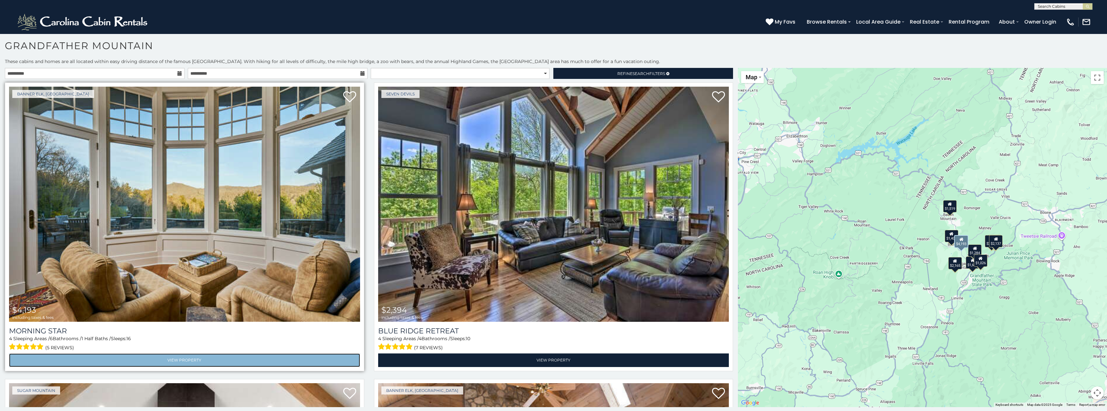
click at [195, 358] on link "View Property" at bounding box center [184, 359] width 351 height 13
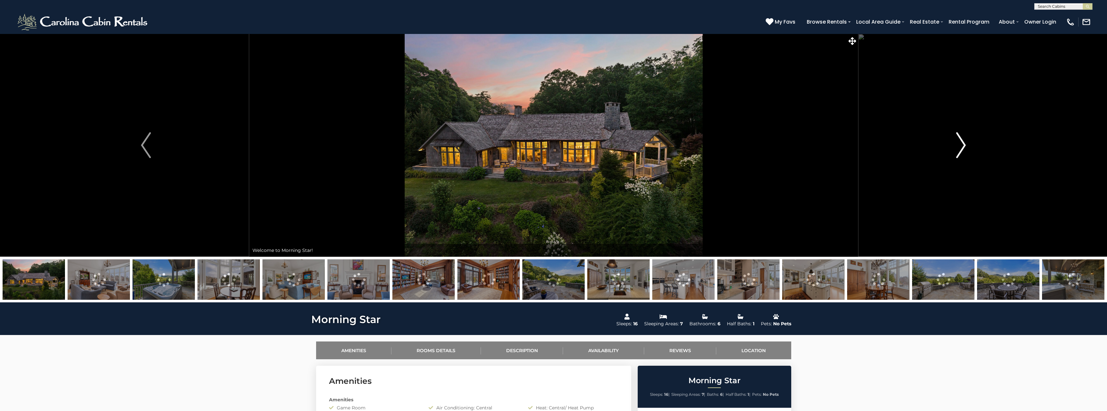
click at [957, 148] on img "Next" at bounding box center [961, 145] width 10 height 26
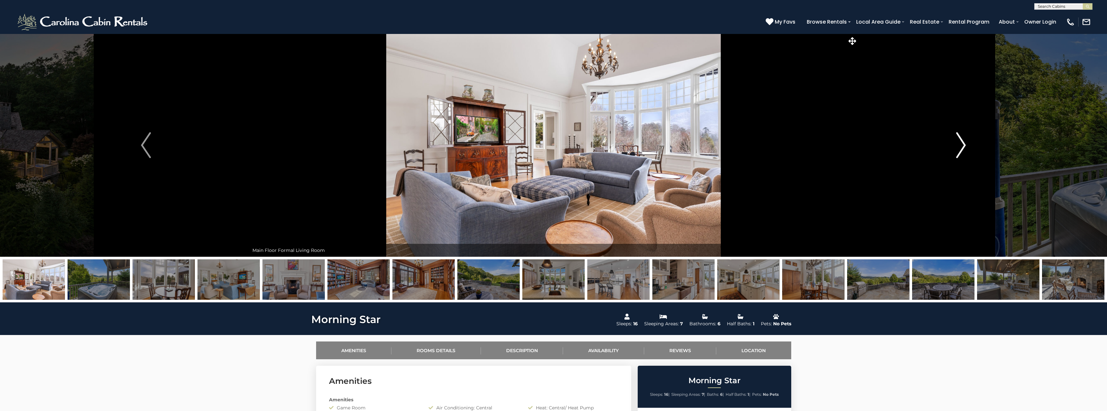
click at [957, 148] on img "Next" at bounding box center [961, 145] width 10 height 26
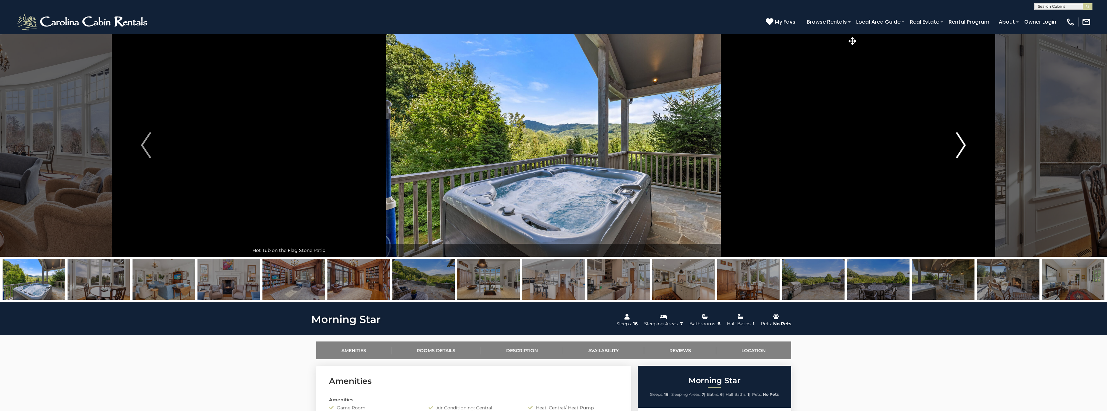
click at [957, 148] on img "Next" at bounding box center [961, 145] width 10 height 26
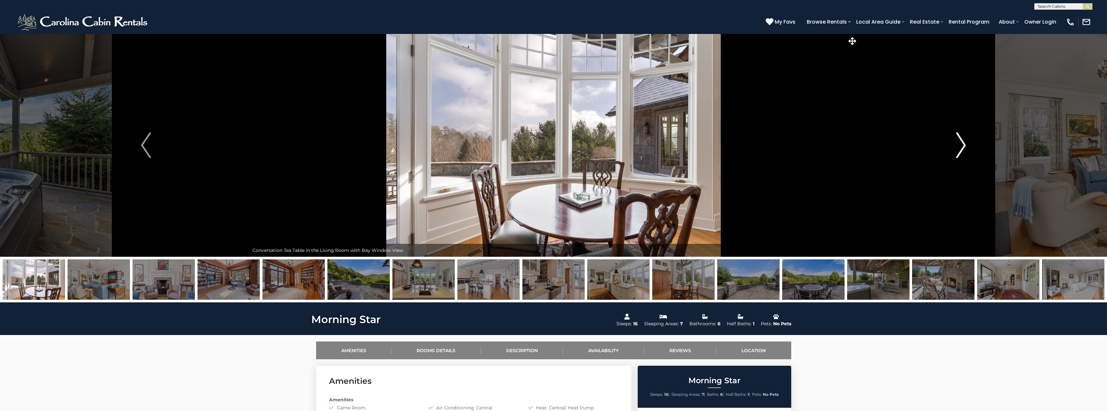
click at [957, 148] on img "Next" at bounding box center [961, 145] width 10 height 26
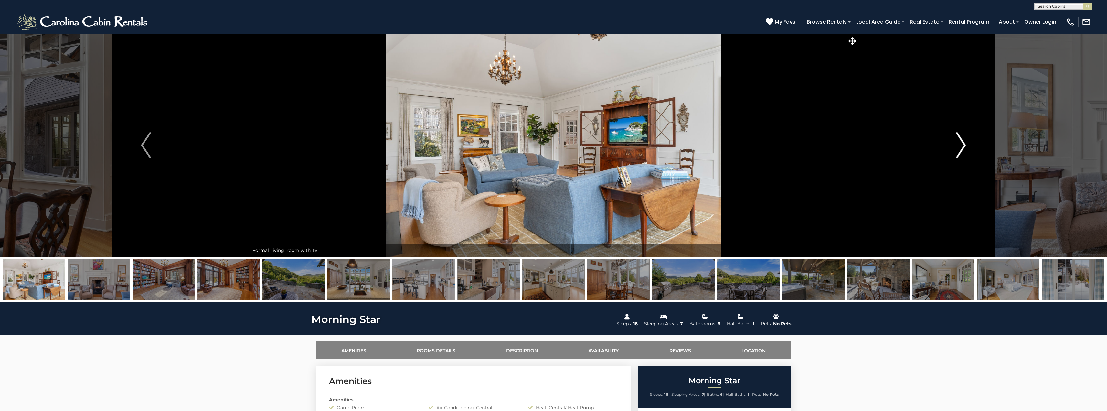
click at [957, 148] on img "Next" at bounding box center [961, 145] width 10 height 26
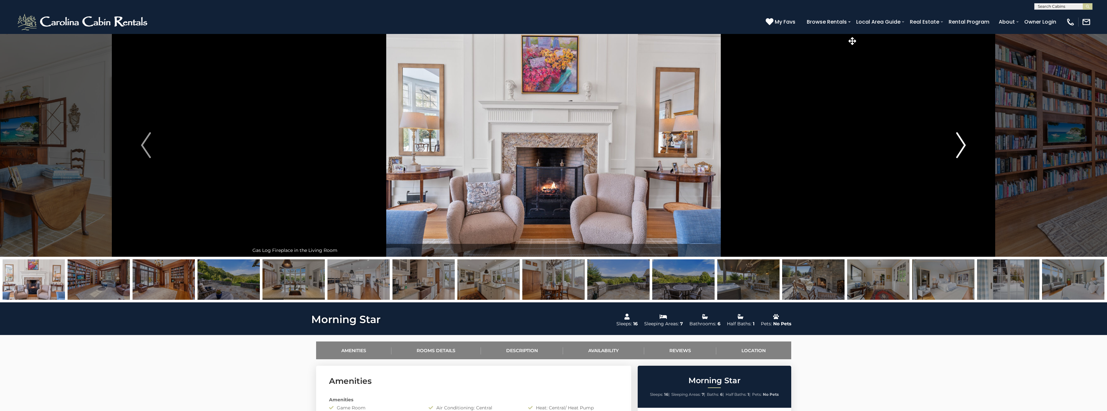
click at [957, 148] on img "Next" at bounding box center [961, 145] width 10 height 26
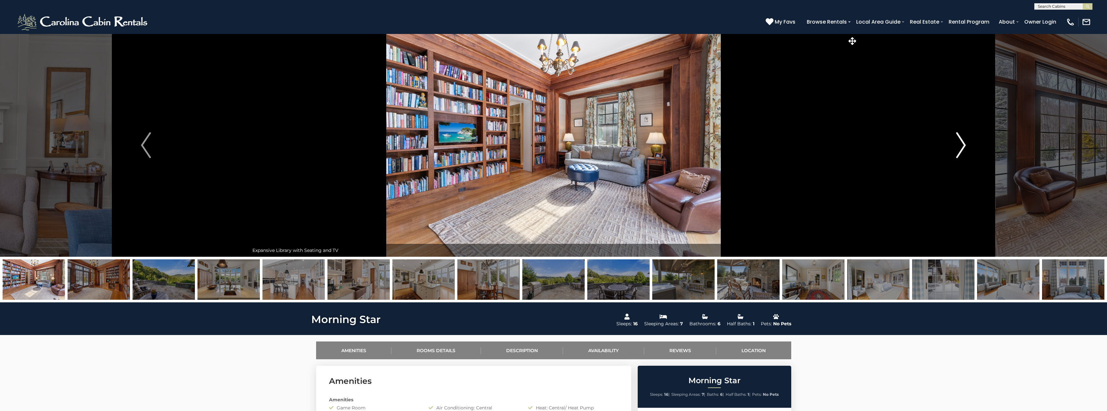
click at [957, 148] on img "Next" at bounding box center [961, 145] width 10 height 26
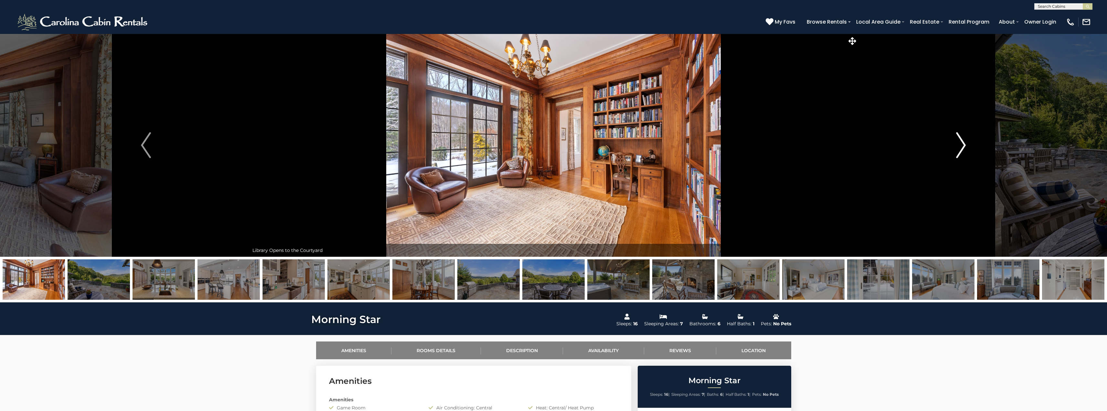
click at [957, 148] on img "Next" at bounding box center [961, 145] width 10 height 26
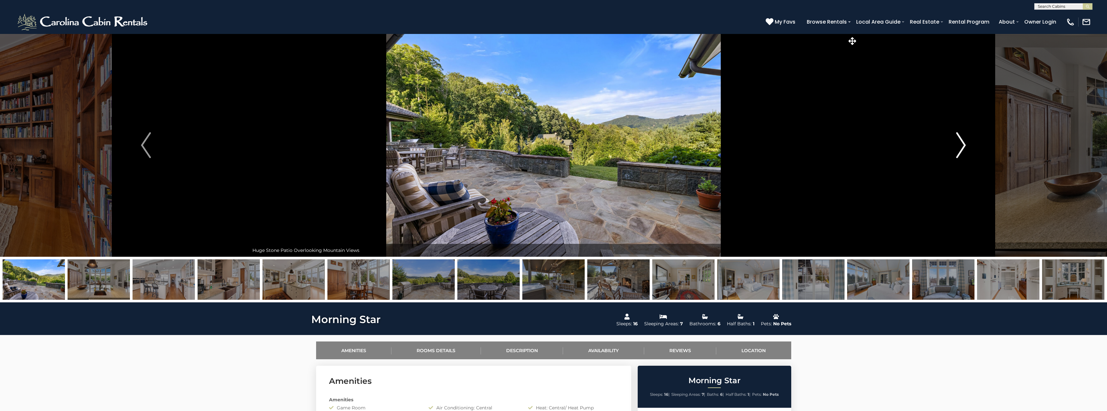
click at [957, 148] on img "Next" at bounding box center [961, 145] width 10 height 26
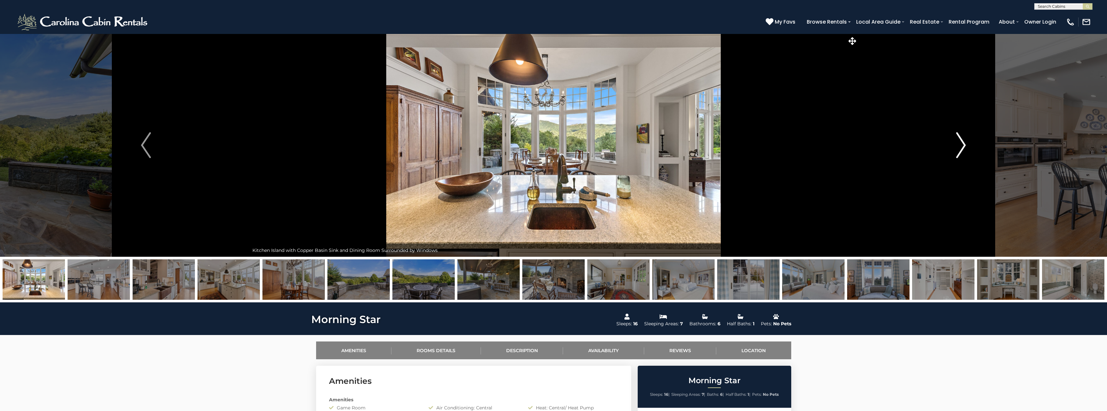
click at [957, 148] on img "Next" at bounding box center [961, 145] width 10 height 26
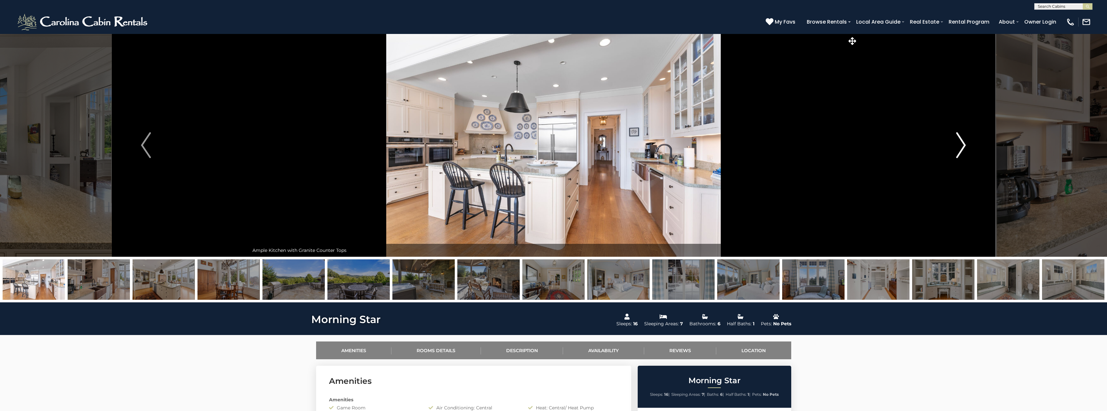
click at [957, 148] on img "Next" at bounding box center [961, 145] width 10 height 26
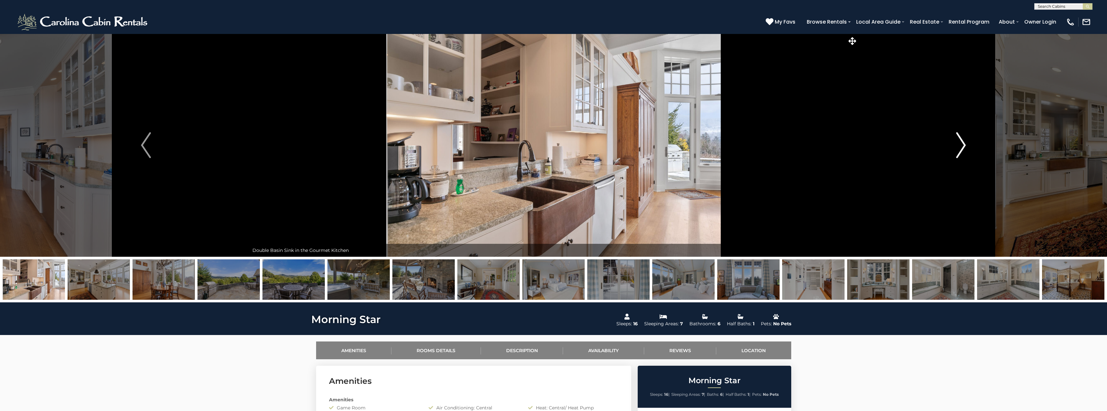
click at [957, 148] on img "Next" at bounding box center [961, 145] width 10 height 26
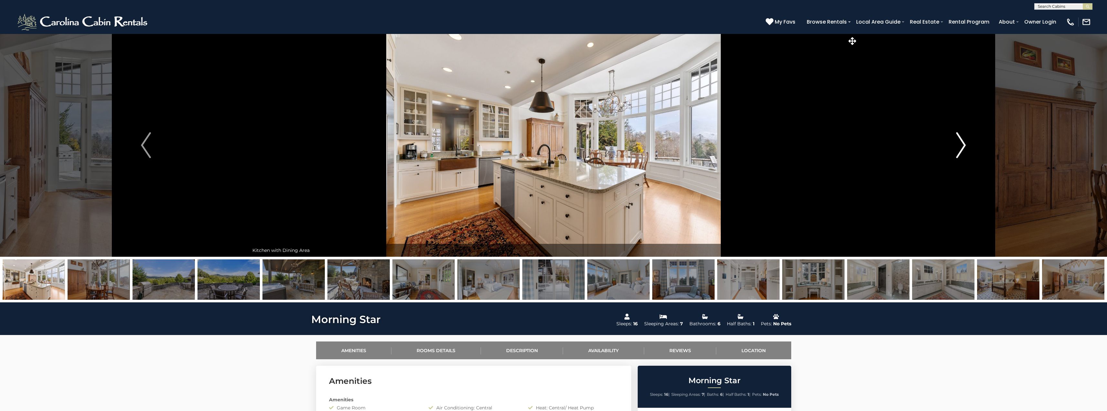
click at [957, 148] on img "Next" at bounding box center [961, 145] width 10 height 26
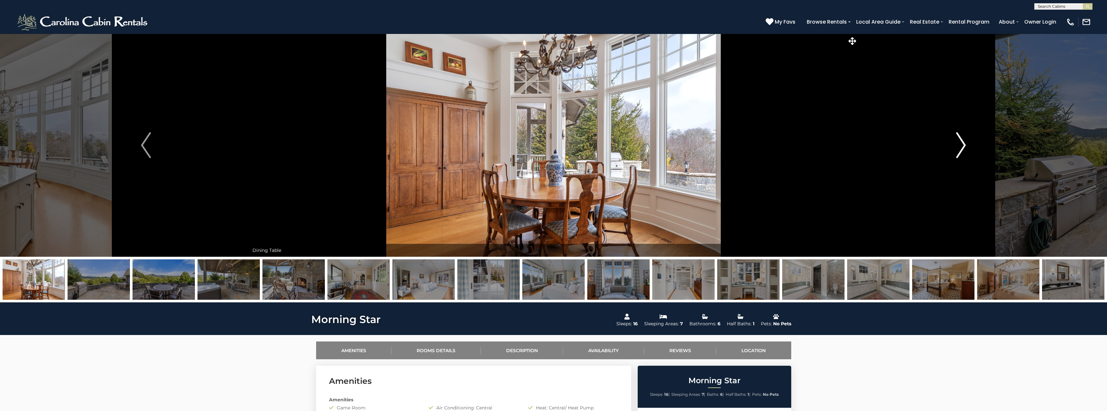
click at [957, 148] on img "Next" at bounding box center [961, 145] width 10 height 26
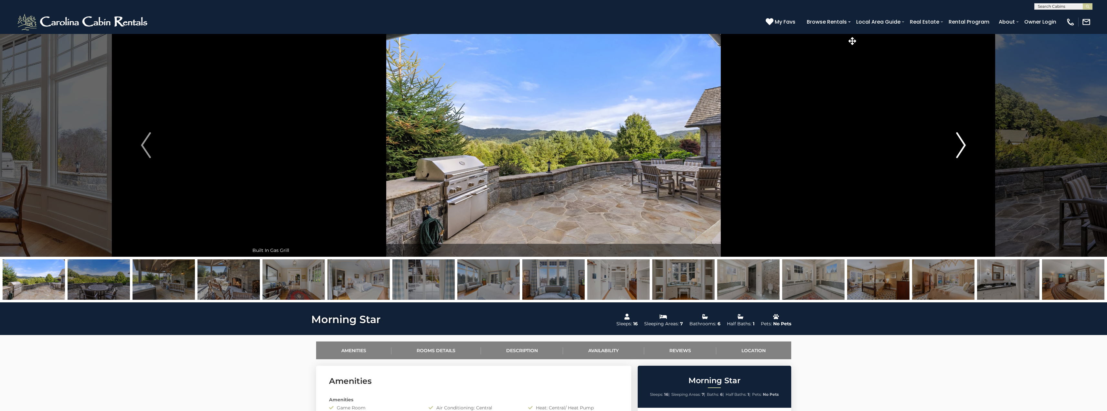
click at [957, 148] on img "Next" at bounding box center [961, 145] width 10 height 26
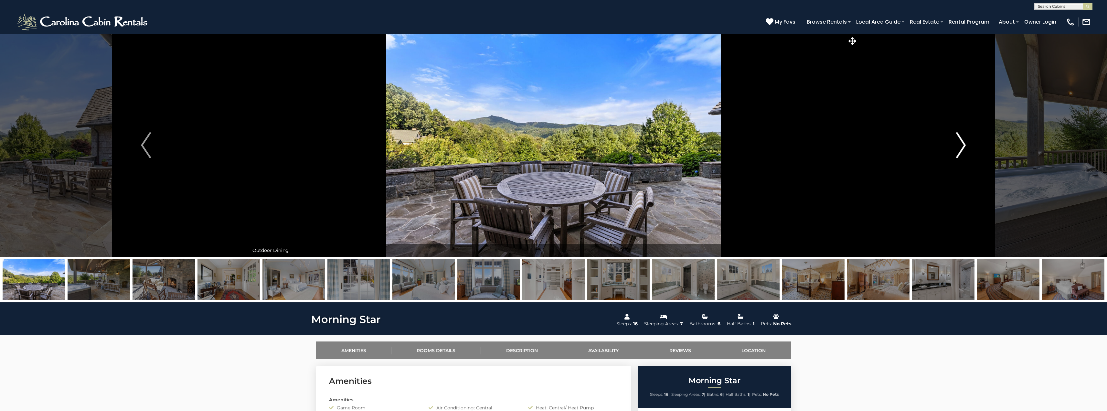
click at [957, 148] on img "Next" at bounding box center [961, 145] width 10 height 26
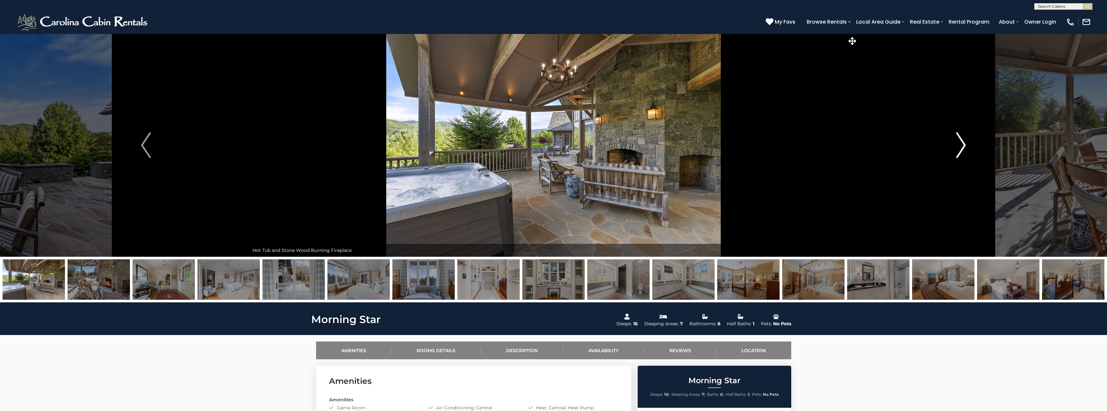
click at [957, 148] on img "Next" at bounding box center [961, 145] width 10 height 26
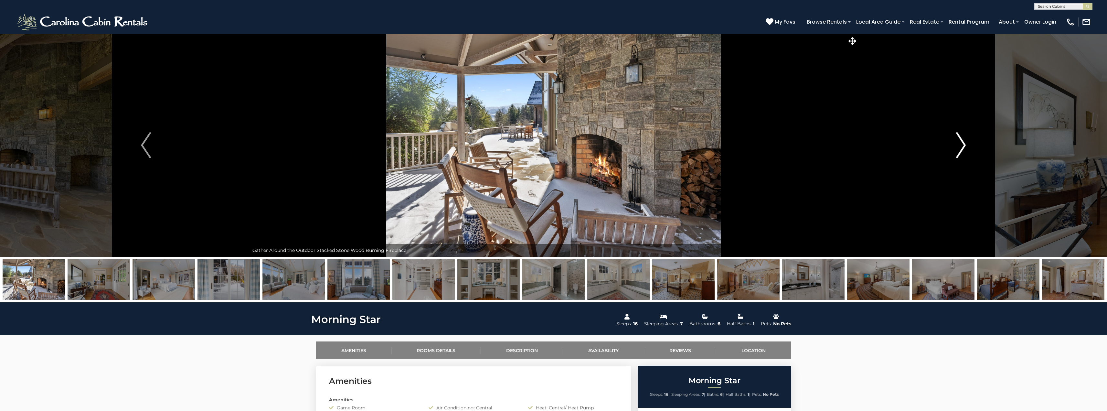
click at [957, 148] on img "Next" at bounding box center [961, 145] width 10 height 26
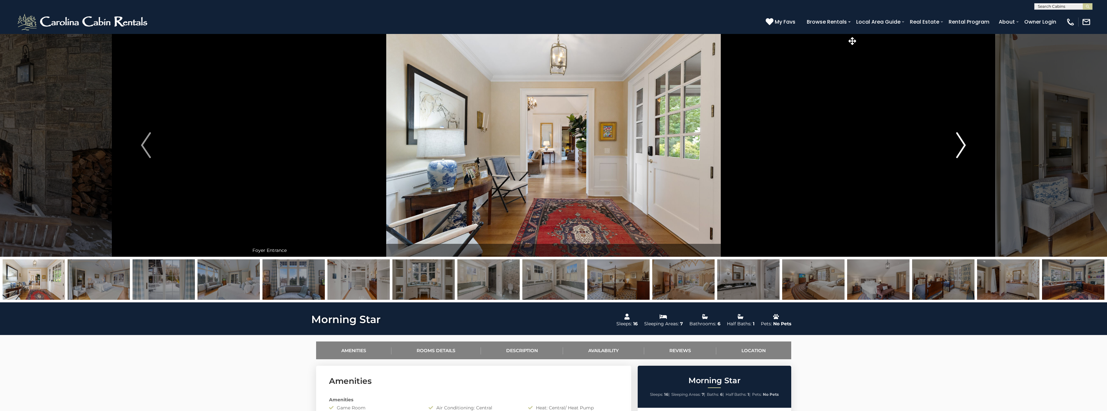
click at [957, 148] on img "Next" at bounding box center [961, 145] width 10 height 26
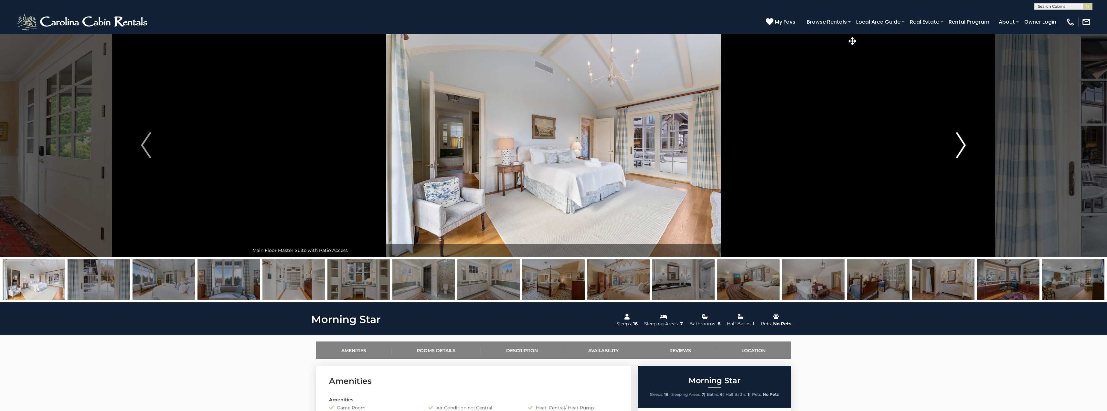
click at [957, 148] on img "Next" at bounding box center [961, 145] width 10 height 26
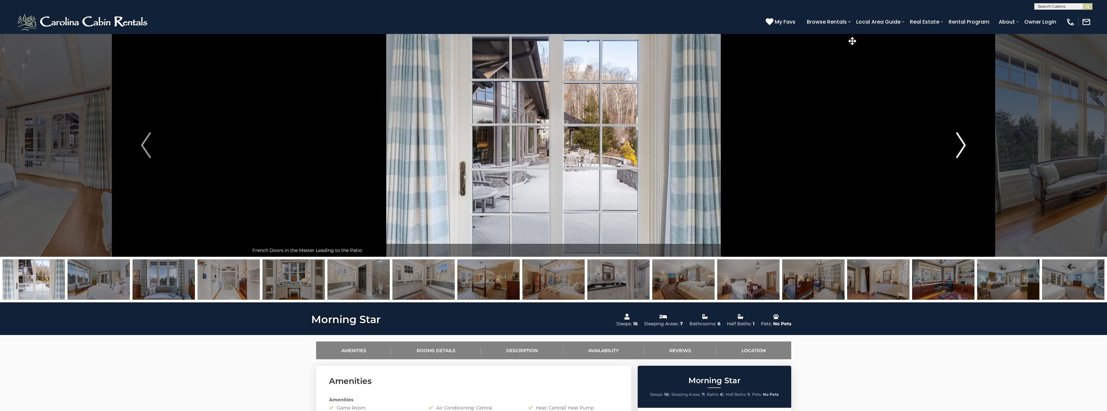
click at [957, 148] on img "Next" at bounding box center [961, 145] width 10 height 26
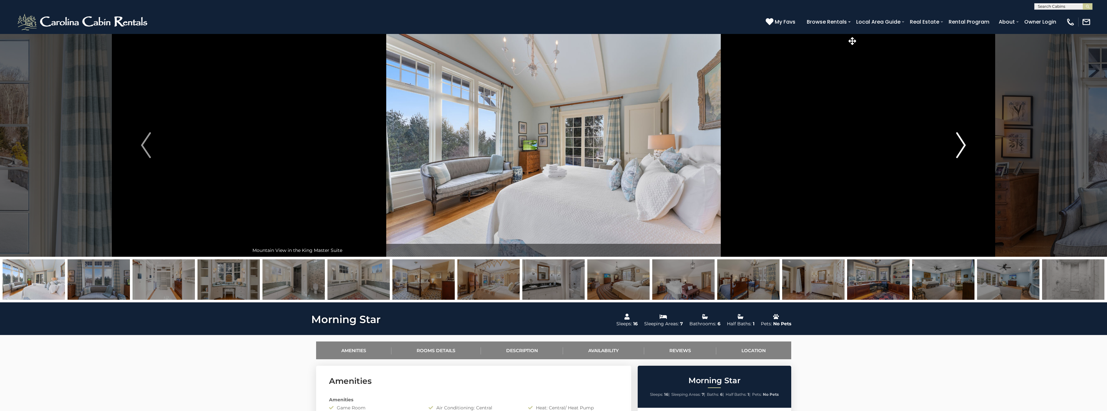
click at [957, 148] on img "Next" at bounding box center [961, 145] width 10 height 26
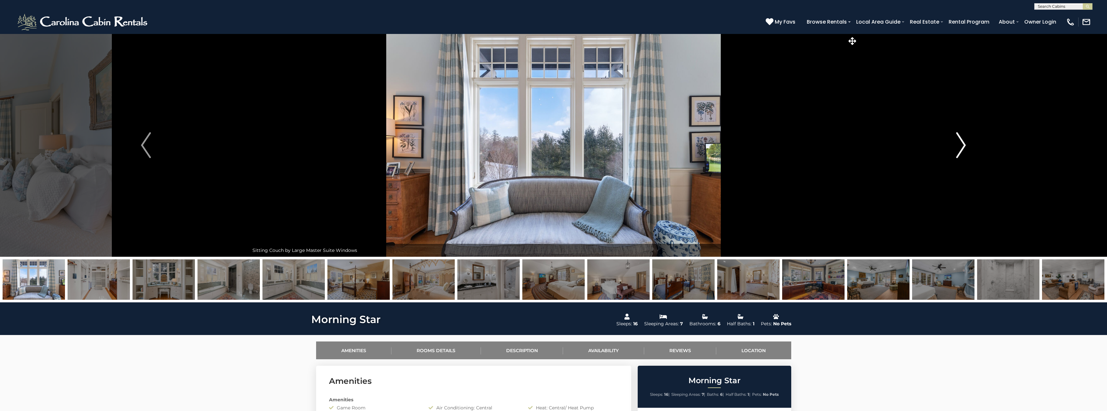
click at [957, 148] on img "Next" at bounding box center [961, 145] width 10 height 26
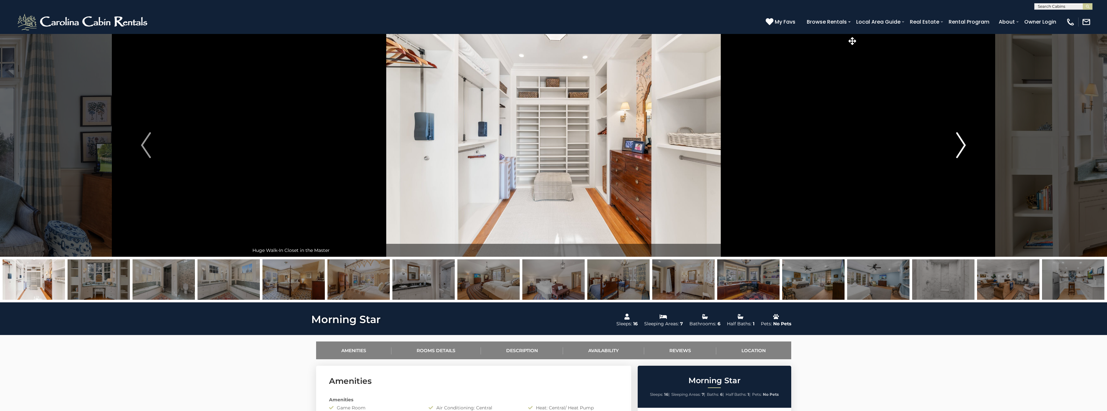
click at [957, 148] on img "Next" at bounding box center [961, 145] width 10 height 26
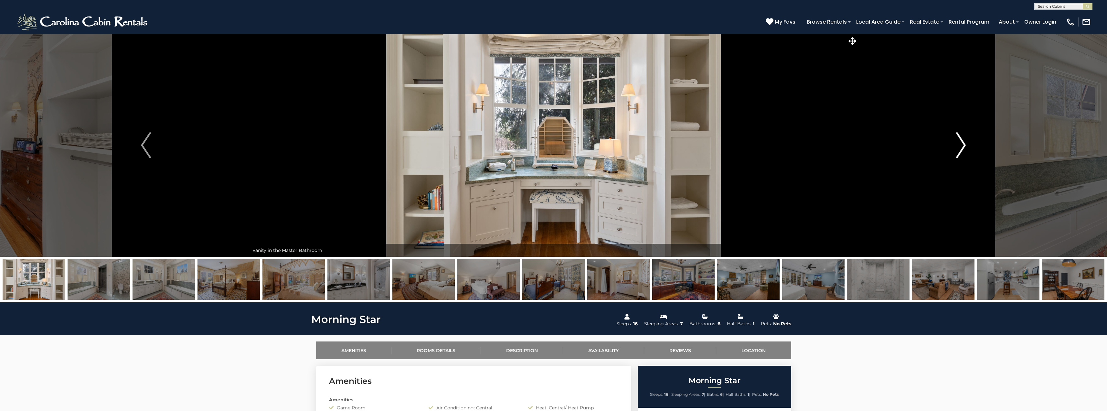
click at [957, 148] on img "Next" at bounding box center [961, 145] width 10 height 26
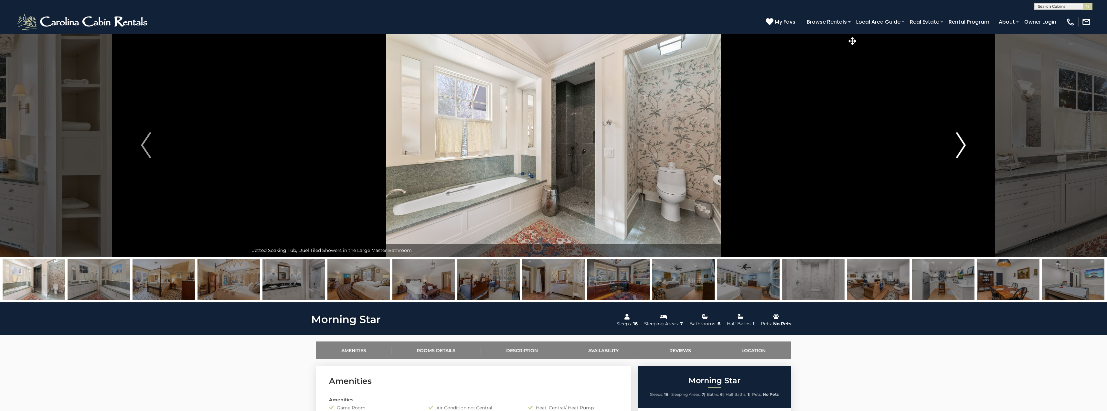
click at [957, 148] on img "Next" at bounding box center [961, 145] width 10 height 26
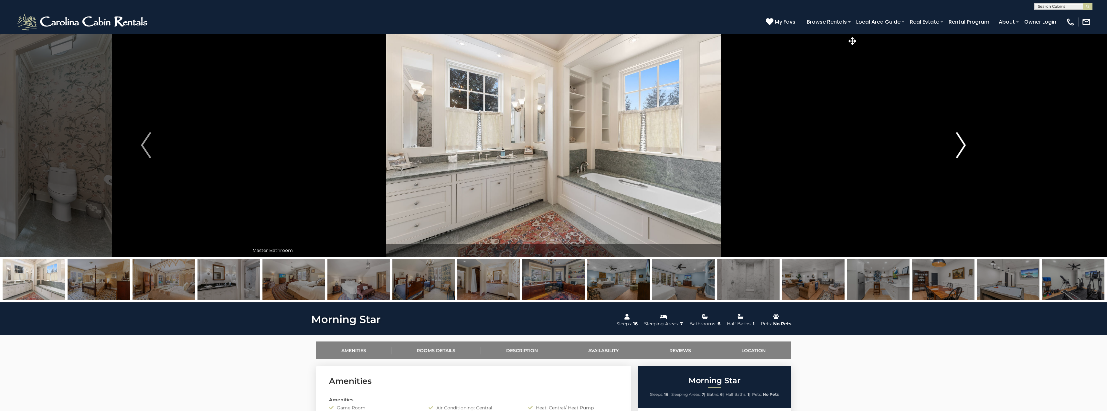
click at [957, 148] on img "Next" at bounding box center [961, 145] width 10 height 26
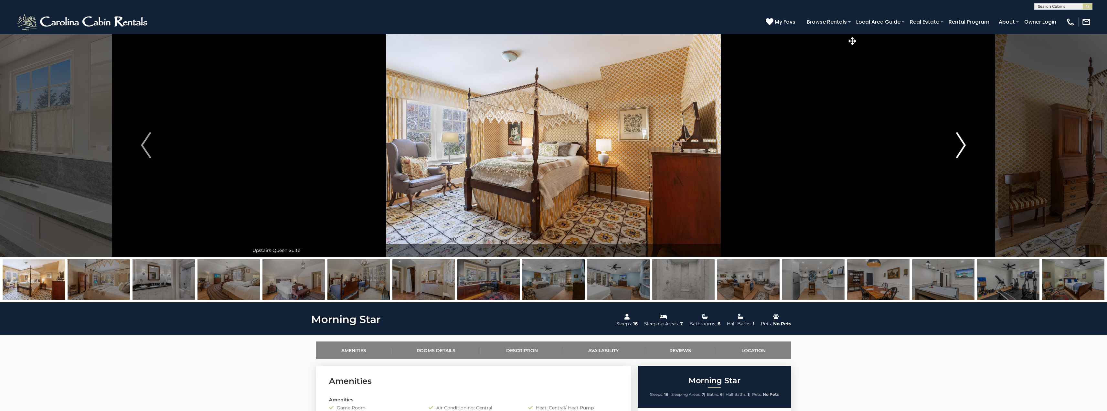
click at [957, 148] on img "Next" at bounding box center [961, 145] width 10 height 26
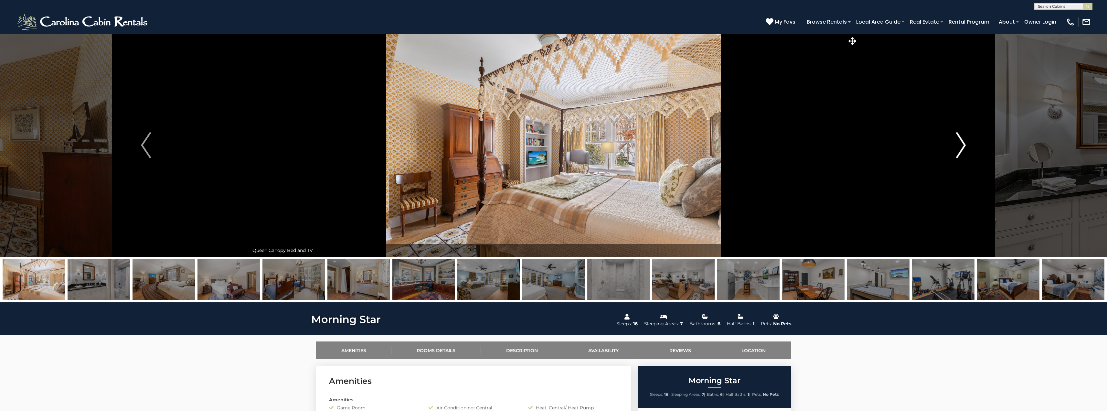
click at [957, 148] on img "Next" at bounding box center [961, 145] width 10 height 26
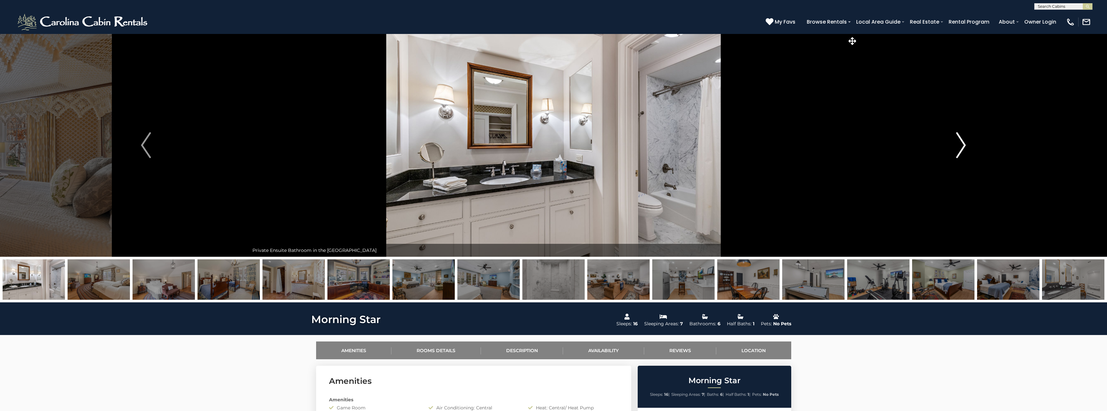
click at [957, 148] on img "Next" at bounding box center [961, 145] width 10 height 26
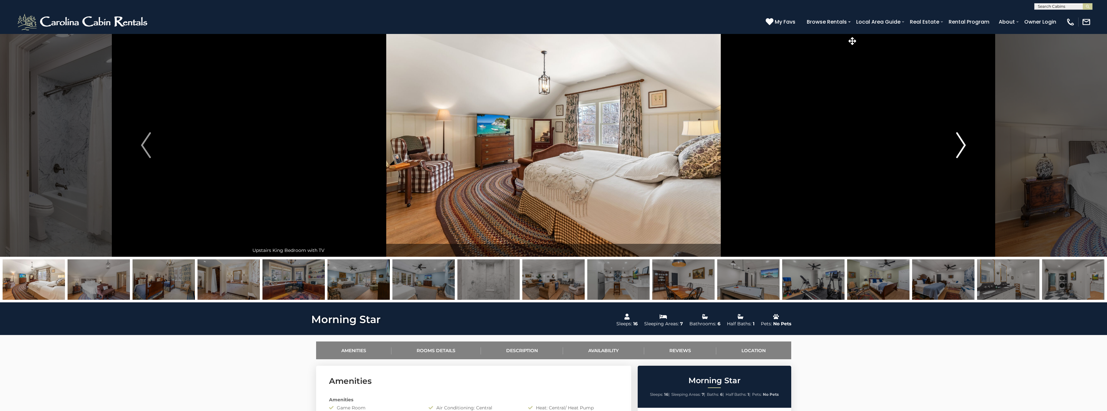
click at [957, 148] on img "Next" at bounding box center [961, 145] width 10 height 26
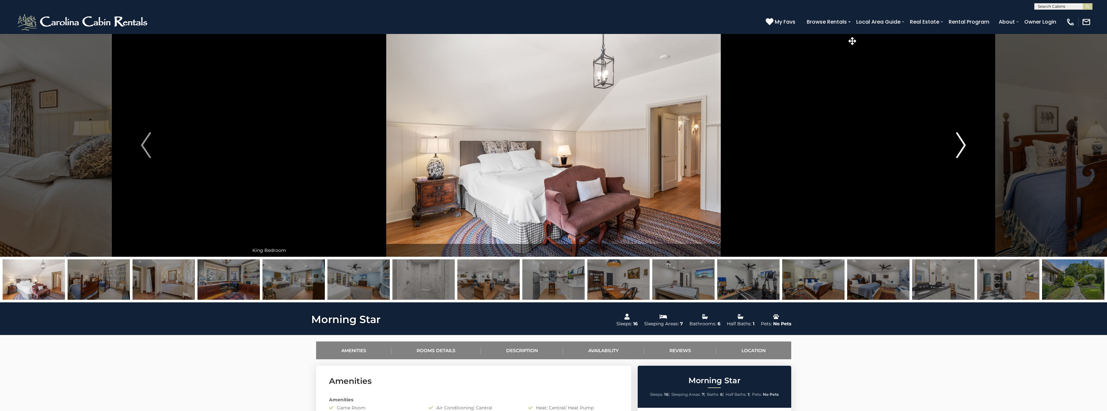
click at [957, 148] on img "Next" at bounding box center [961, 145] width 10 height 26
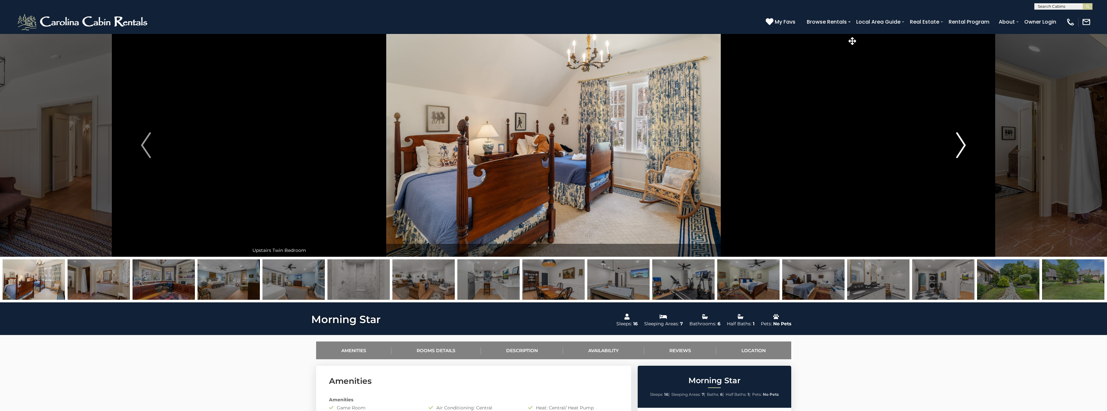
click at [957, 148] on img "Next" at bounding box center [961, 145] width 10 height 26
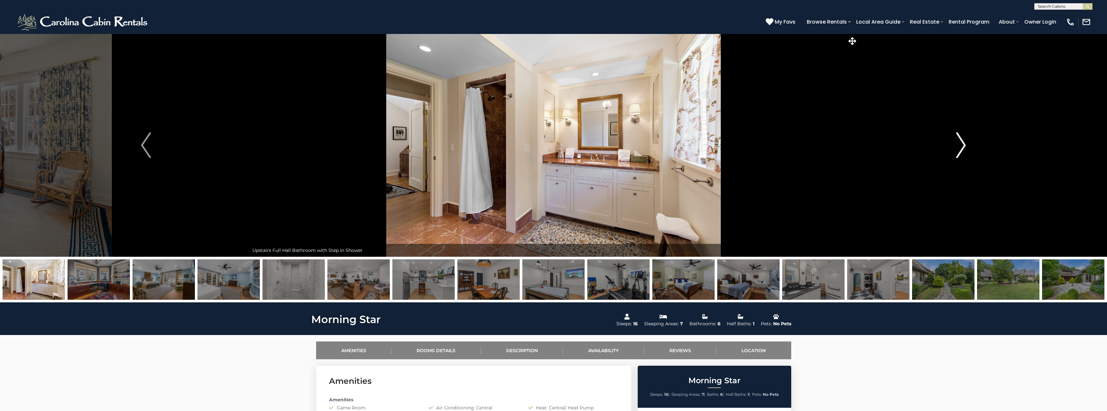
click at [957, 148] on img "Next" at bounding box center [961, 145] width 10 height 26
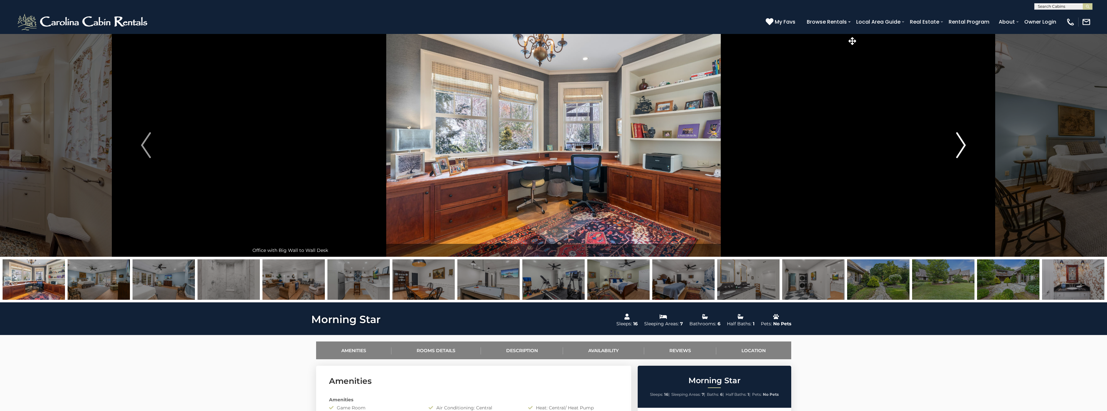
click at [957, 148] on img "Next" at bounding box center [961, 145] width 10 height 26
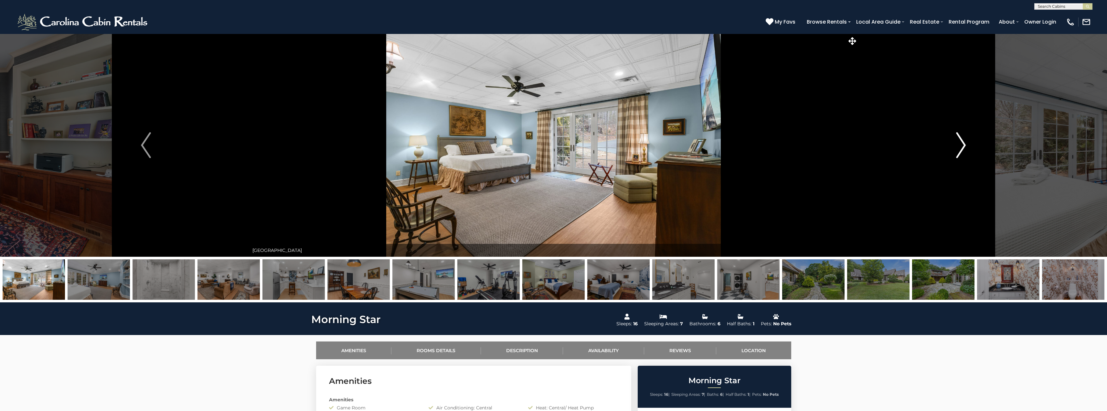
click at [957, 148] on img "Next" at bounding box center [961, 145] width 10 height 26
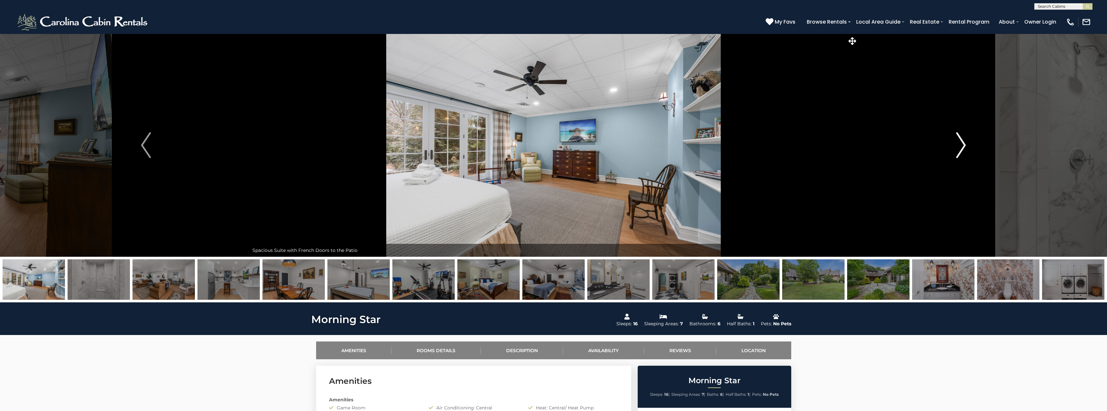
click at [957, 148] on img "Next" at bounding box center [961, 145] width 10 height 26
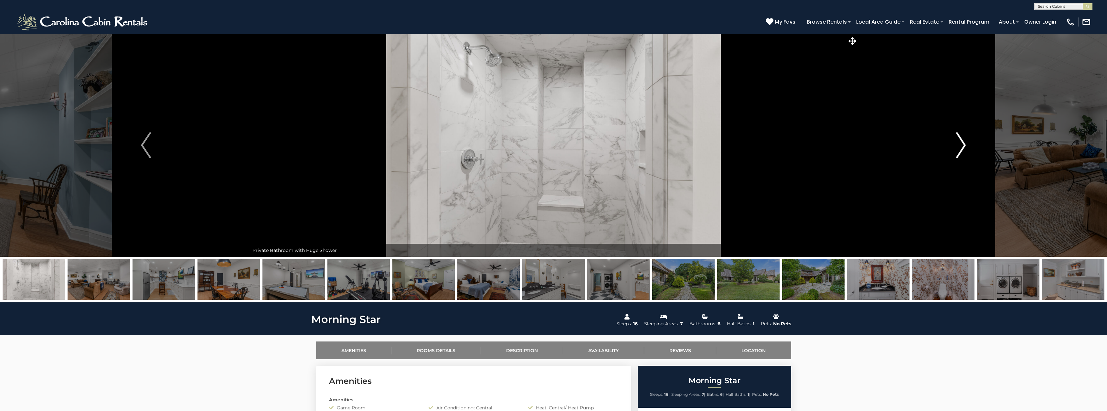
click at [957, 148] on img "Next" at bounding box center [961, 145] width 10 height 26
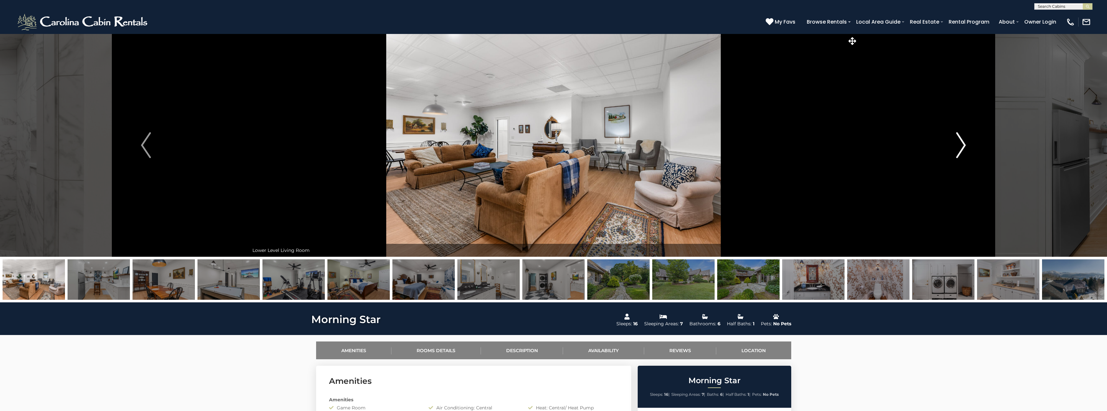
click at [957, 148] on img "Next" at bounding box center [961, 145] width 10 height 26
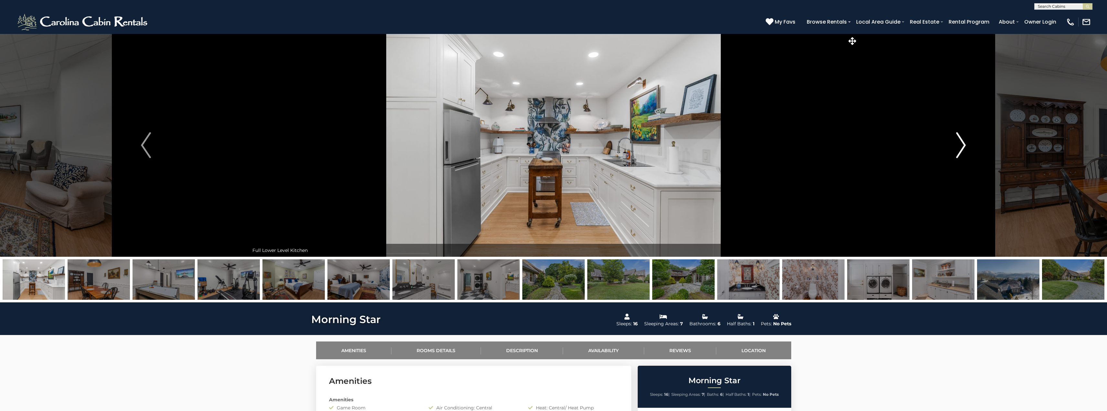
click at [957, 148] on img "Next" at bounding box center [961, 145] width 10 height 26
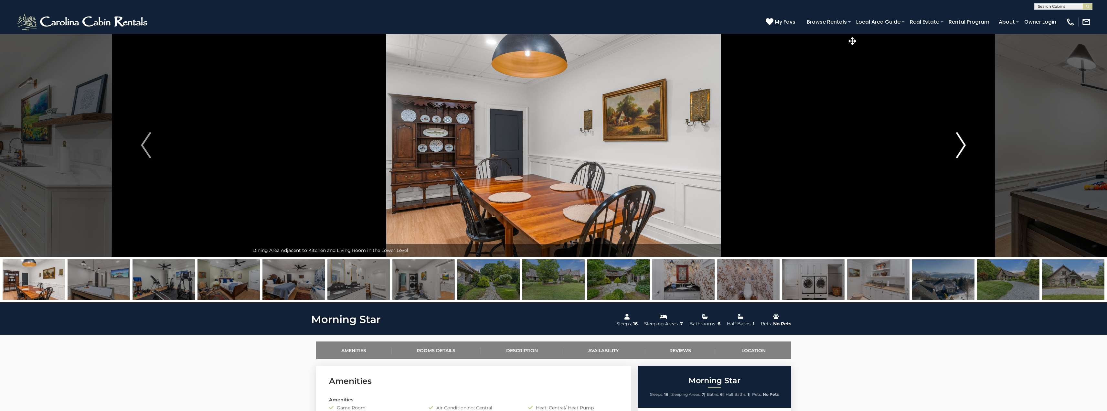
click at [957, 148] on img "Next" at bounding box center [961, 145] width 10 height 26
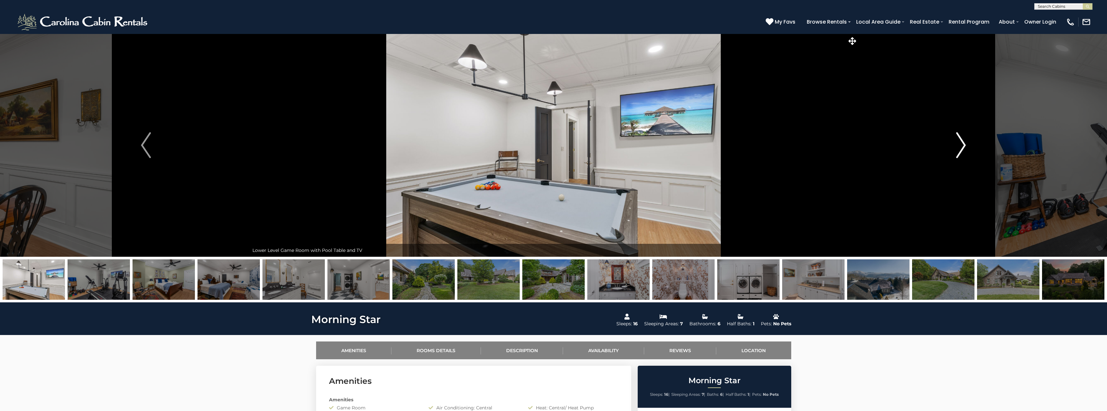
click at [957, 148] on img "Next" at bounding box center [961, 145] width 10 height 26
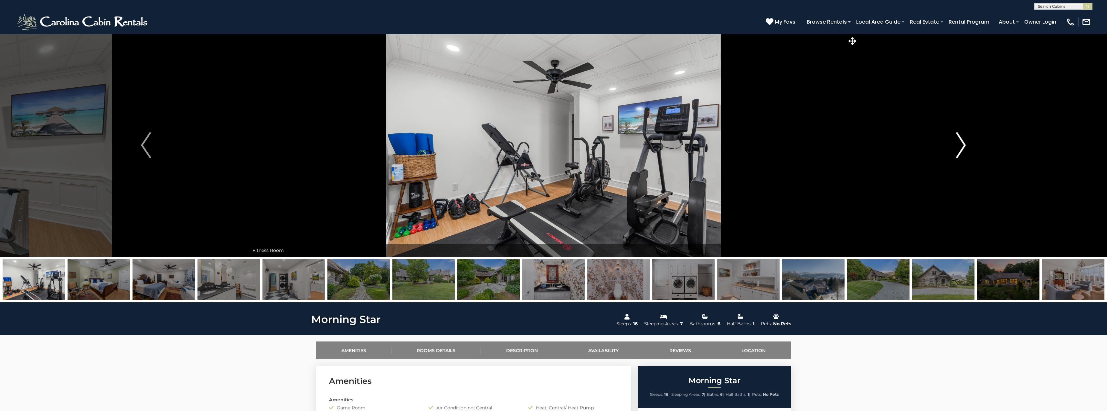
click at [957, 148] on img "Next" at bounding box center [961, 145] width 10 height 26
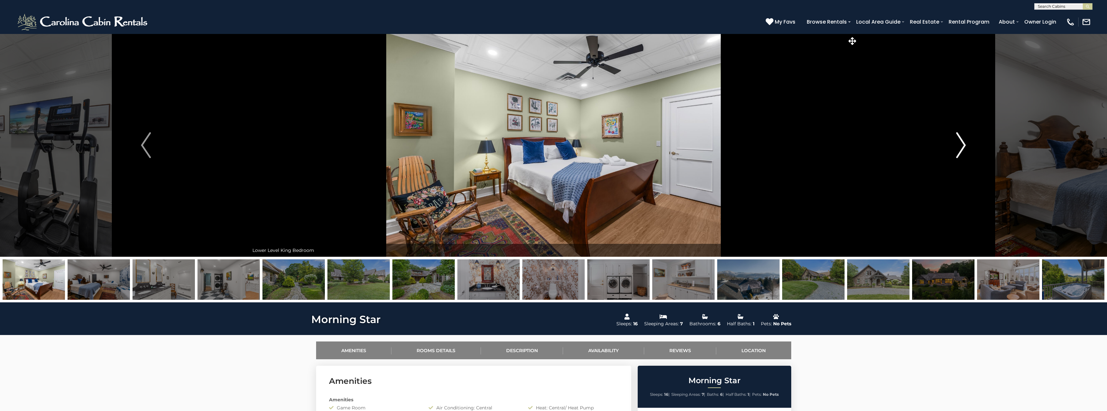
click at [957, 148] on img "Next" at bounding box center [961, 145] width 10 height 26
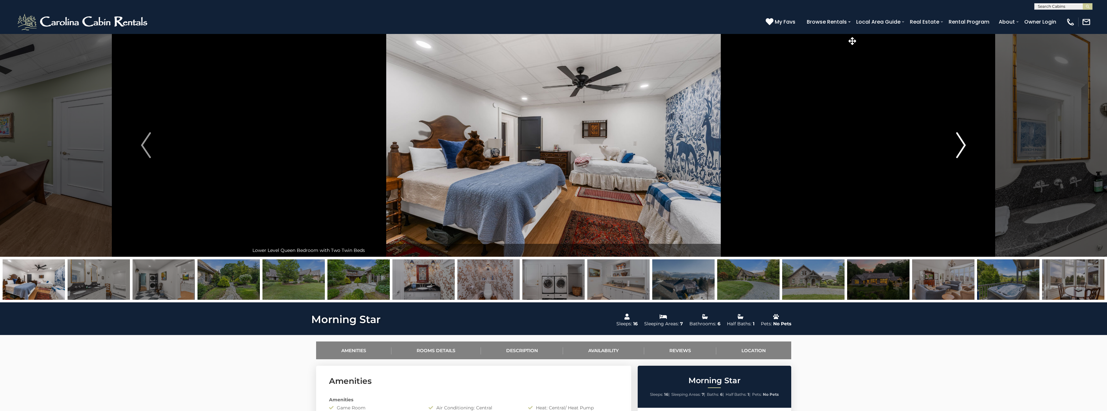
click at [957, 148] on img "Next" at bounding box center [961, 145] width 10 height 26
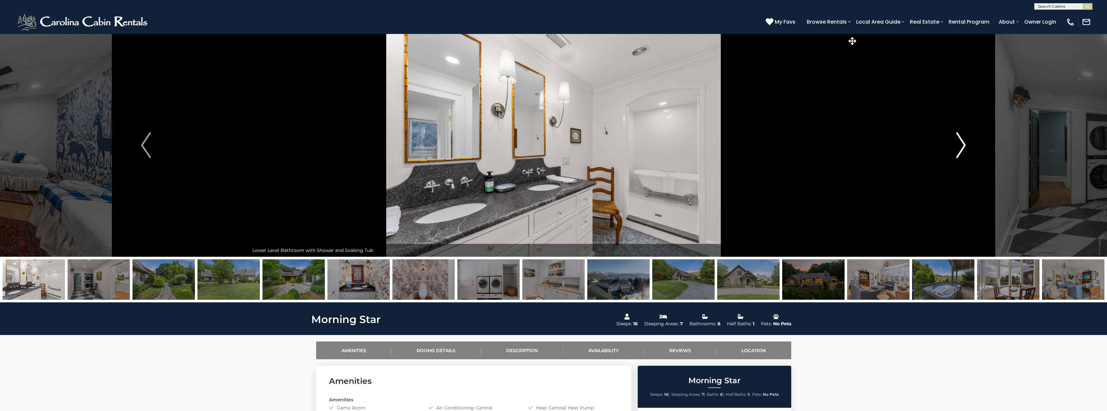
click at [957, 148] on img "Next" at bounding box center [961, 145] width 10 height 26
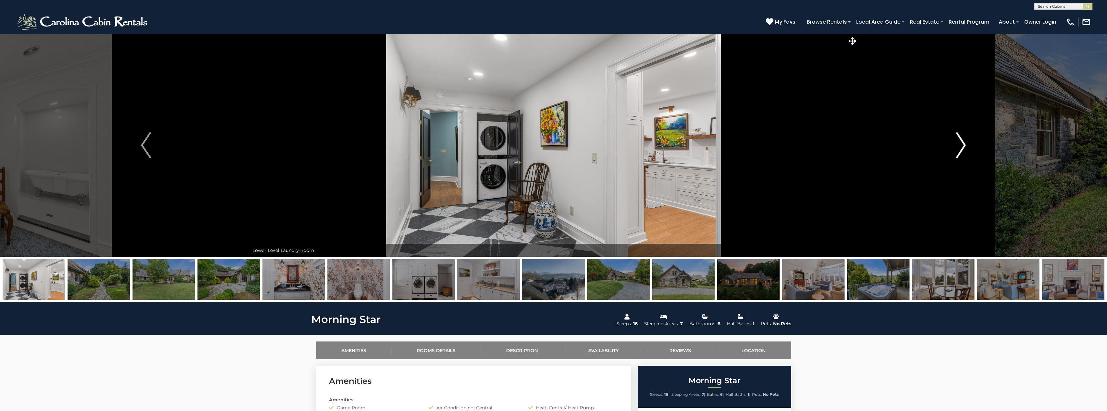
click at [957, 148] on img "Next" at bounding box center [961, 145] width 10 height 26
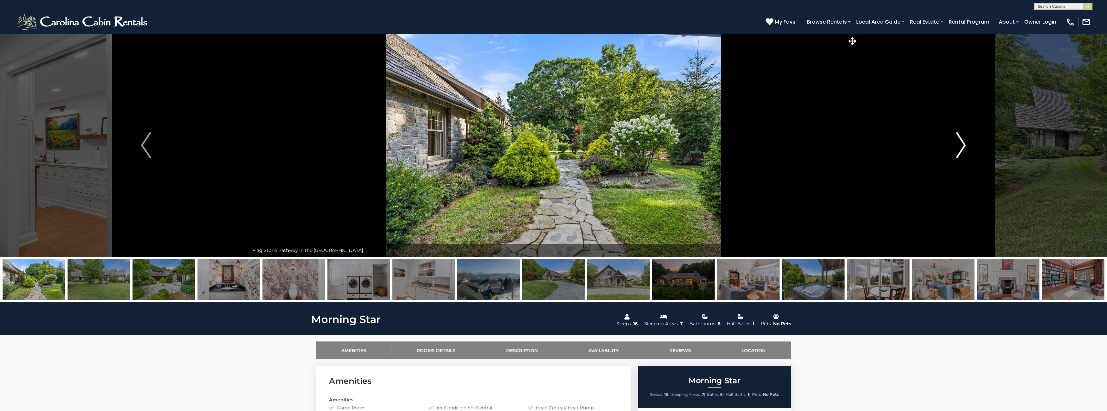
click at [957, 148] on img "Next" at bounding box center [961, 145] width 10 height 26
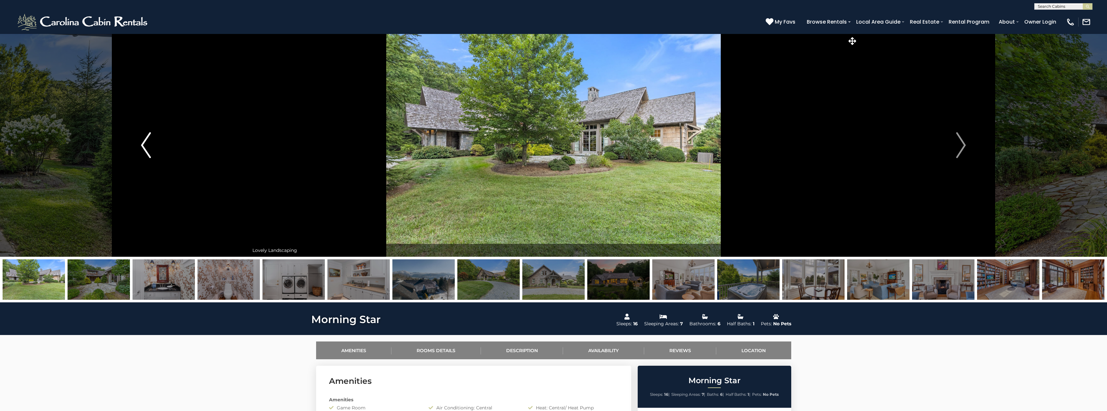
click at [147, 138] on img "Previous" at bounding box center [146, 145] width 10 height 26
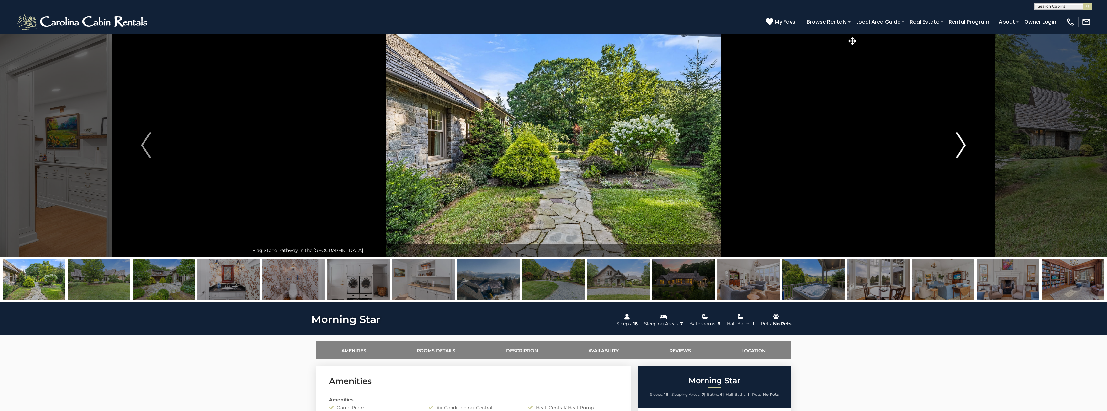
click at [960, 145] on img "Next" at bounding box center [961, 145] width 10 height 26
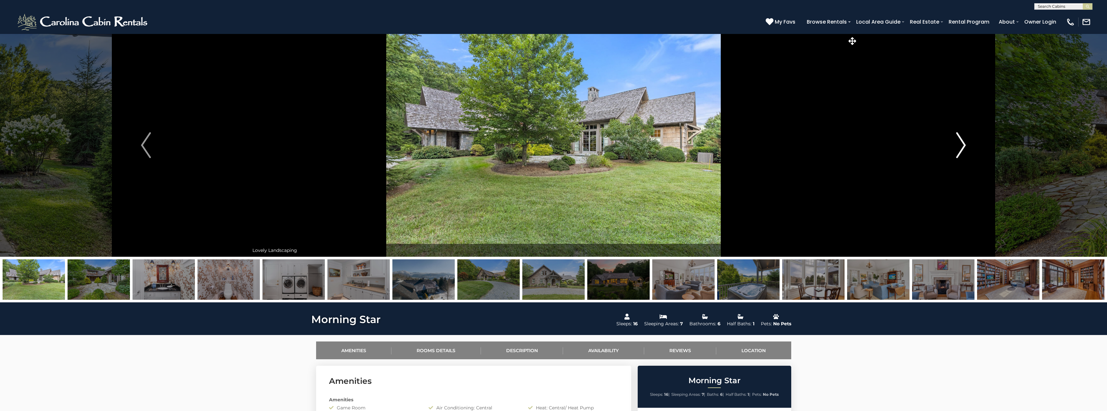
click at [960, 145] on img "Next" at bounding box center [961, 145] width 10 height 26
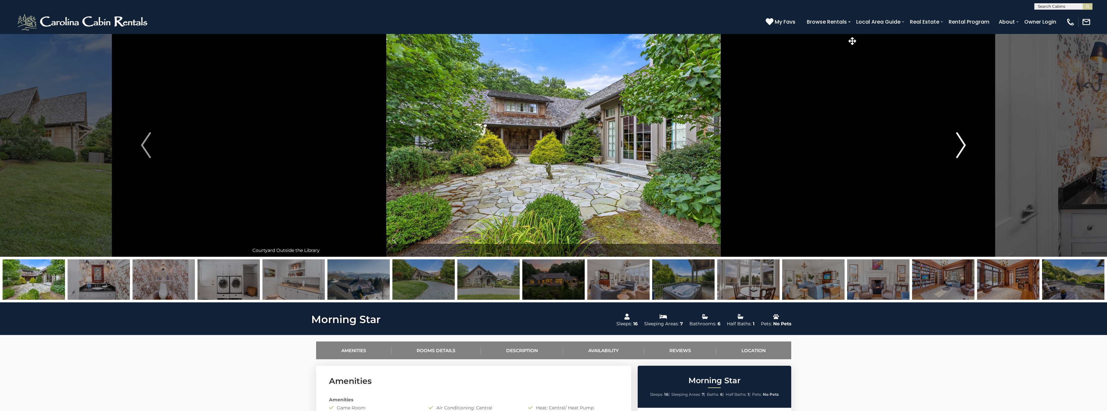
click at [960, 145] on img "Next" at bounding box center [961, 145] width 10 height 26
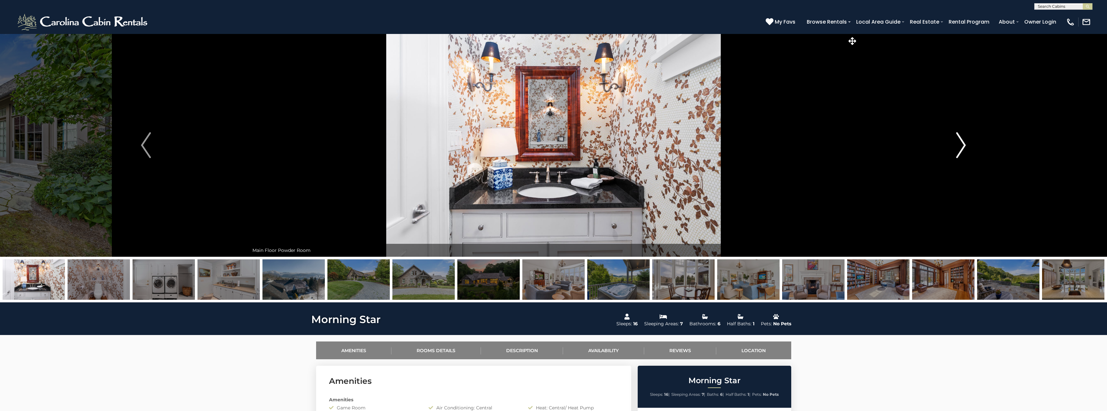
click at [961, 144] on img "Next" at bounding box center [961, 145] width 10 height 26
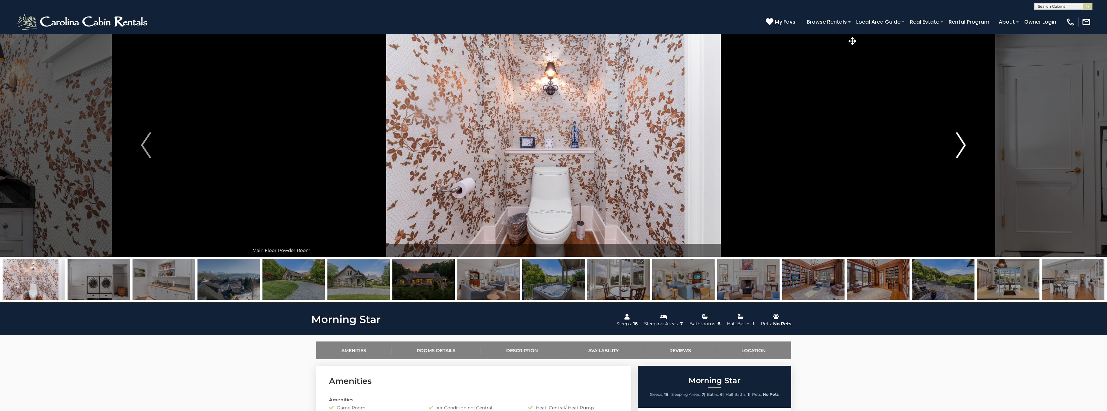
click at [961, 144] on img "Next" at bounding box center [961, 145] width 10 height 26
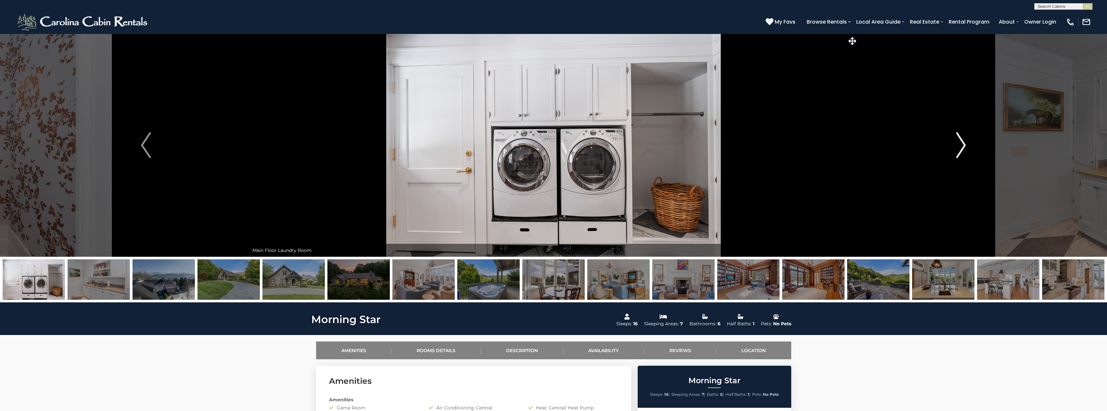
click at [961, 144] on img "Next" at bounding box center [961, 145] width 10 height 26
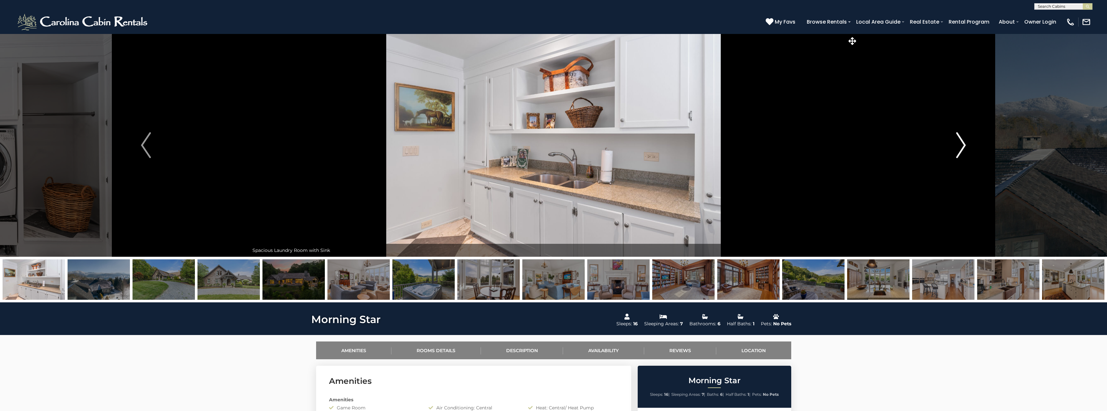
click at [961, 144] on img "Next" at bounding box center [961, 145] width 10 height 26
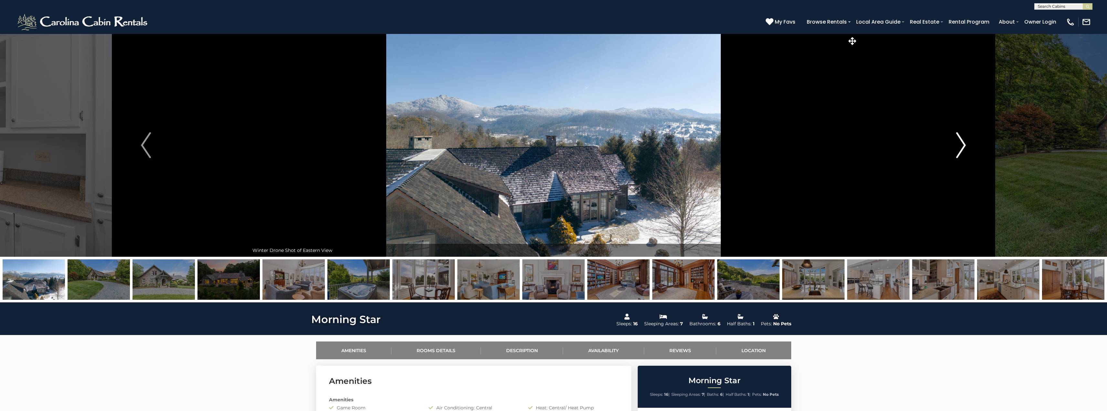
click at [962, 146] on img "Next" at bounding box center [961, 145] width 10 height 26
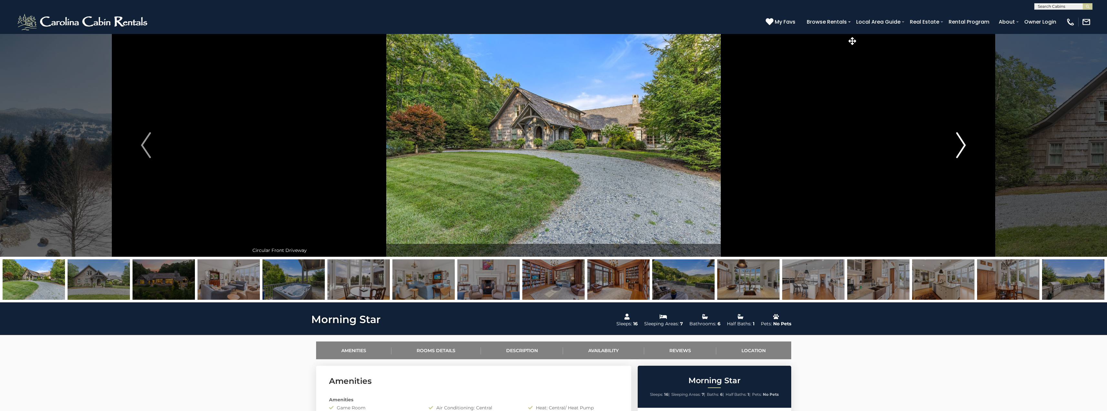
click at [962, 146] on img "Next" at bounding box center [961, 145] width 10 height 26
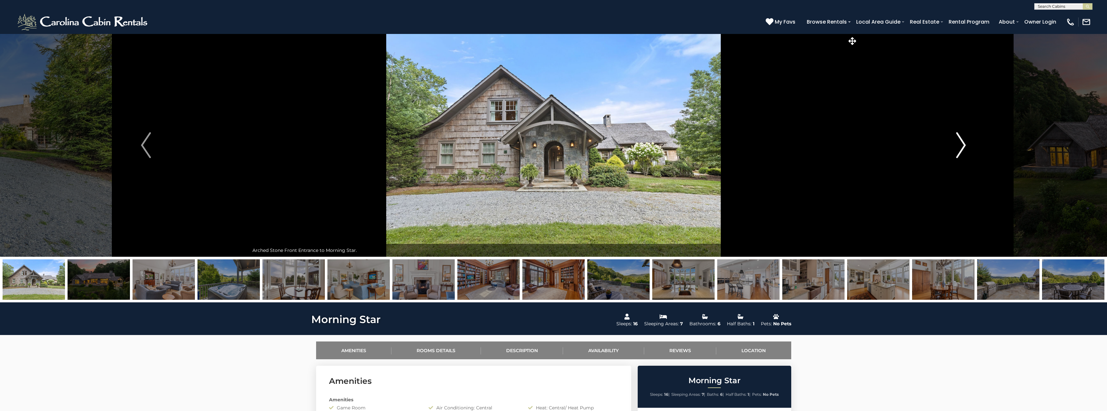
click at [962, 146] on img "Next" at bounding box center [961, 145] width 10 height 26
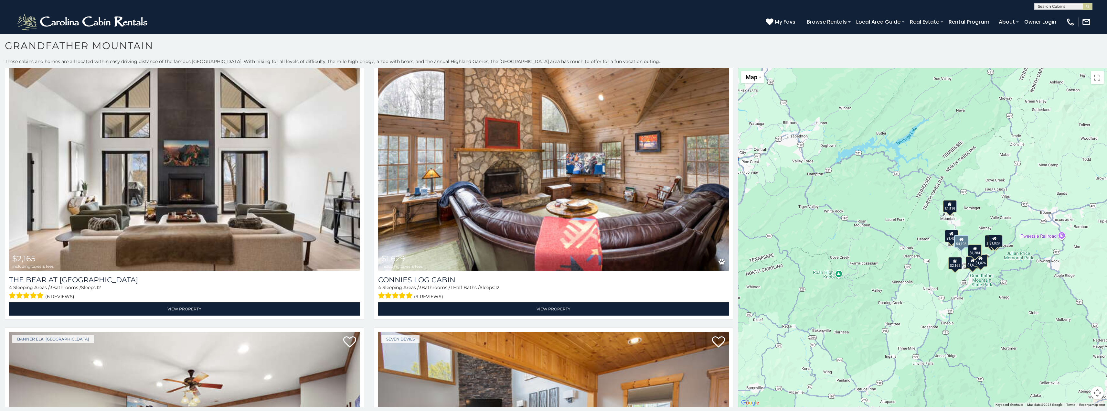
scroll to position [356, 0]
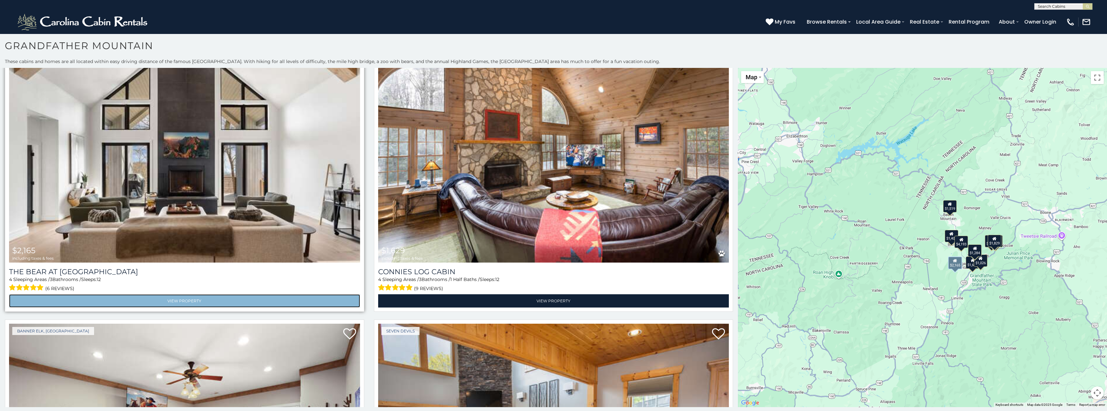
click at [191, 297] on link "View Property" at bounding box center [184, 300] width 351 height 13
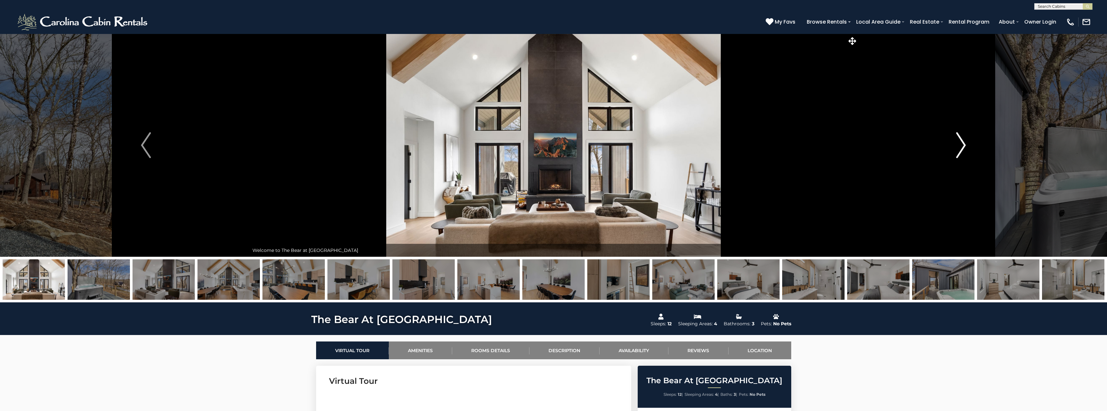
click at [965, 139] on img "Next" at bounding box center [961, 145] width 10 height 26
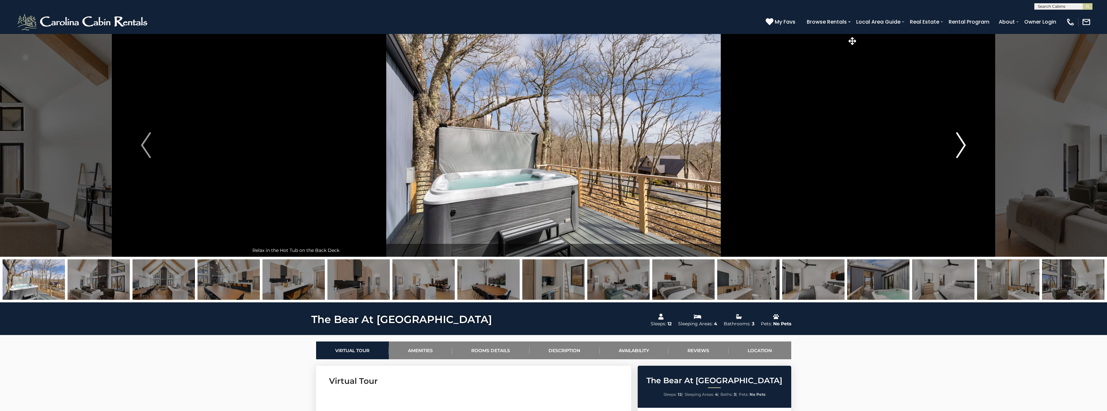
click at [964, 140] on img "Next" at bounding box center [961, 145] width 10 height 26
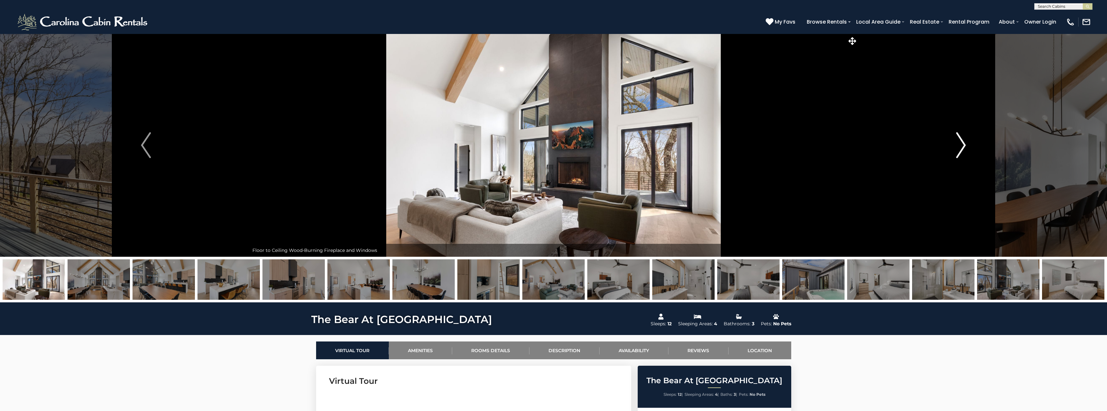
click at [964, 140] on img "Next" at bounding box center [961, 145] width 10 height 26
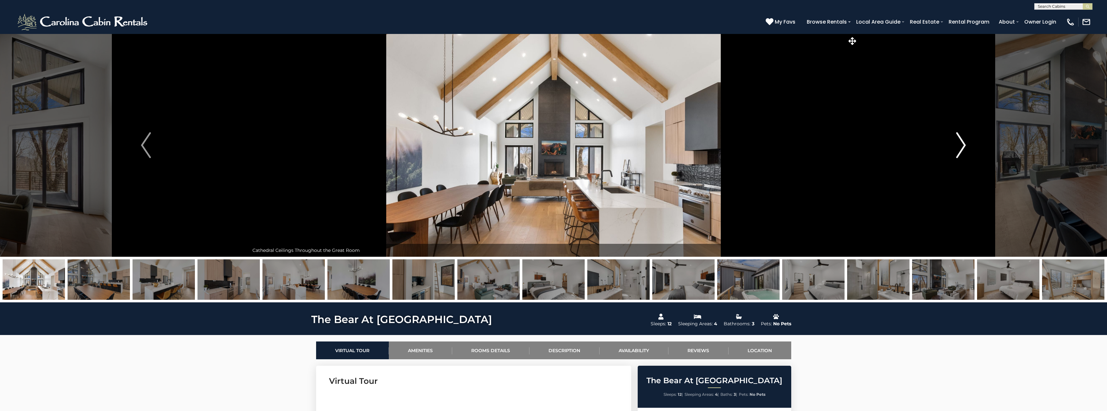
click at [964, 140] on img "Next" at bounding box center [961, 145] width 10 height 26
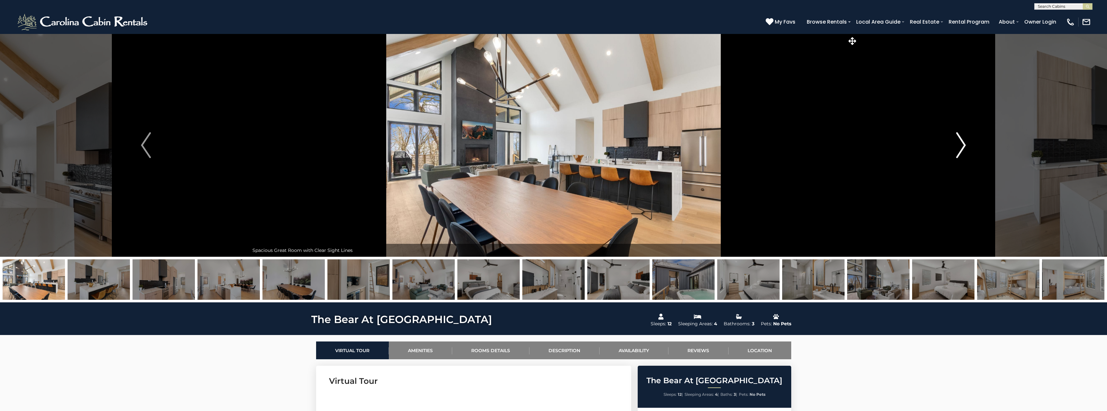
click at [964, 140] on img "Next" at bounding box center [961, 145] width 10 height 26
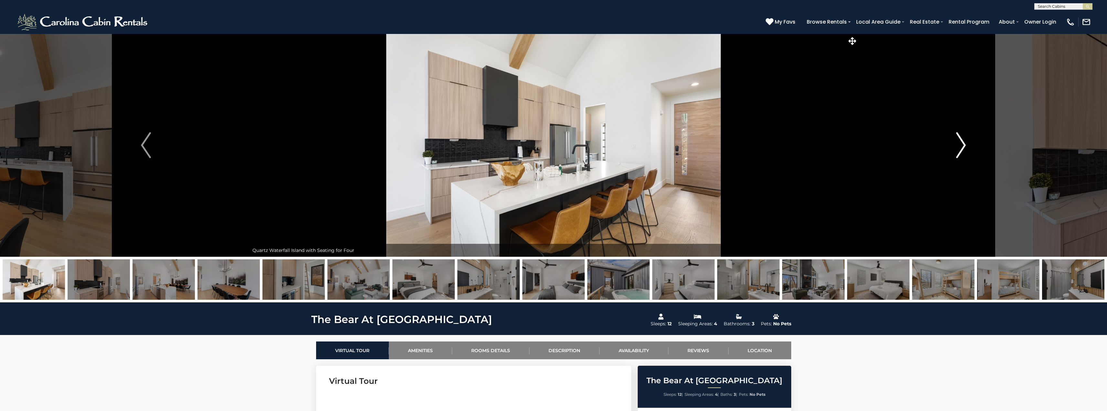
click at [964, 140] on img "Next" at bounding box center [961, 145] width 10 height 26
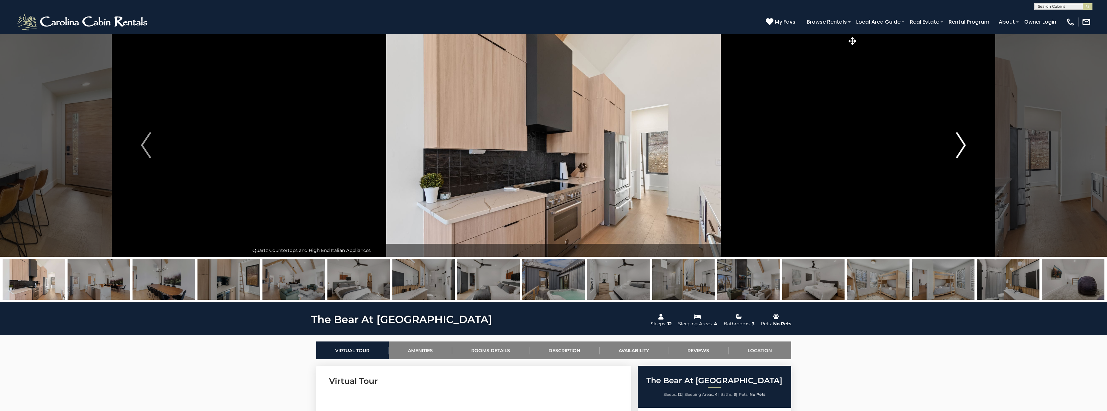
click at [964, 140] on img "Next" at bounding box center [961, 145] width 10 height 26
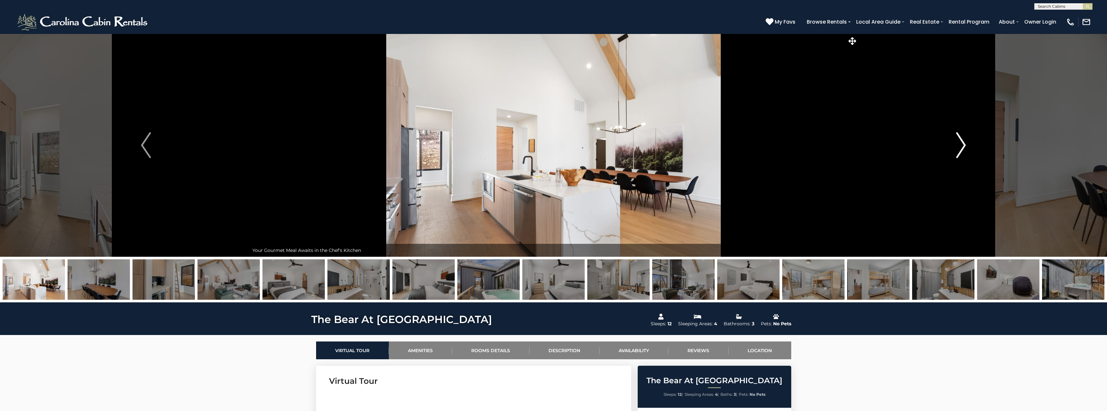
click at [964, 140] on img "Next" at bounding box center [961, 145] width 10 height 26
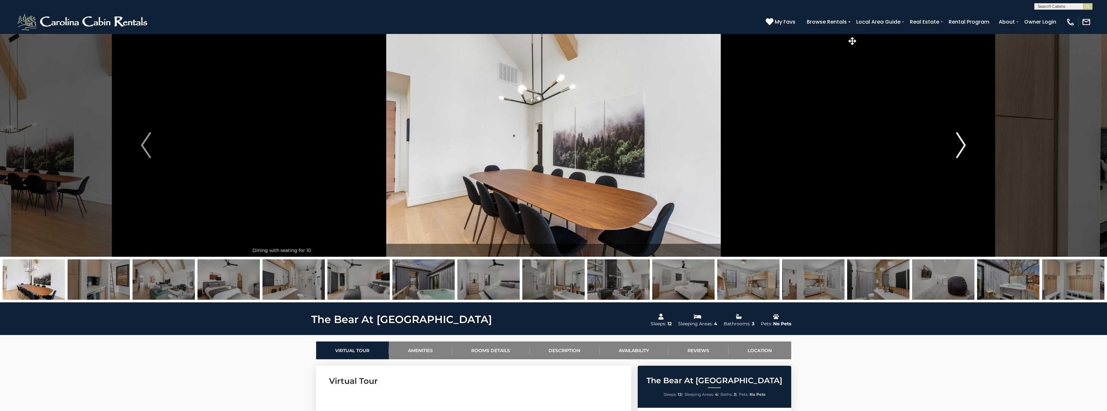
click at [964, 140] on img "Next" at bounding box center [961, 145] width 10 height 26
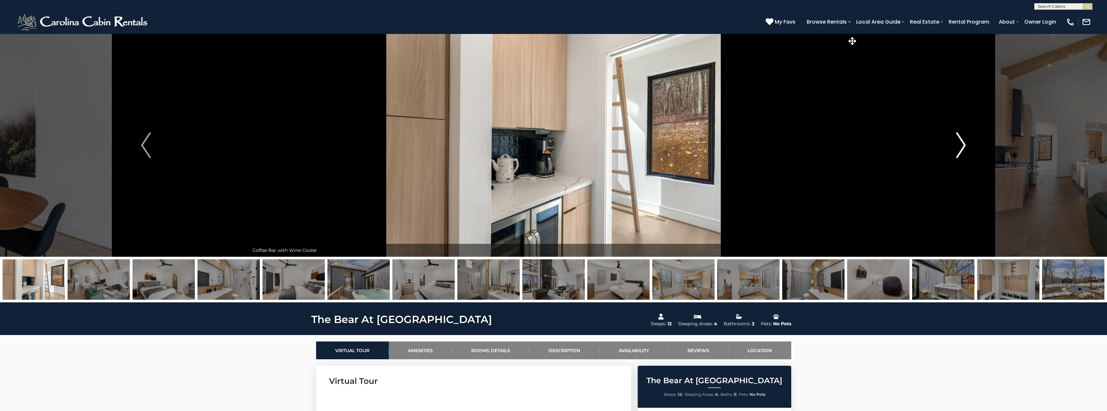
click at [964, 140] on img "Next" at bounding box center [961, 145] width 10 height 26
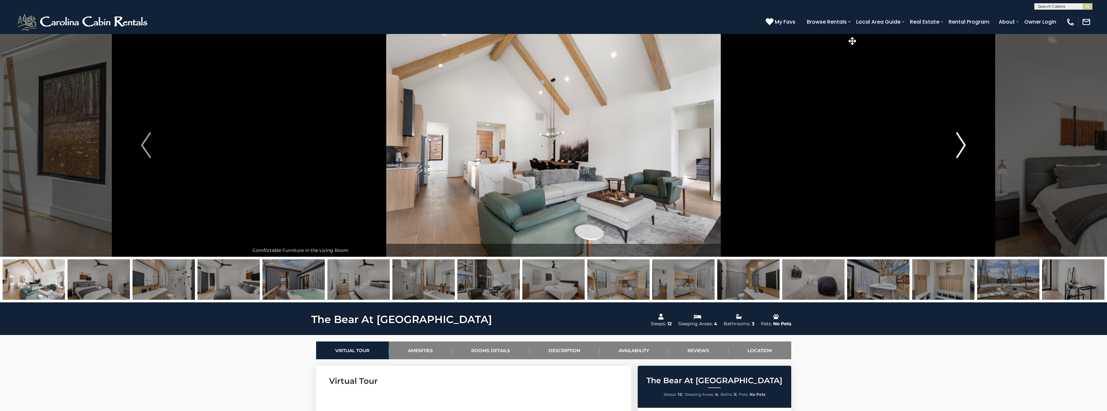
click at [964, 140] on img "Next" at bounding box center [961, 145] width 10 height 26
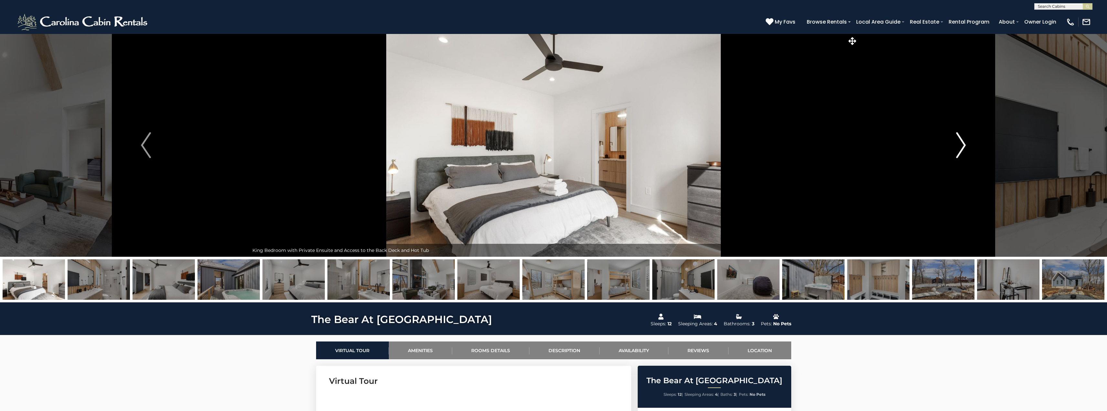
click at [964, 140] on img "Next" at bounding box center [961, 145] width 10 height 26
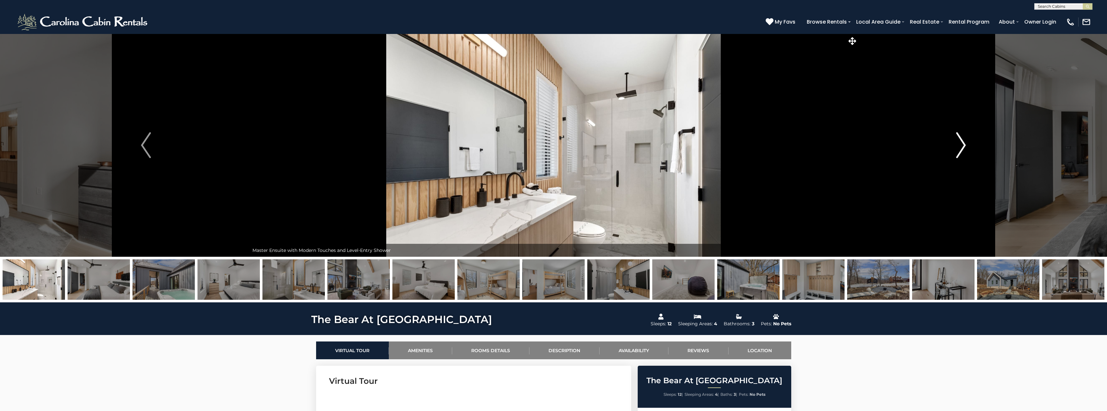
click at [964, 140] on img "Next" at bounding box center [961, 145] width 10 height 26
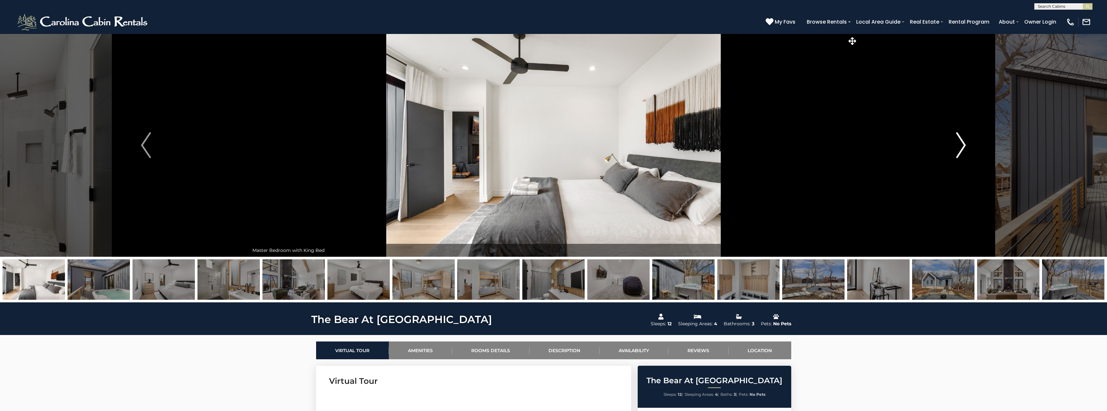
click at [964, 140] on img "Next" at bounding box center [961, 145] width 10 height 26
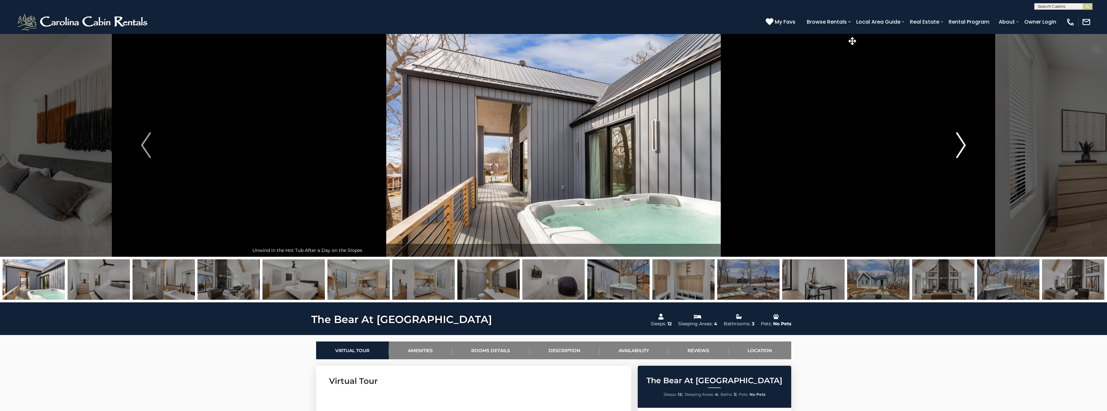
click at [964, 140] on img "Next" at bounding box center [961, 145] width 10 height 26
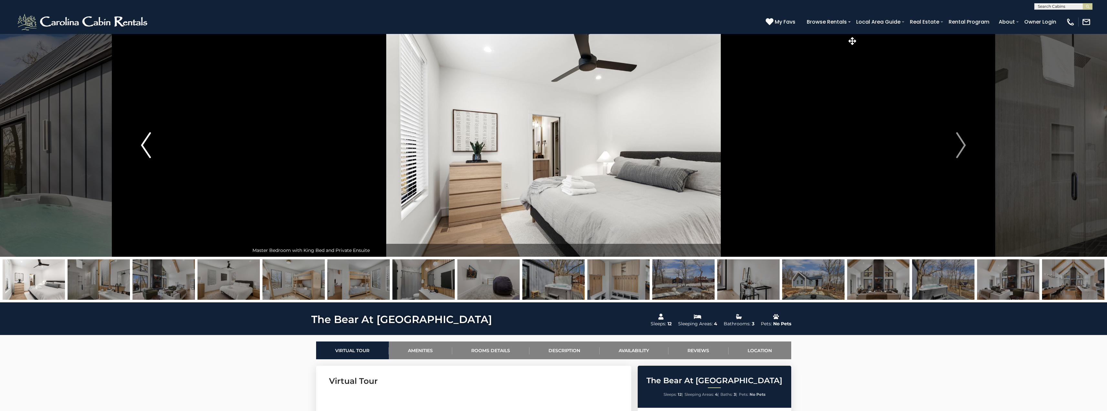
click at [138, 133] on button "Previous" at bounding box center [146, 145] width 206 height 223
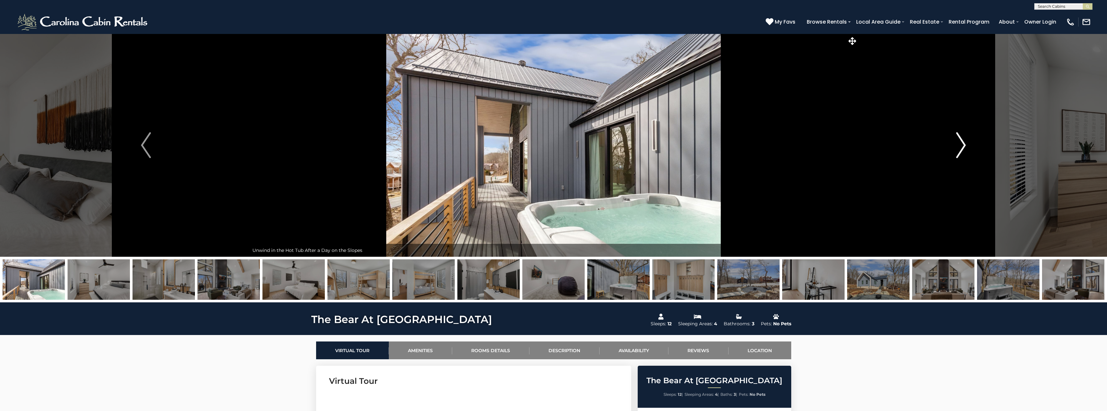
click at [964, 144] on img "Next" at bounding box center [961, 145] width 10 height 26
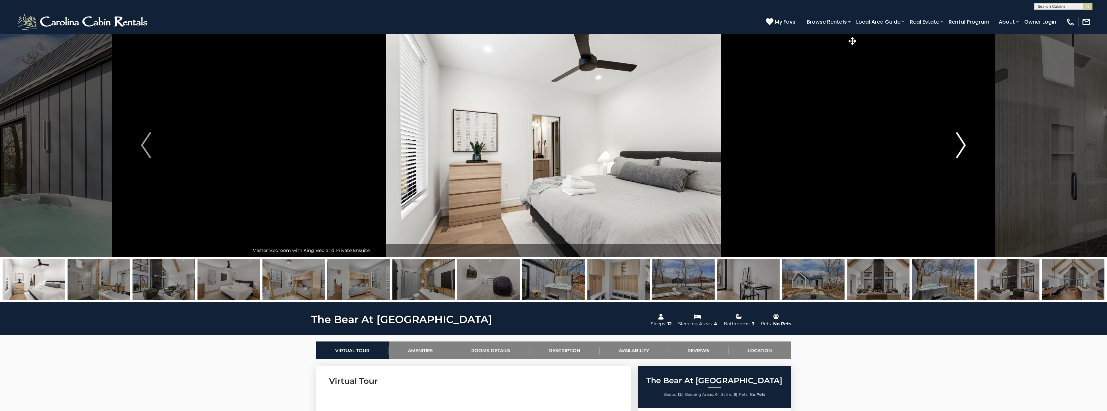
click at [964, 144] on img "Next" at bounding box center [961, 145] width 10 height 26
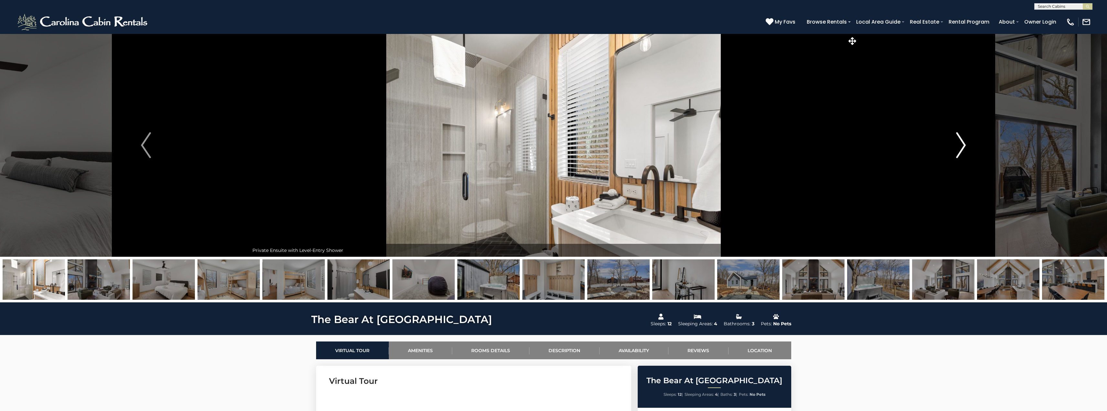
click at [965, 145] on img "Next" at bounding box center [961, 145] width 10 height 26
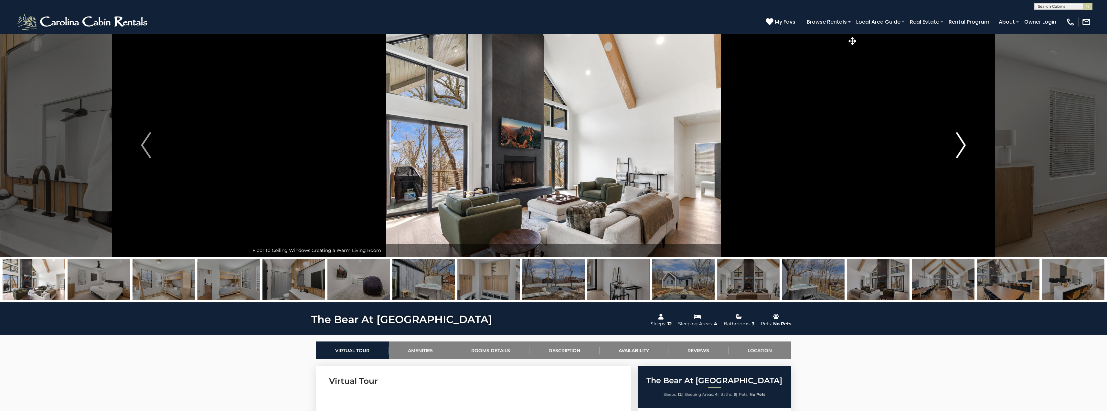
click at [965, 146] on img "Next" at bounding box center [961, 145] width 10 height 26
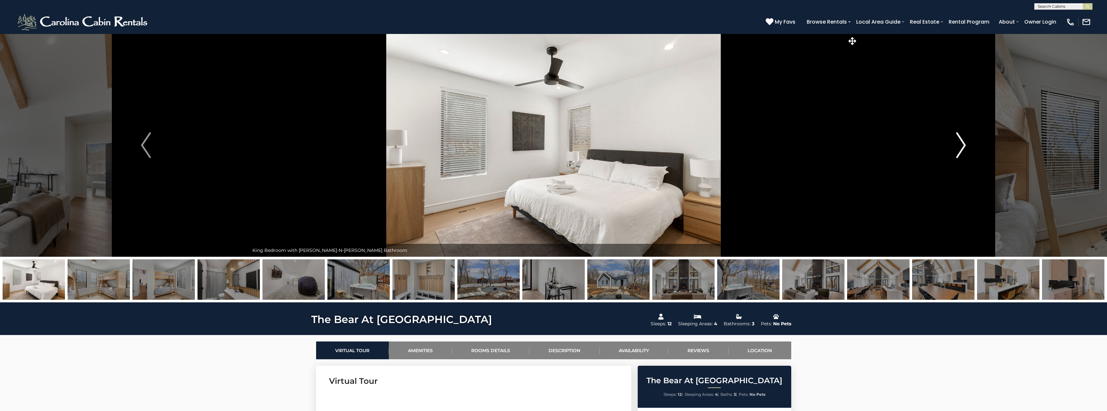
click at [965, 146] on img "Next" at bounding box center [961, 145] width 10 height 26
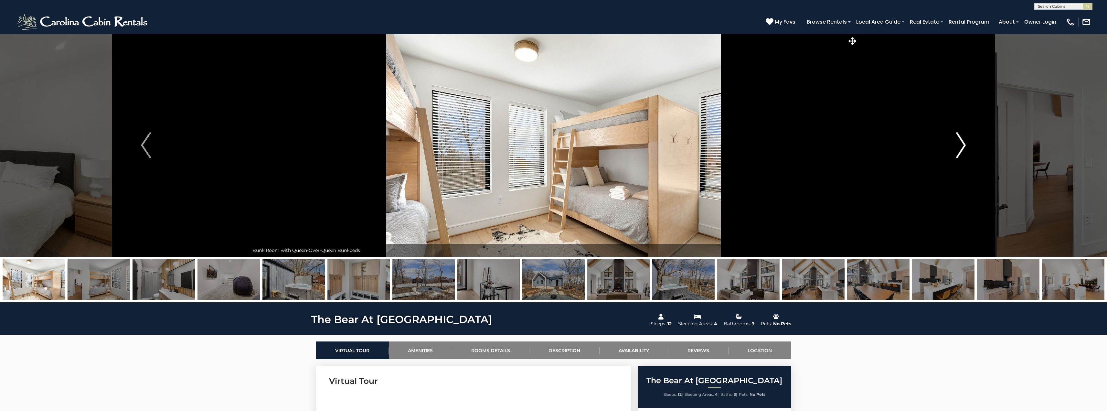
click at [965, 146] on img "Next" at bounding box center [961, 145] width 10 height 26
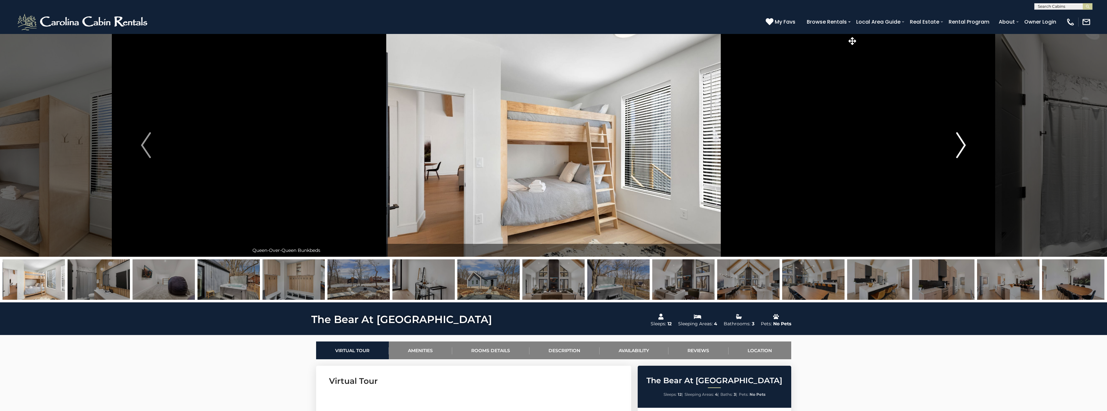
click at [965, 146] on img "Next" at bounding box center [961, 145] width 10 height 26
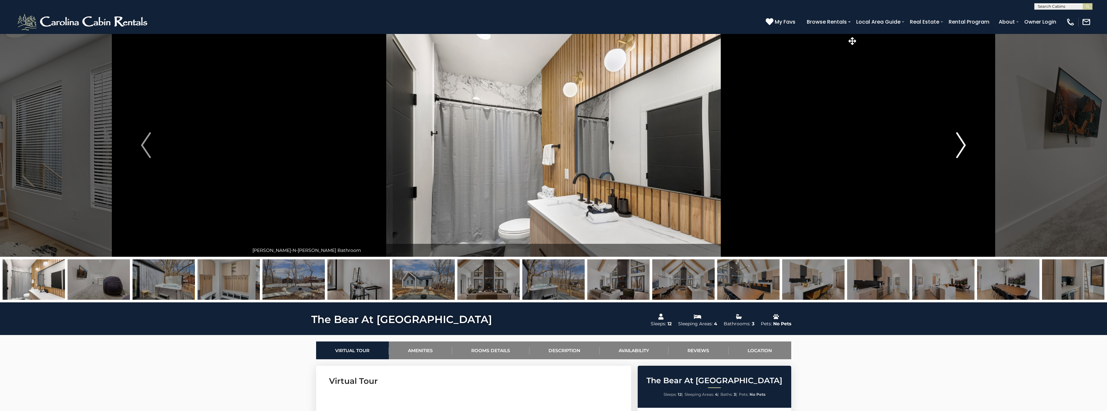
click at [965, 146] on img "Next" at bounding box center [961, 145] width 10 height 26
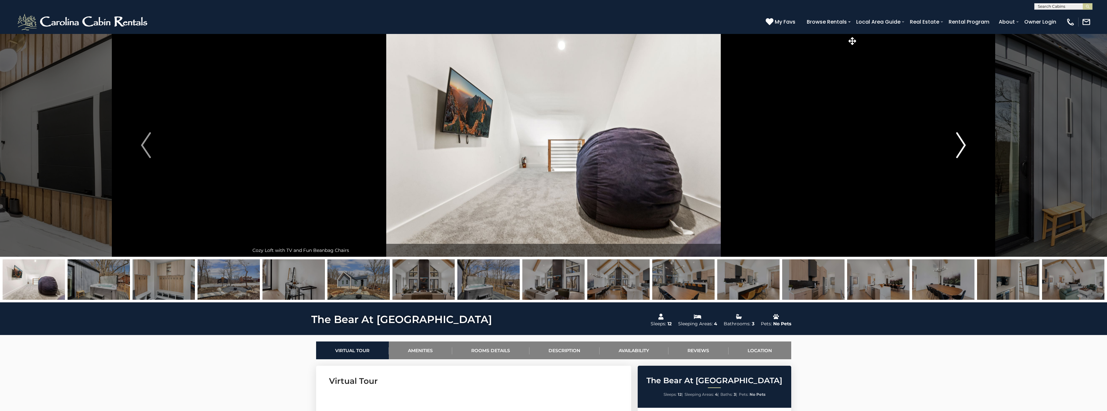
click at [965, 146] on img "Next" at bounding box center [961, 145] width 10 height 26
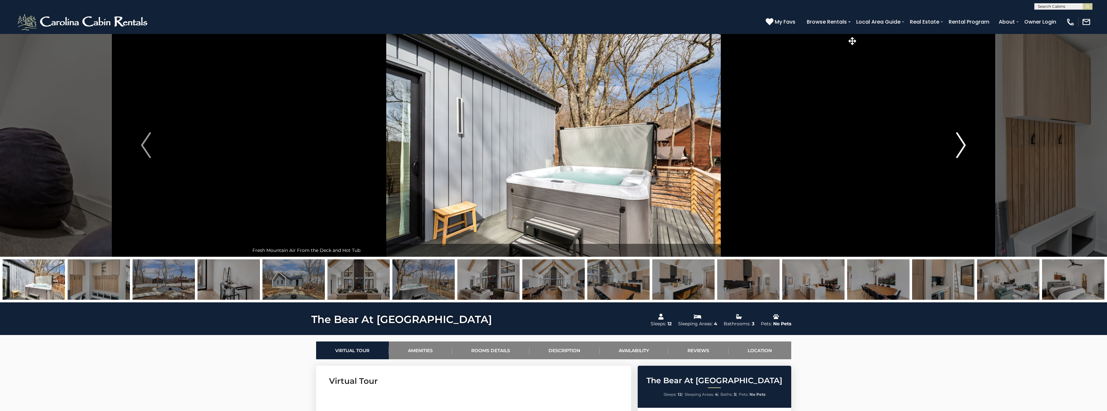
click at [965, 146] on img "Next" at bounding box center [961, 145] width 10 height 26
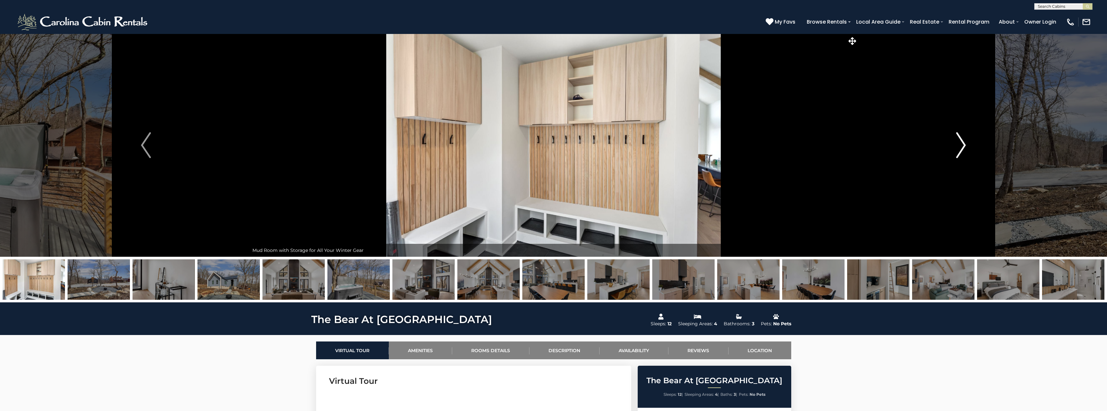
click at [965, 146] on img "Next" at bounding box center [961, 145] width 10 height 26
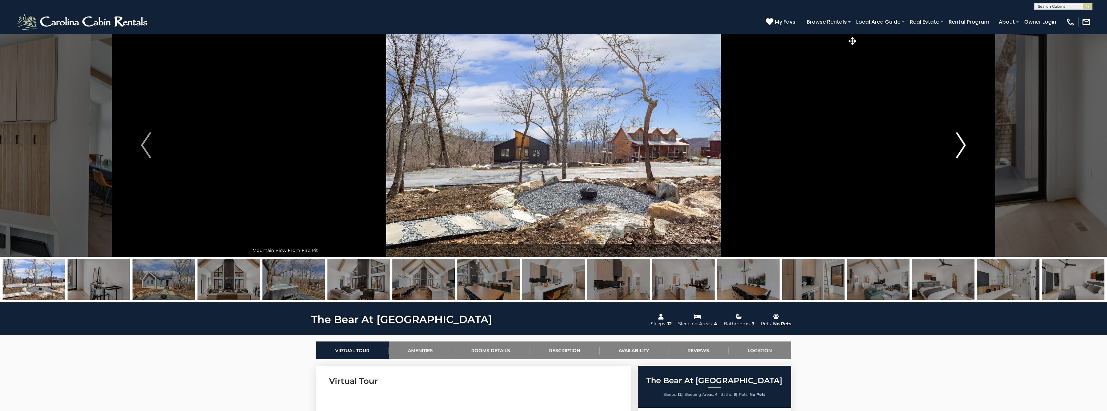
click at [965, 146] on img "Next" at bounding box center [961, 145] width 10 height 26
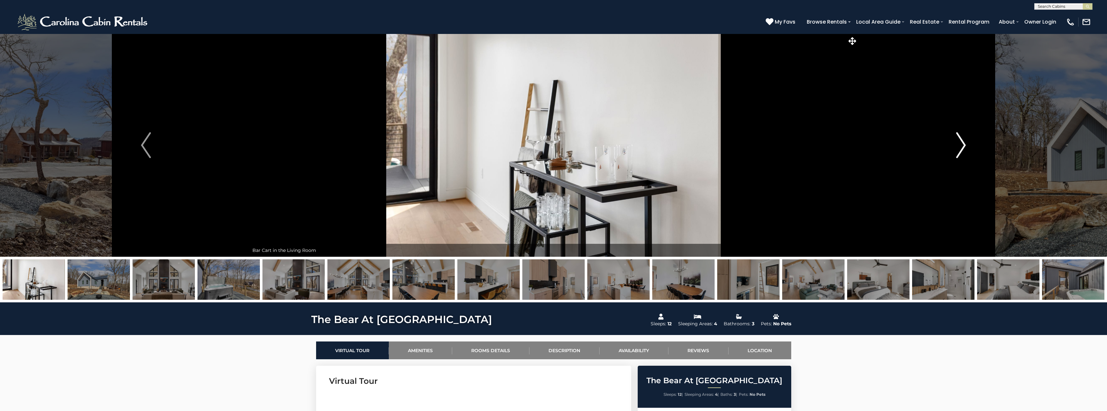
click at [965, 146] on img "Next" at bounding box center [961, 145] width 10 height 26
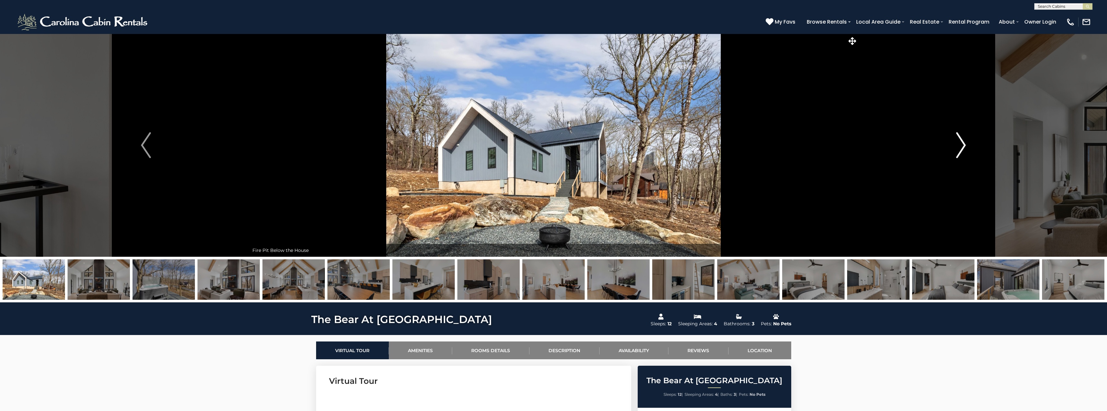
click at [965, 146] on img "Next" at bounding box center [961, 145] width 10 height 26
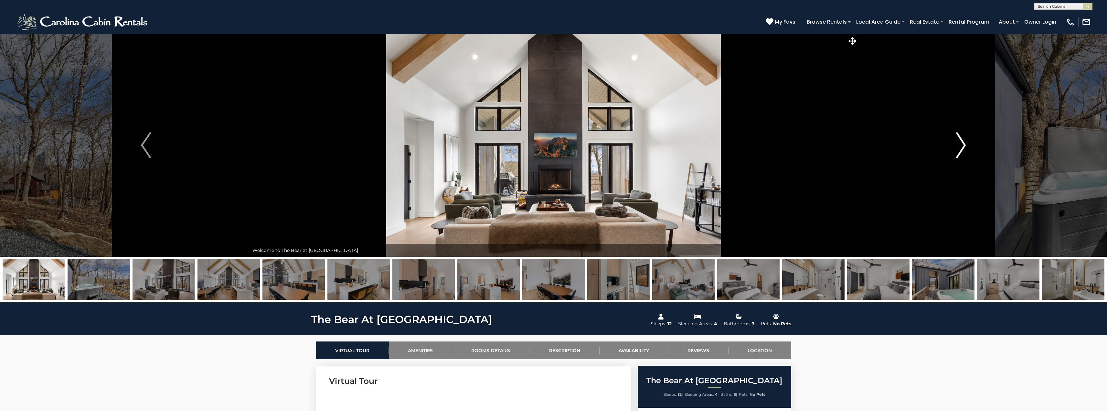
click at [965, 146] on img "Next" at bounding box center [961, 145] width 10 height 26
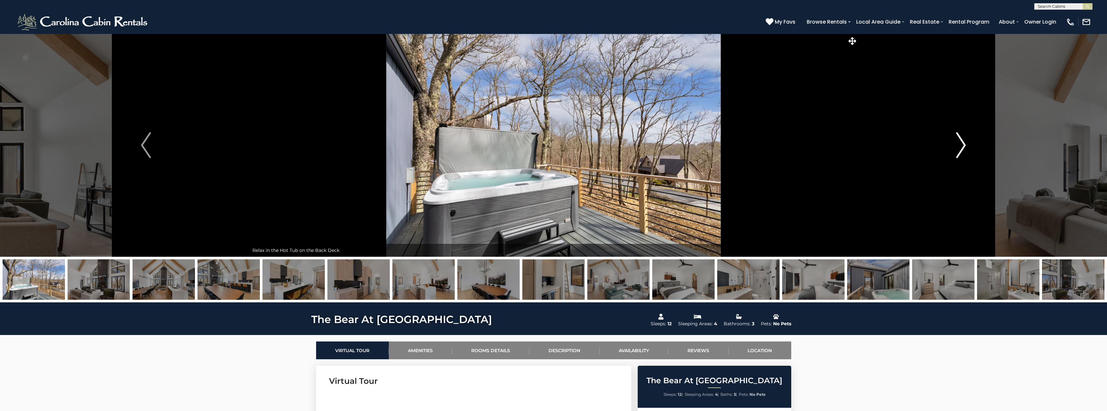
click at [965, 146] on img "Next" at bounding box center [961, 145] width 10 height 26
